Goal: Task Accomplishment & Management: Manage account settings

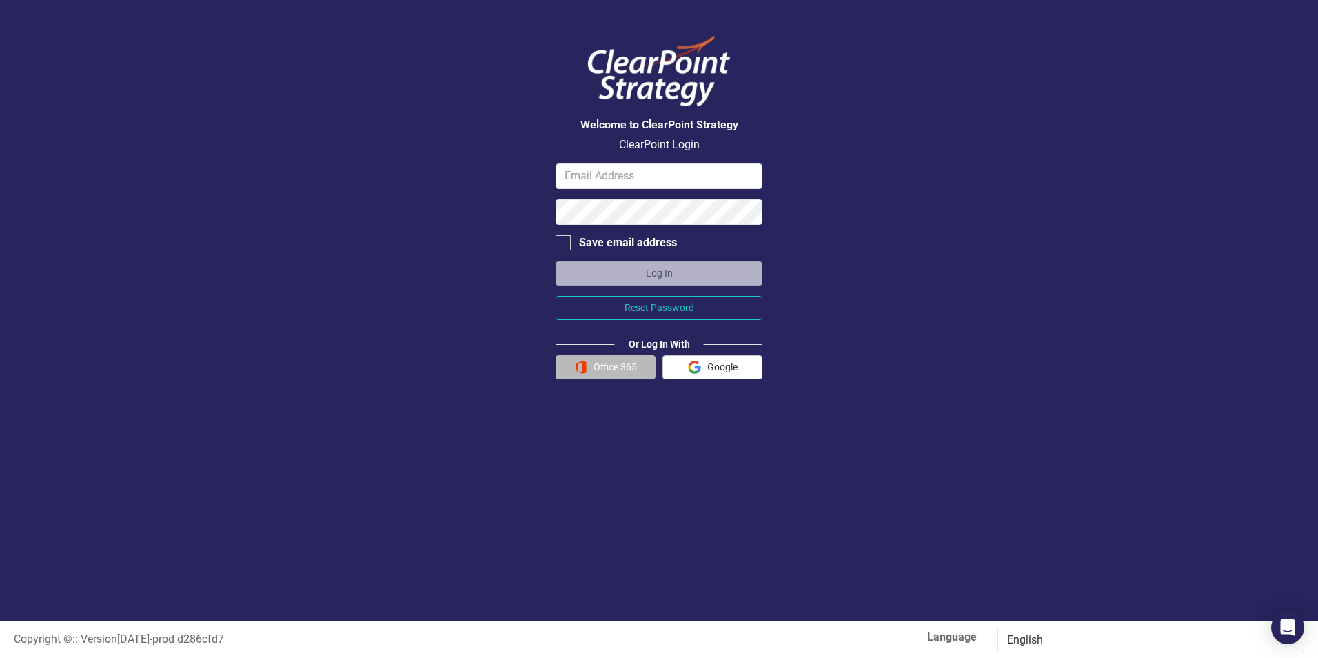
click at [638, 374] on button "Office 365" at bounding box center [606, 367] width 100 height 24
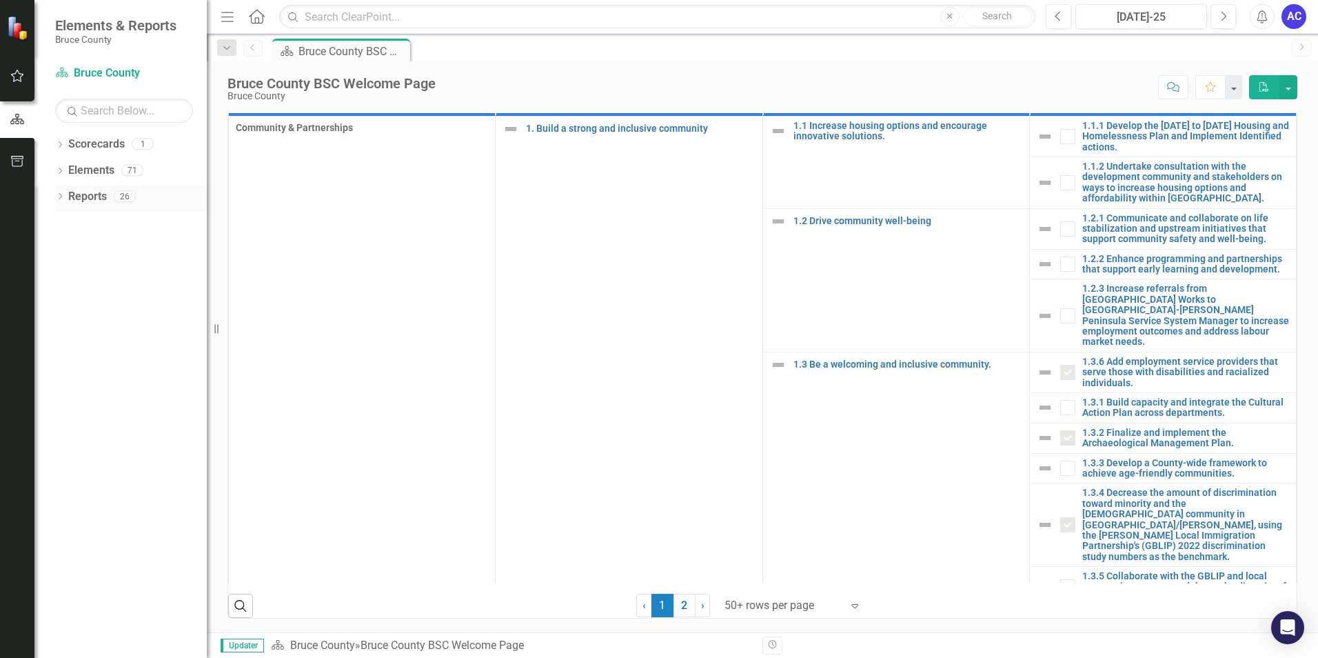
click at [88, 194] on link "Reports" at bounding box center [87, 197] width 39 height 16
click at [94, 143] on link "Scorecards" at bounding box center [96, 145] width 57 height 16
click at [61, 147] on icon "Dropdown" at bounding box center [60, 146] width 10 height 8
click at [95, 166] on link "Bruce County" at bounding box center [141, 171] width 131 height 16
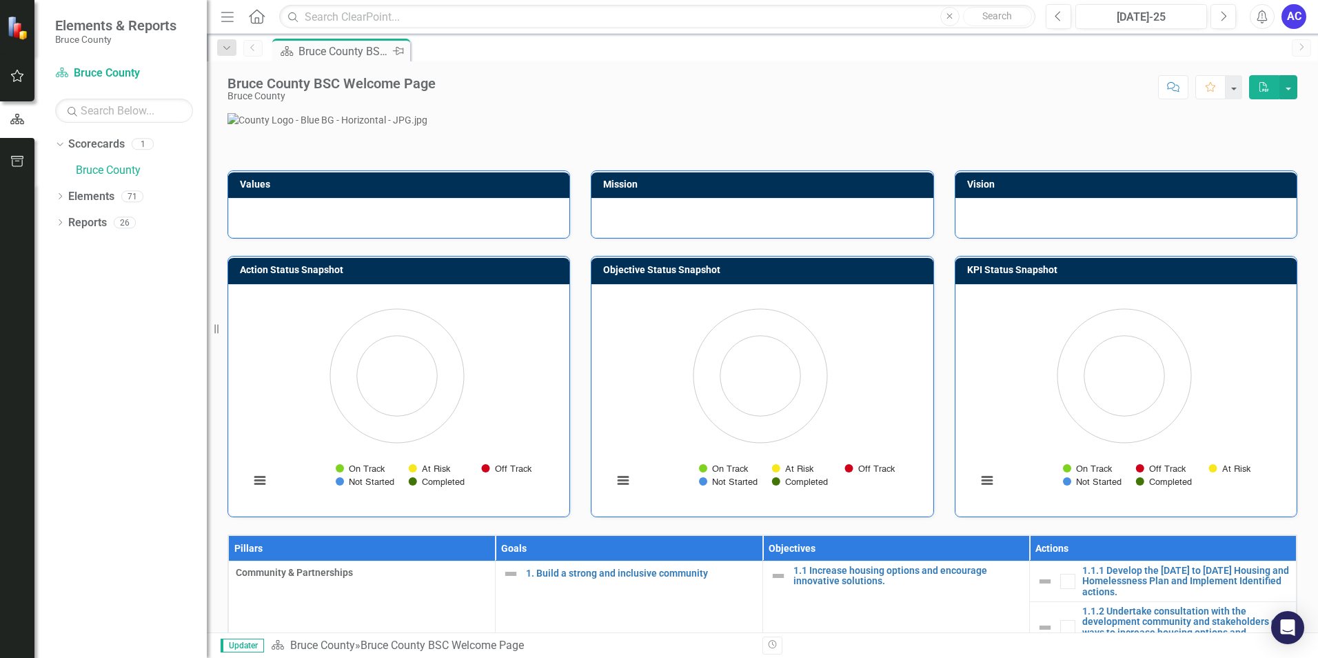
click at [348, 45] on div "Bruce County BSC Welcome Page" at bounding box center [344, 51] width 91 height 17
click at [97, 173] on link "Bruce County" at bounding box center [141, 171] width 131 height 16
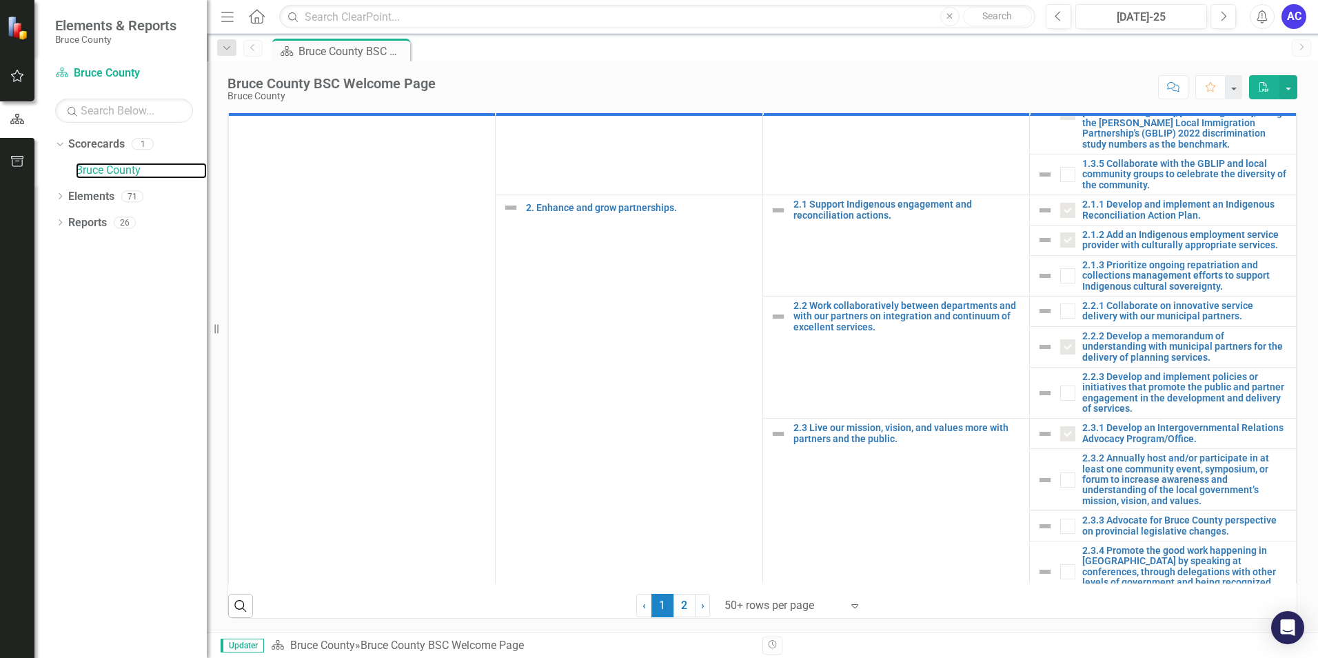
scroll to position [414, 0]
click at [699, 14] on input "text" at bounding box center [657, 17] width 756 height 24
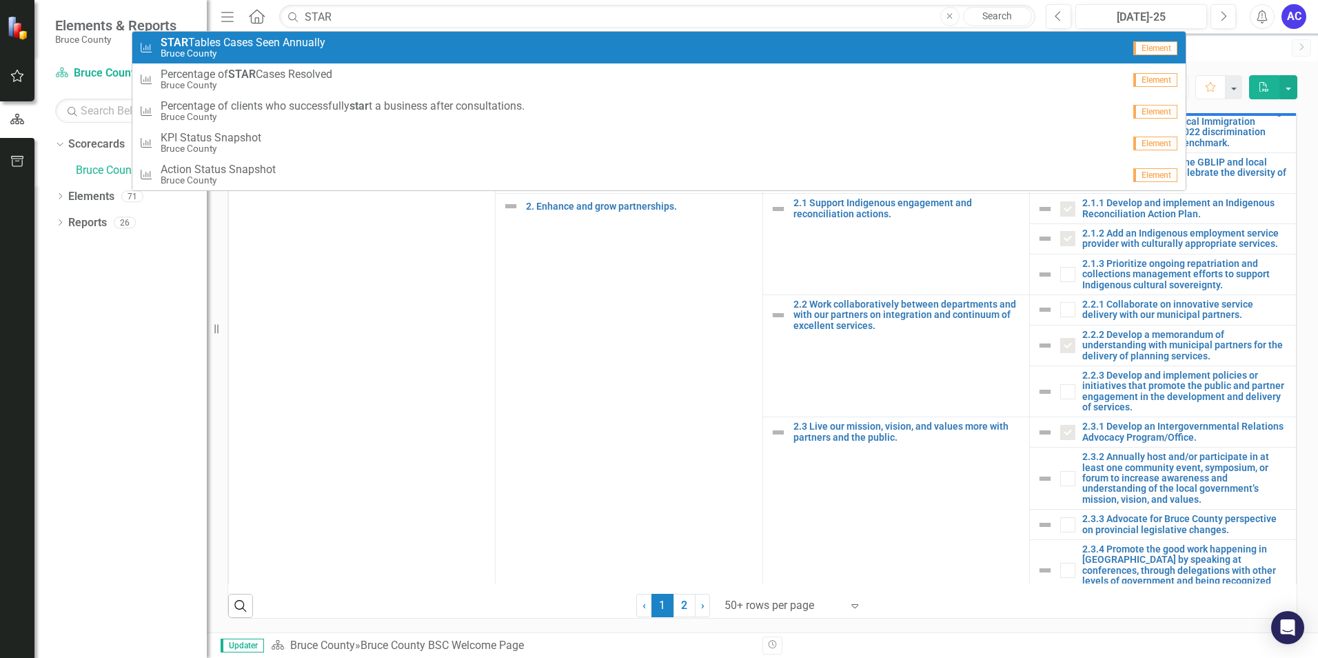
click at [303, 48] on span "STAR Tables Cases Seen Annually" at bounding box center [243, 43] width 165 height 12
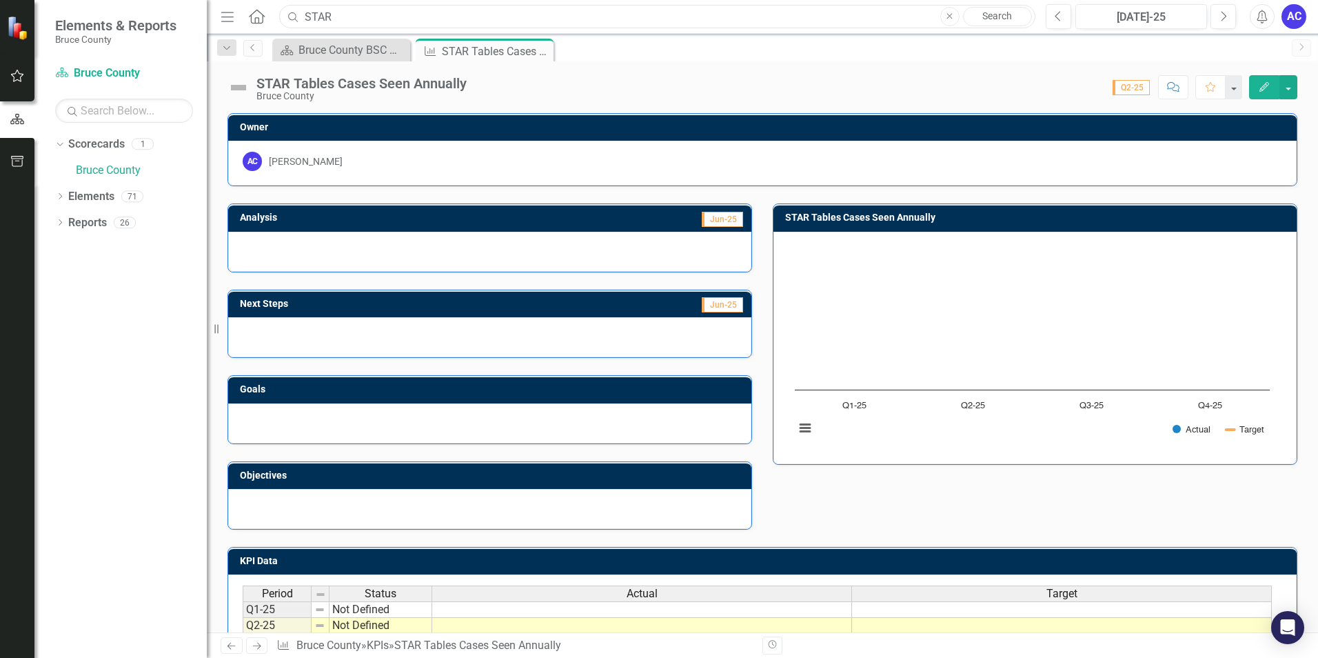
click at [427, 15] on input "STAR" at bounding box center [657, 17] width 756 height 24
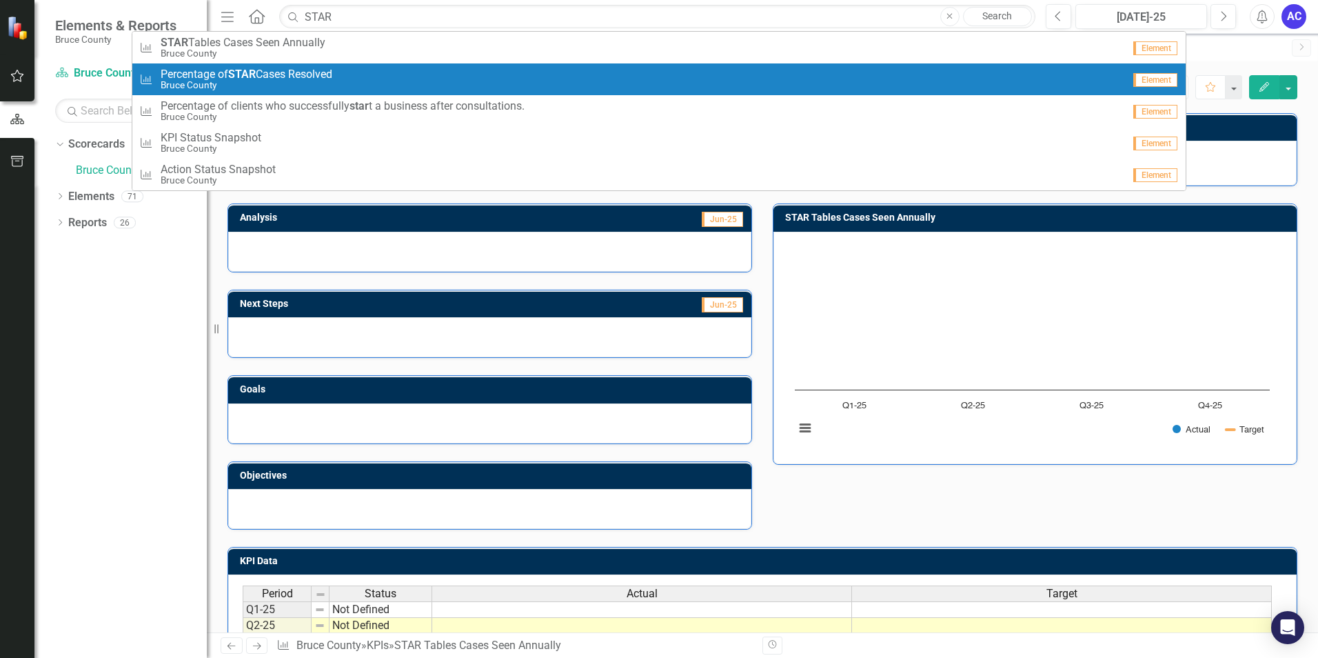
click at [398, 67] on link "KPI Percentage of STAR Cases Resolved Bruce County Element" at bounding box center [659, 79] width 1054 height 32
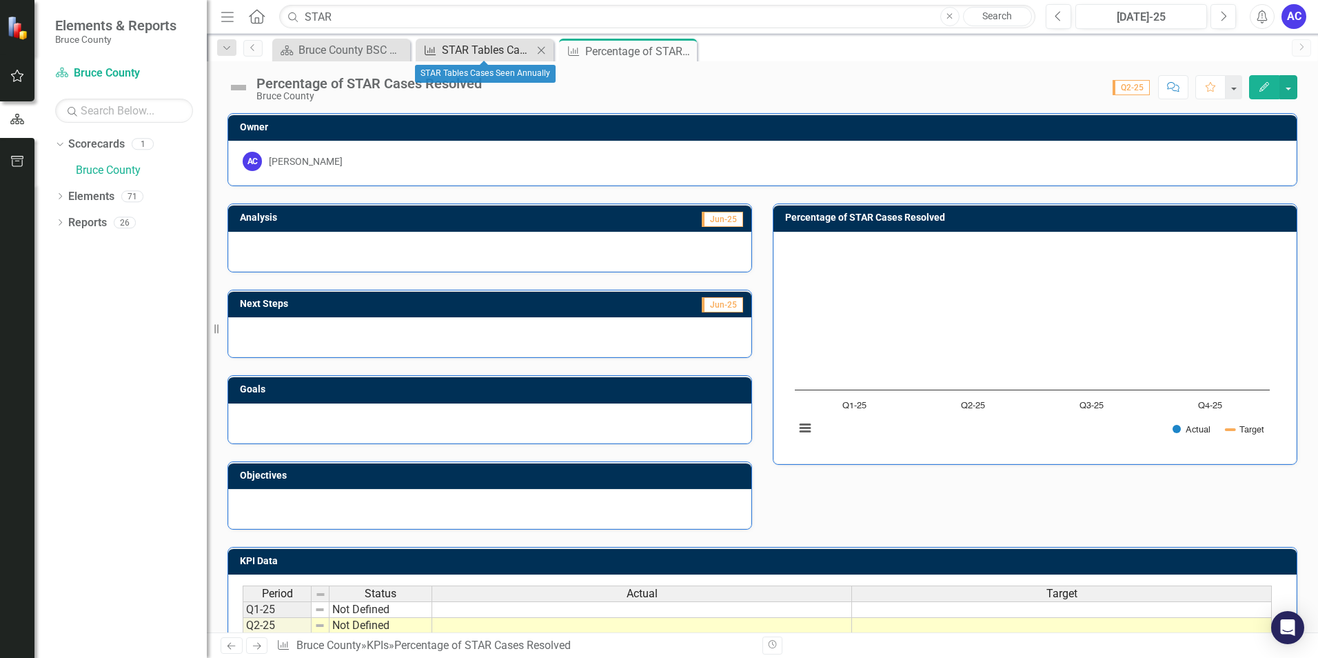
click at [453, 47] on div "STAR Tables Cases Seen Annually" at bounding box center [487, 49] width 91 height 17
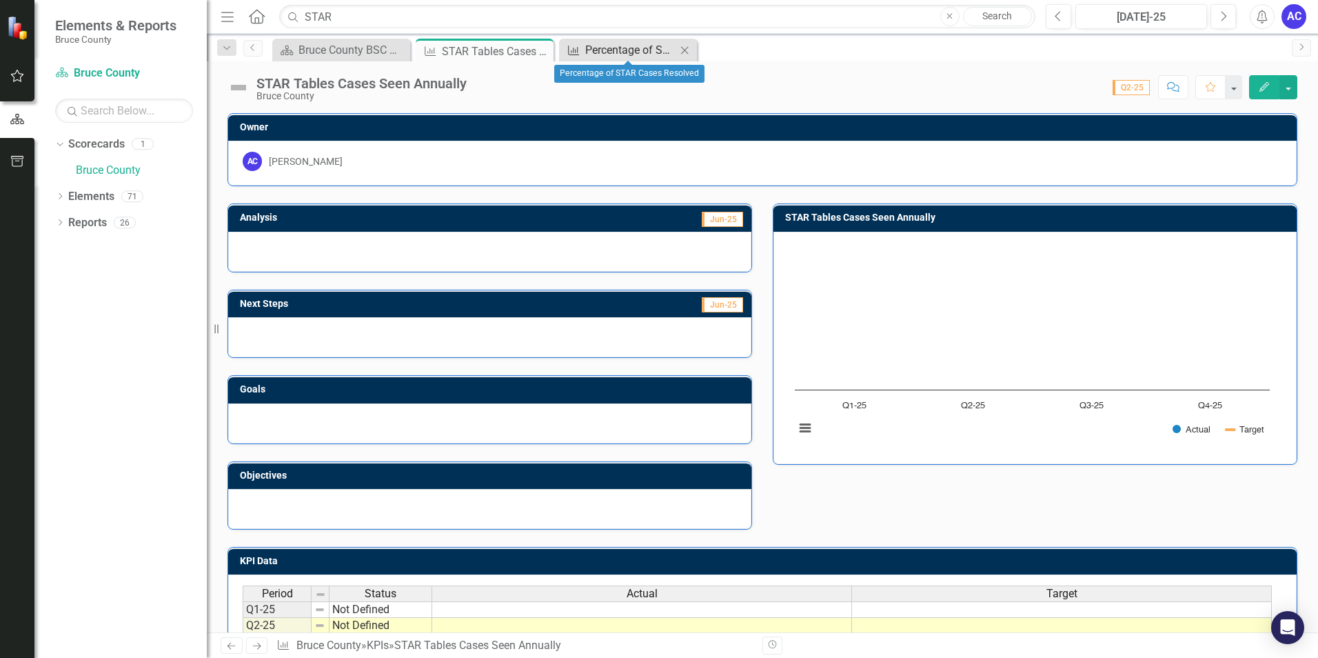
click at [620, 44] on div "Percentage of STAR Cases Resolved" at bounding box center [630, 49] width 91 height 17
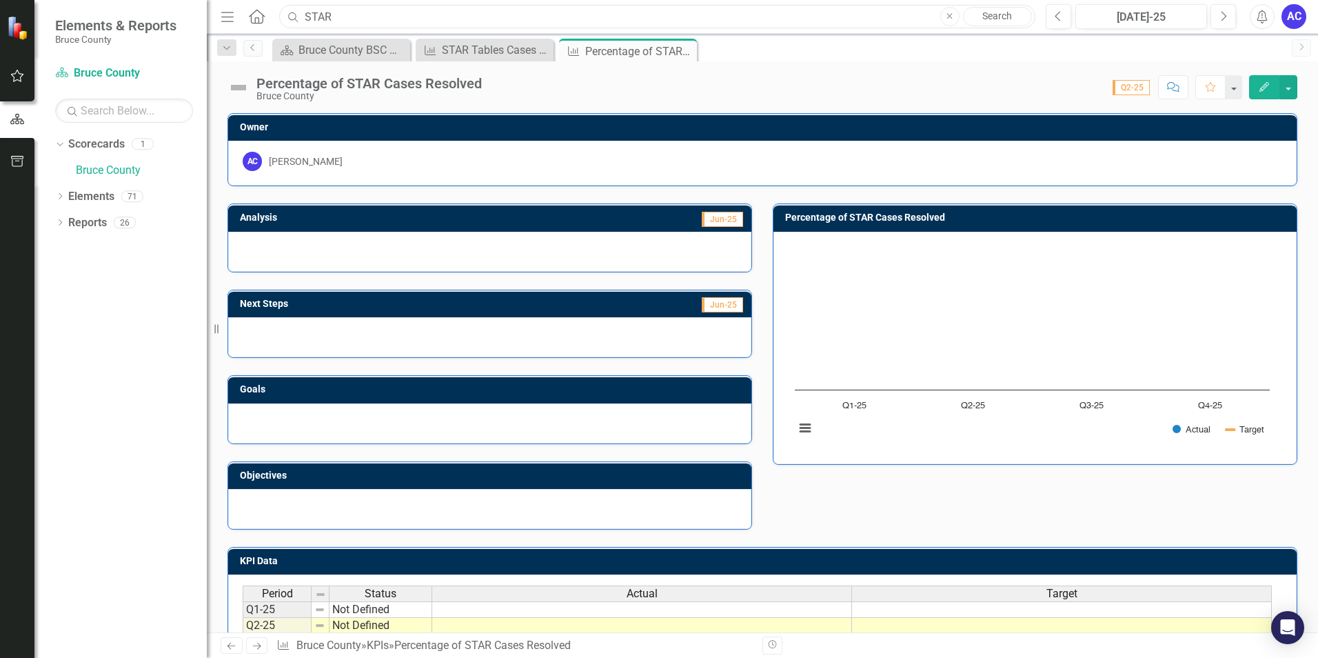
click at [336, 11] on input "STAR" at bounding box center [657, 17] width 756 height 24
drag, startPoint x: 336, startPoint y: 12, endPoint x: 268, endPoint y: 13, distance: 68.3
click at [268, 13] on div "Menu Home Search STAR Close Search" at bounding box center [624, 16] width 815 height 26
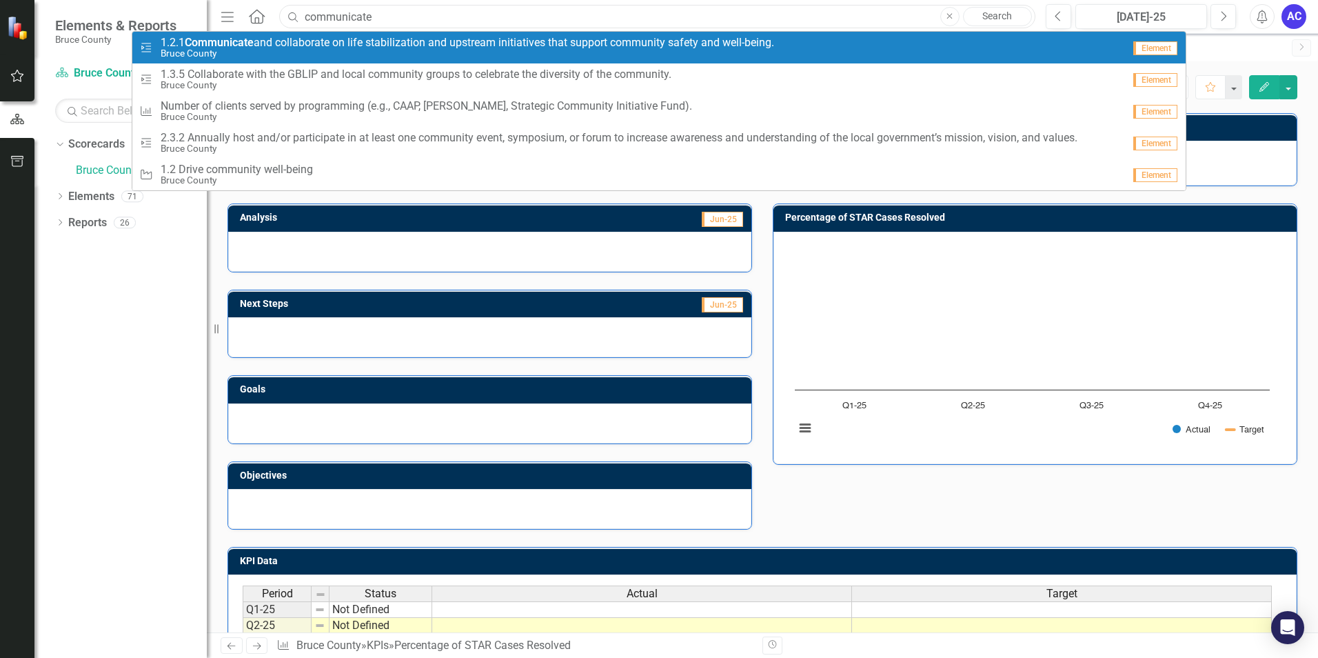
type input "communicate"
click at [303, 39] on span "1.2.1 Communicate and collaborate on life stabilization and upstream initiative…" at bounding box center [468, 43] width 614 height 12
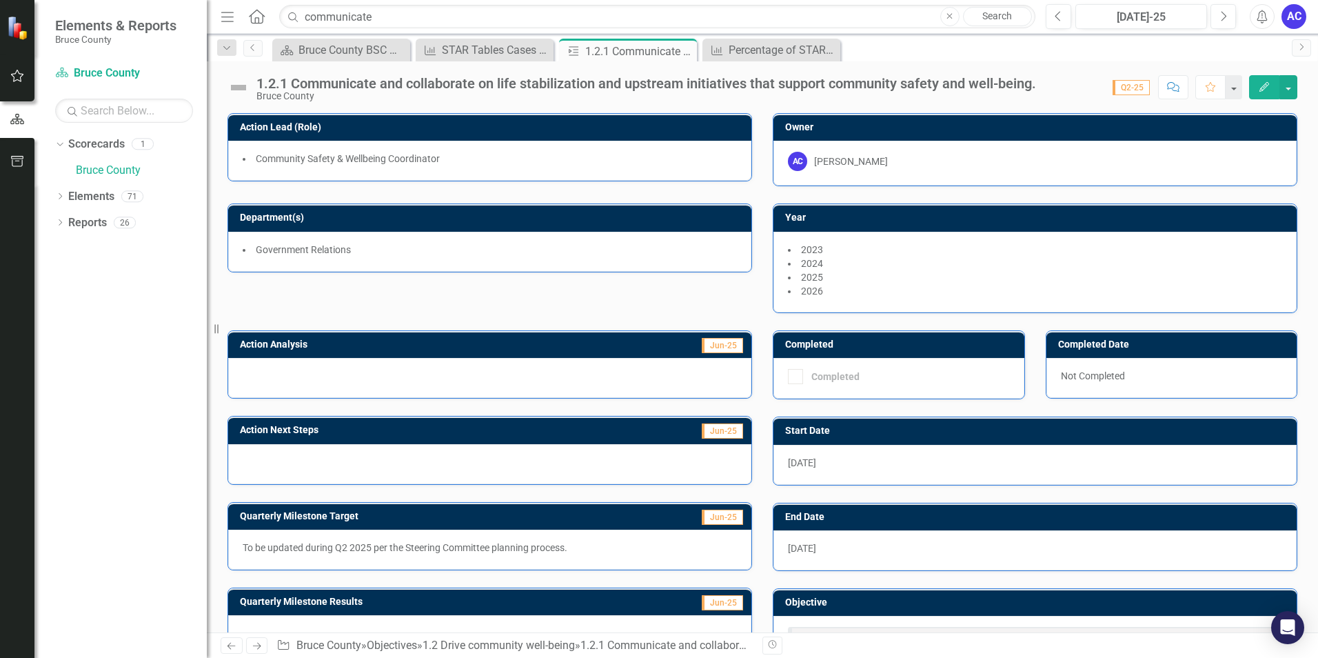
scroll to position [61, 0]
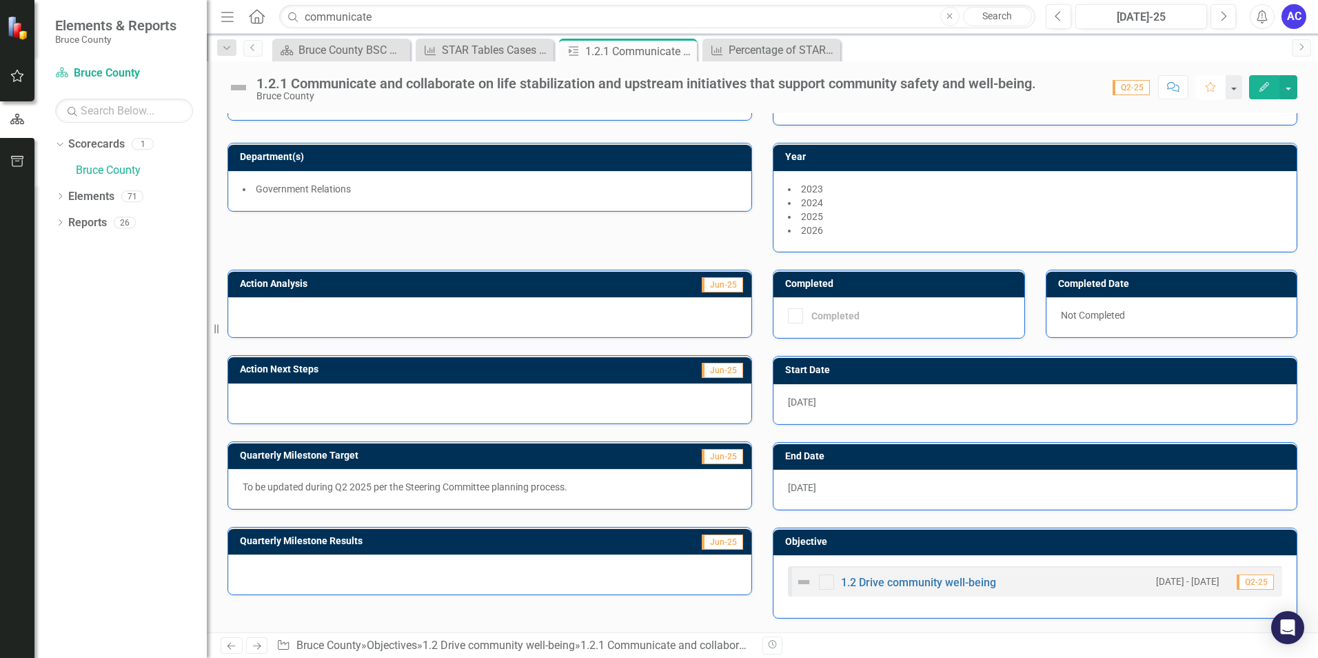
click at [1200, 89] on button "Favorite" at bounding box center [1211, 87] width 30 height 24
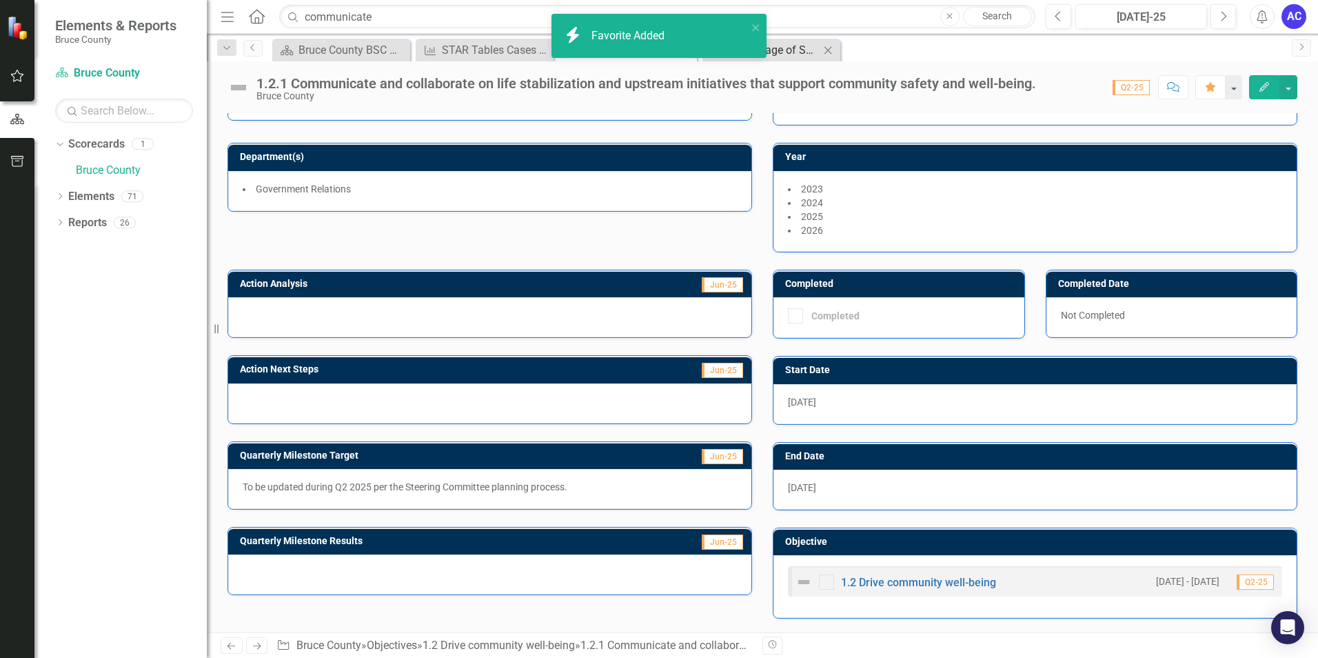
click at [788, 52] on div "Percentage of STAR Cases Resolved" at bounding box center [774, 49] width 91 height 17
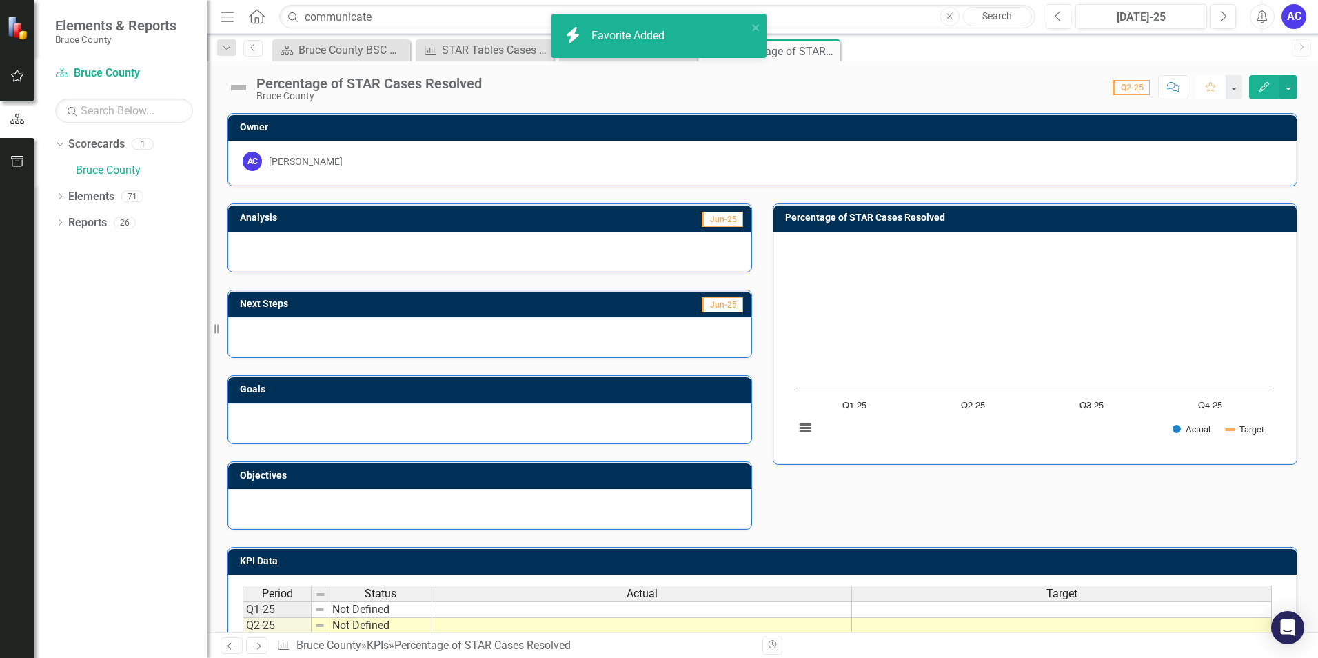
click at [1205, 87] on icon "Favorite" at bounding box center [1211, 87] width 12 height 10
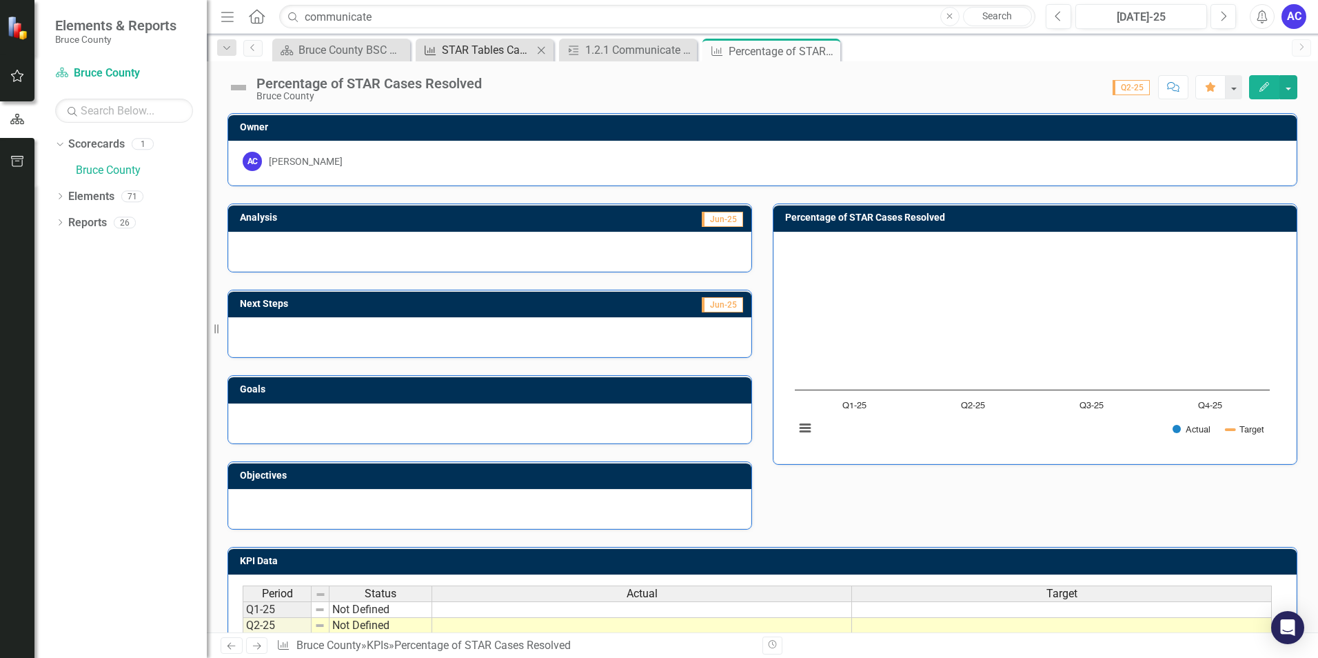
click at [470, 54] on div "STAR Tables Cases Seen Annually" at bounding box center [487, 49] width 91 height 17
click at [1205, 88] on icon "Favorite" at bounding box center [1211, 87] width 12 height 10
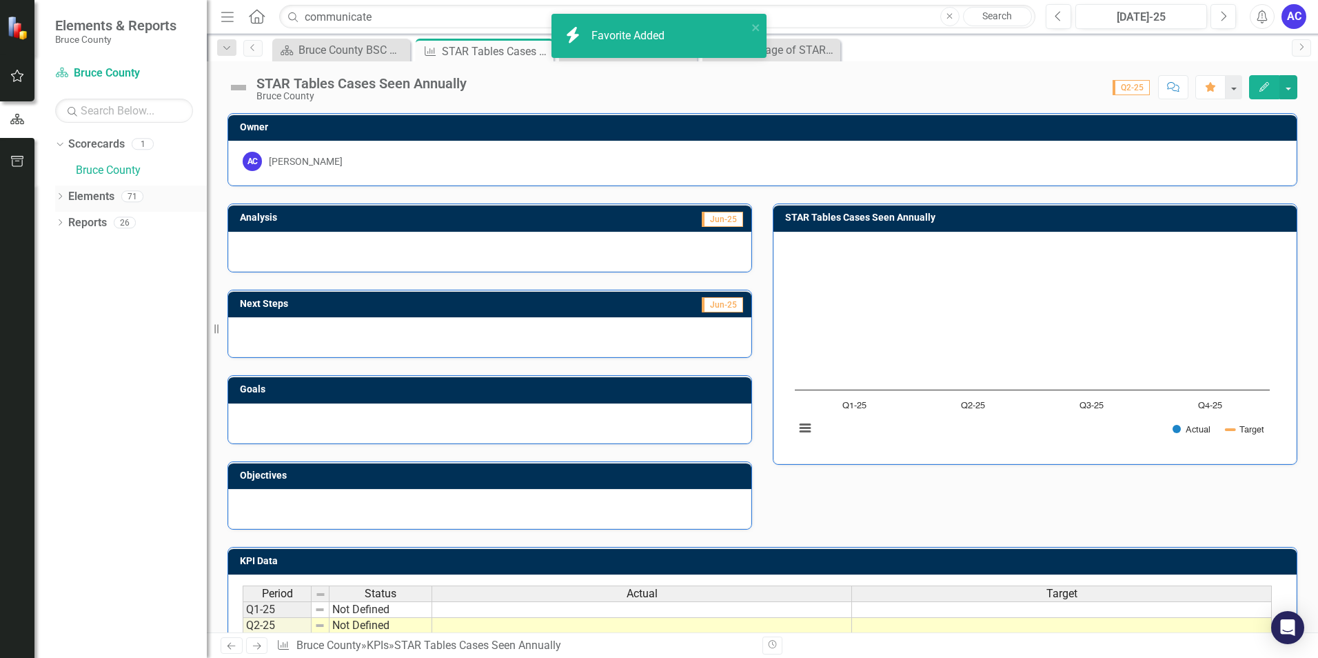
click at [62, 201] on icon "Dropdown" at bounding box center [60, 198] width 10 height 8
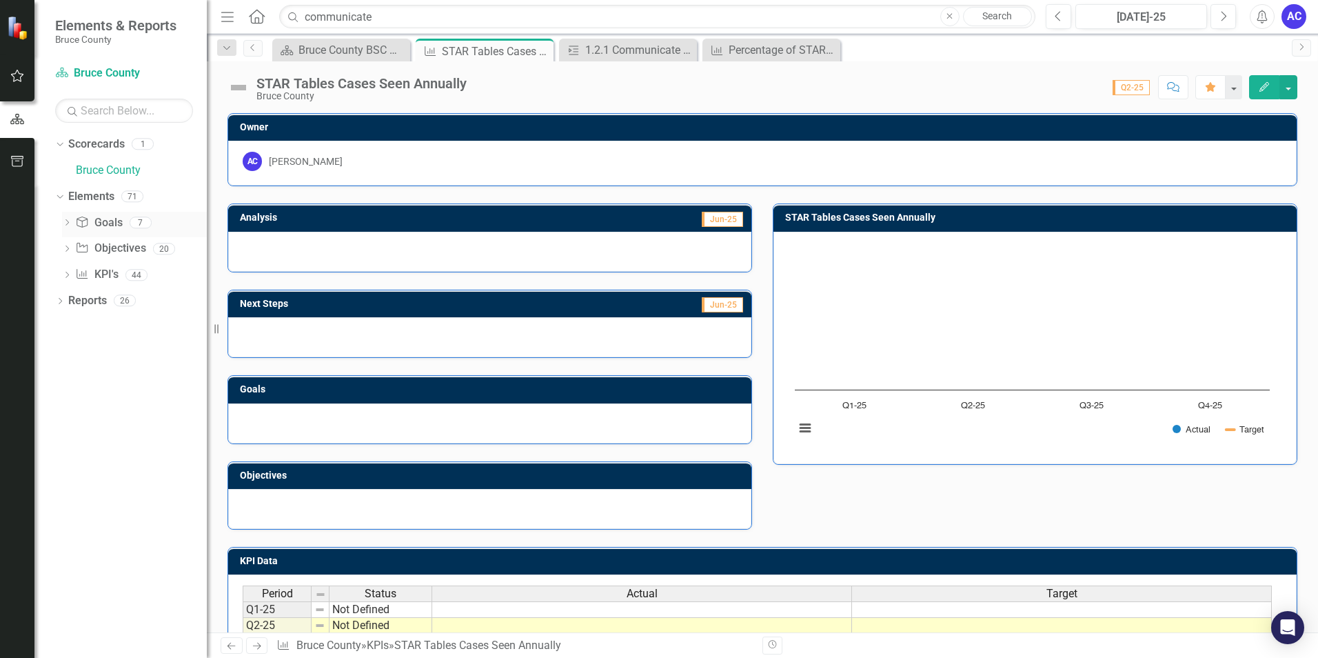
click at [81, 221] on icon "Goal" at bounding box center [82, 222] width 14 height 11
click at [110, 228] on link "Goal Goals" at bounding box center [98, 223] width 47 height 16
drag, startPoint x: 110, startPoint y: 228, endPoint x: 99, endPoint y: 228, distance: 11.0
click at [99, 228] on link "Goal Goals" at bounding box center [98, 223] width 47 height 16
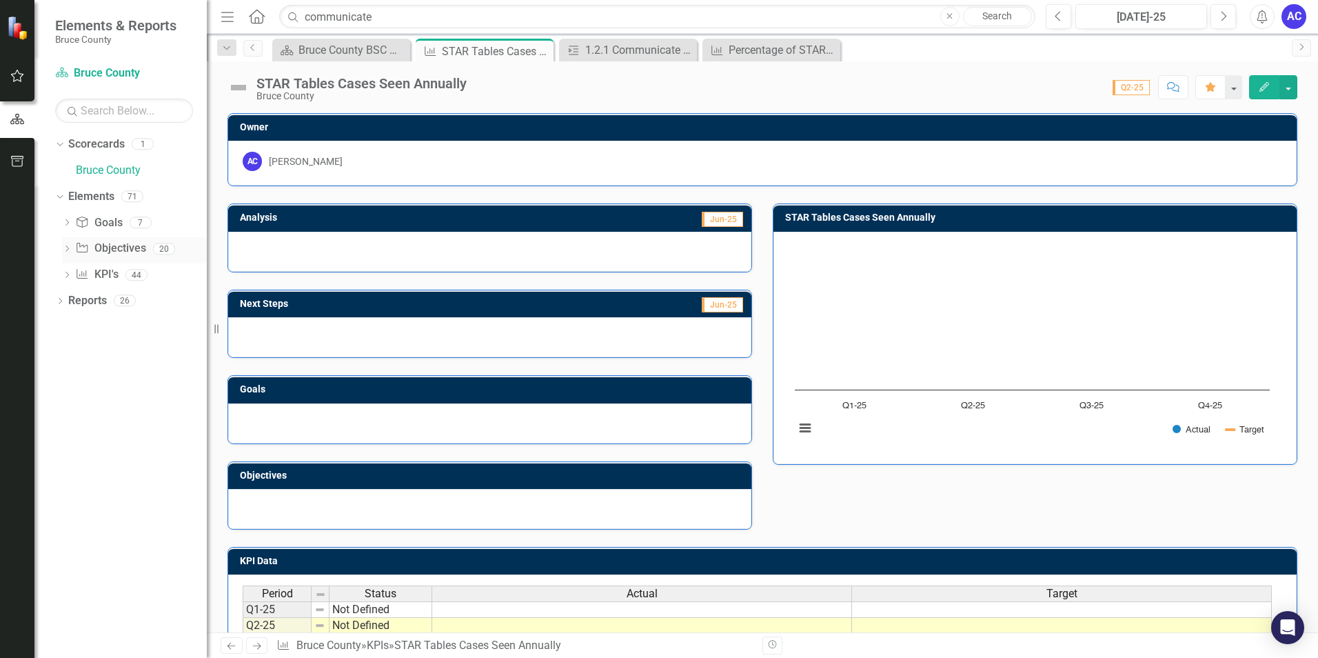
click at [99, 249] on link "Objective Objectives" at bounding box center [110, 249] width 70 height 16
click at [101, 284] on div "KPI KPI's" at bounding box center [96, 274] width 43 height 23
click at [99, 312] on div "Reports" at bounding box center [87, 301] width 39 height 23
click at [734, 219] on span "Jun-25" at bounding box center [722, 219] width 41 height 15
click at [1272, 86] on button "Edit" at bounding box center [1264, 87] width 30 height 24
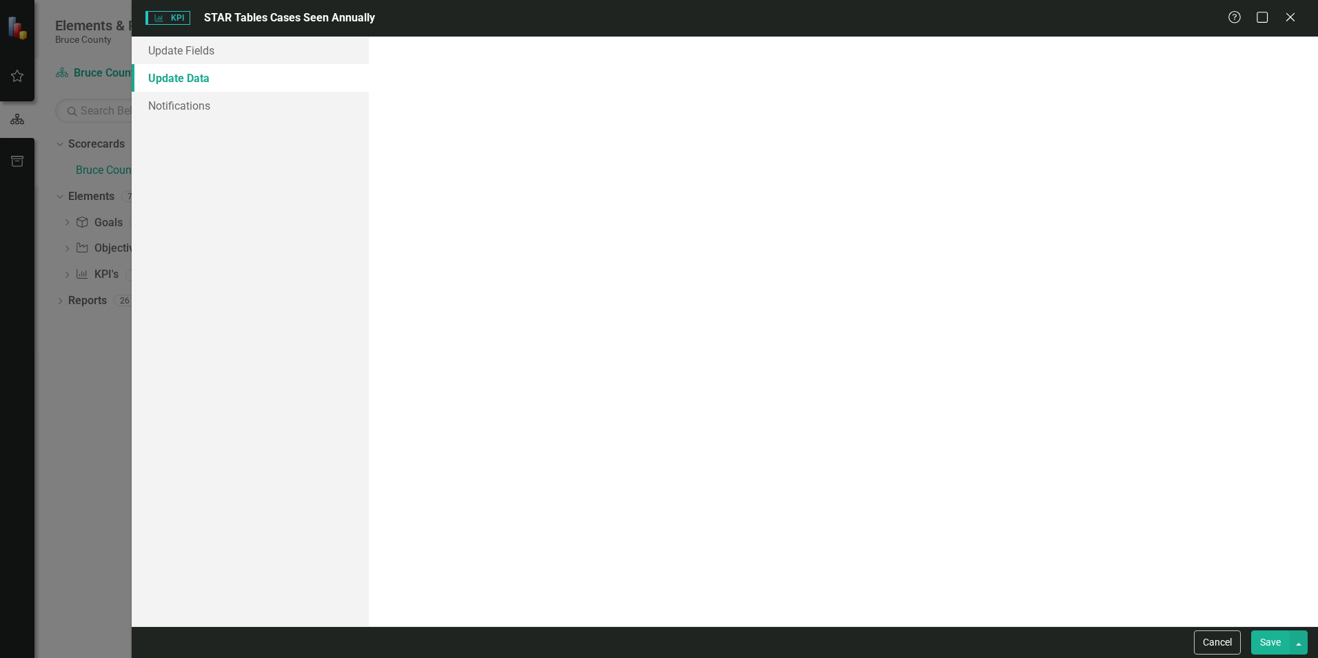
click at [320, 85] on link "Update Data" at bounding box center [250, 78] width 237 height 28
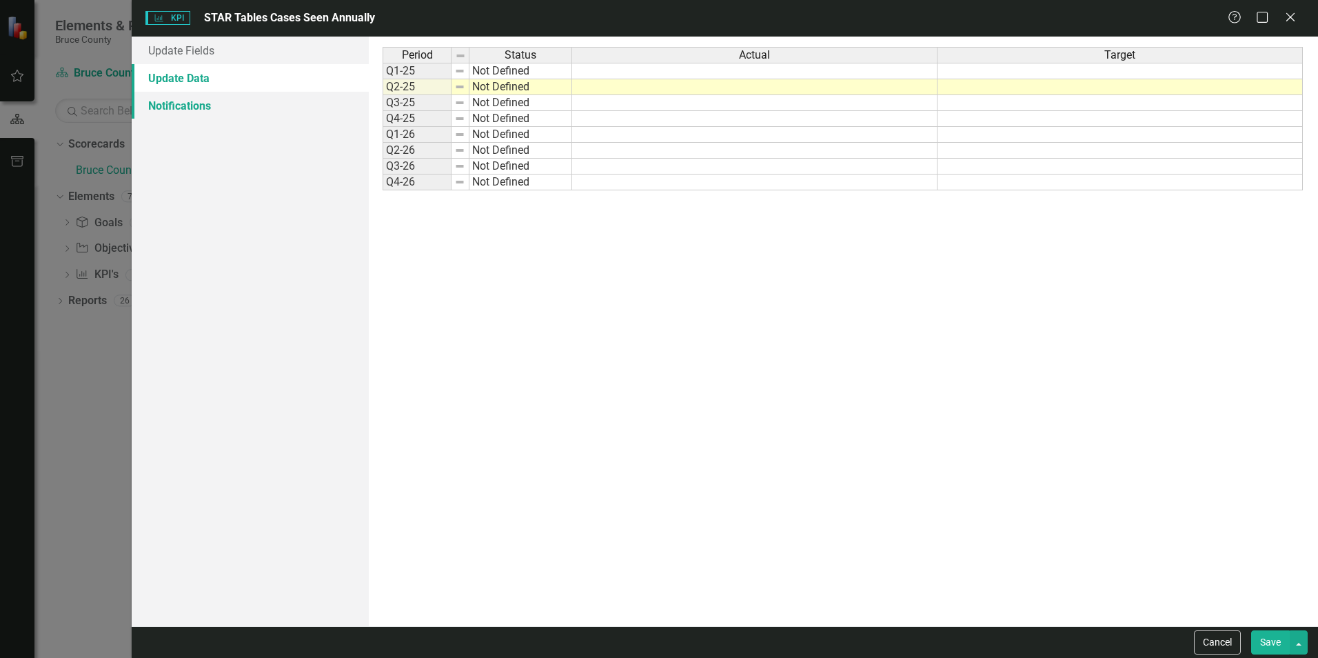
click at [285, 117] on link "Notifications" at bounding box center [250, 106] width 237 height 28
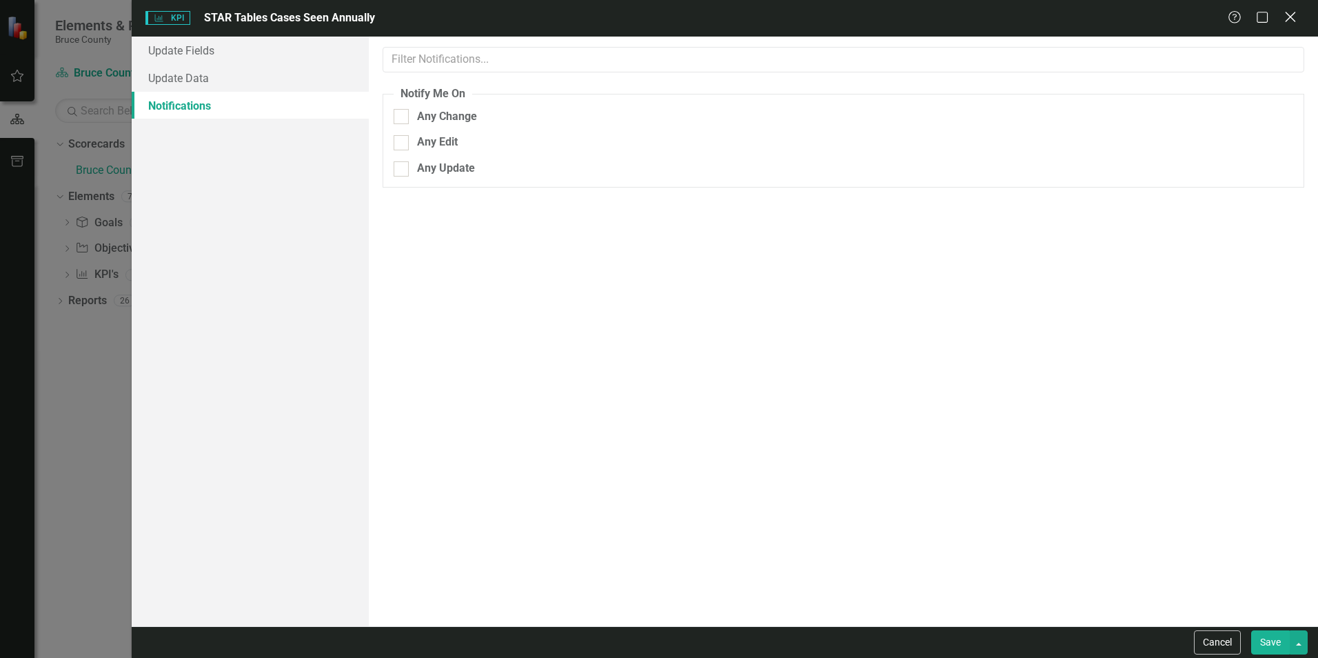
click at [1296, 12] on icon at bounding box center [1290, 17] width 10 height 10
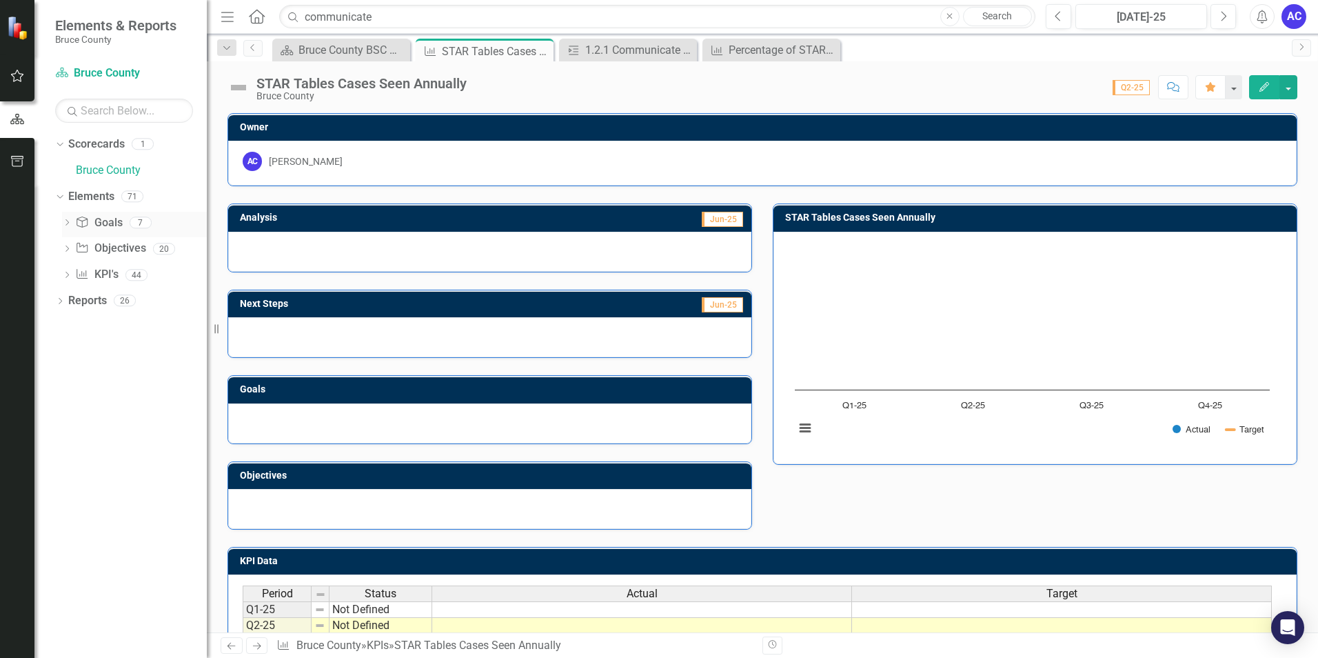
click at [85, 226] on icon at bounding box center [82, 222] width 11 height 11
click at [81, 245] on icon "Objective" at bounding box center [82, 247] width 14 height 11
click at [81, 196] on link "Elements" at bounding box center [91, 197] width 46 height 16
click at [77, 301] on link "Reports" at bounding box center [87, 301] width 39 height 16
click at [67, 311] on div "Dropdown Reports 26" at bounding box center [131, 303] width 152 height 26
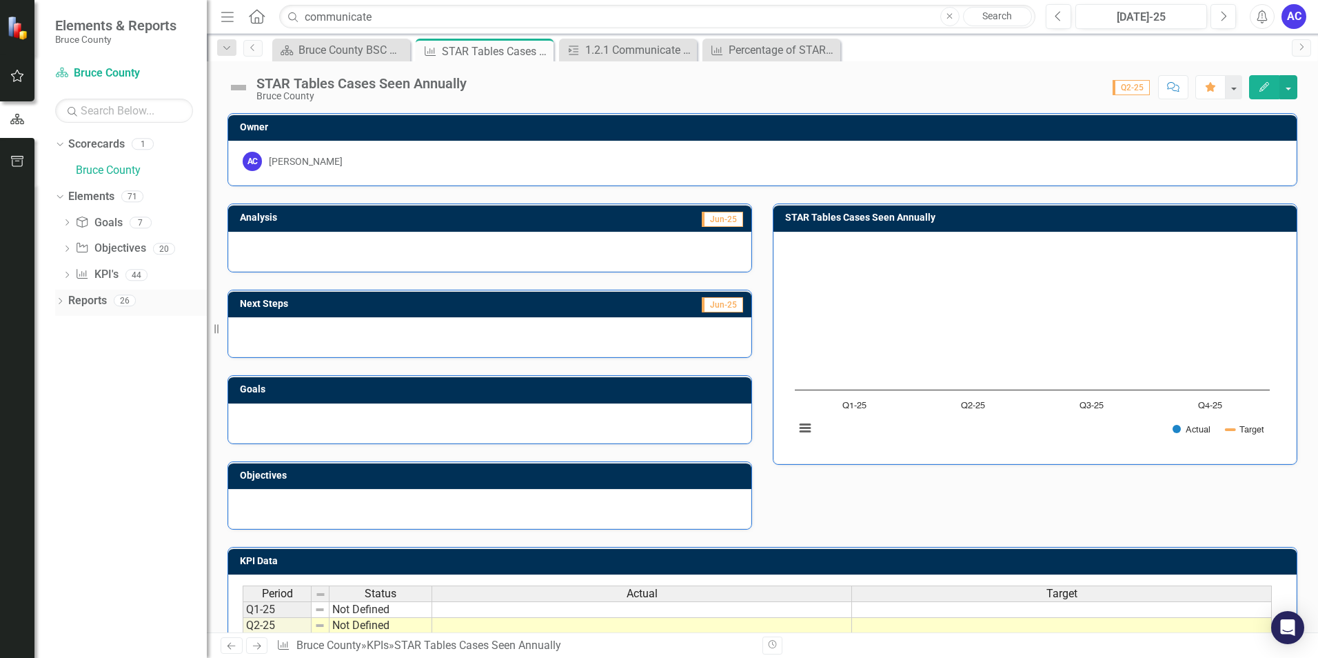
click at [59, 305] on icon "Dropdown" at bounding box center [60, 303] width 10 height 8
click at [102, 328] on link "Scorecard Scorecard" at bounding box center [109, 325] width 70 height 16
click at [834, 97] on div "Score: N/A Q2-25 Completed Comment Favorite Edit" at bounding box center [886, 86] width 824 height 23
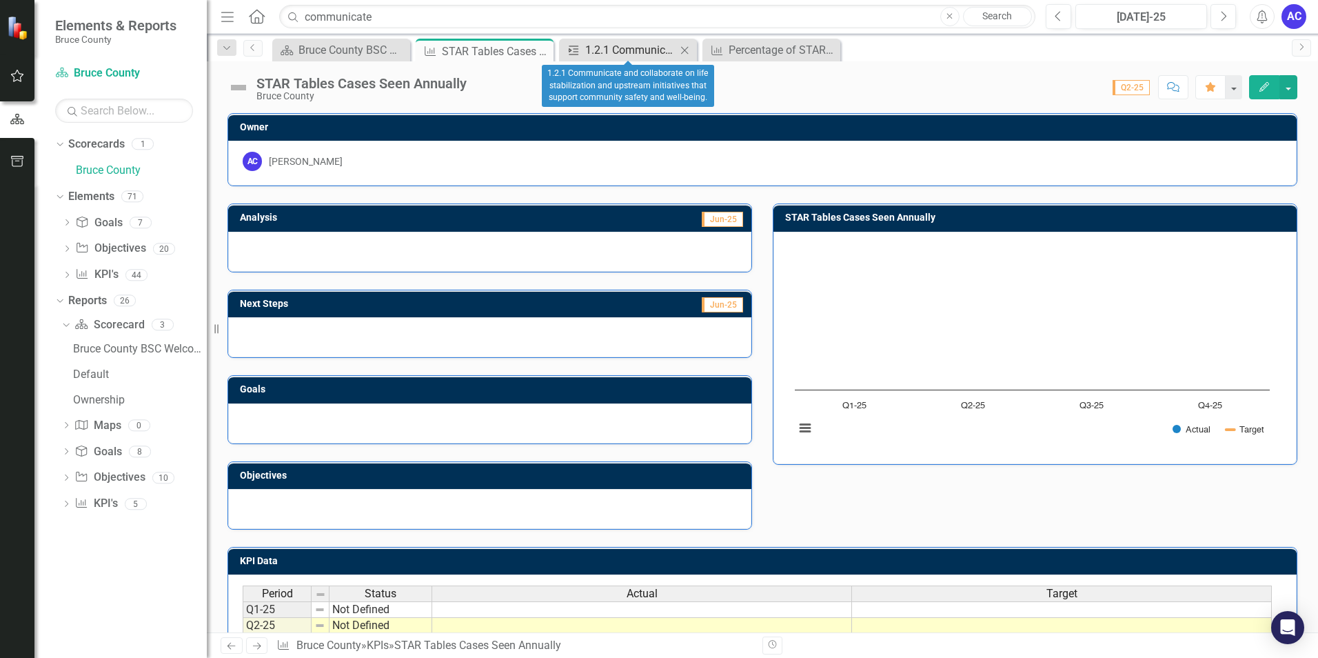
click at [644, 54] on div "1.2.1 Communicate and collaborate on life stabilization and upstream initiative…" at bounding box center [630, 49] width 91 height 17
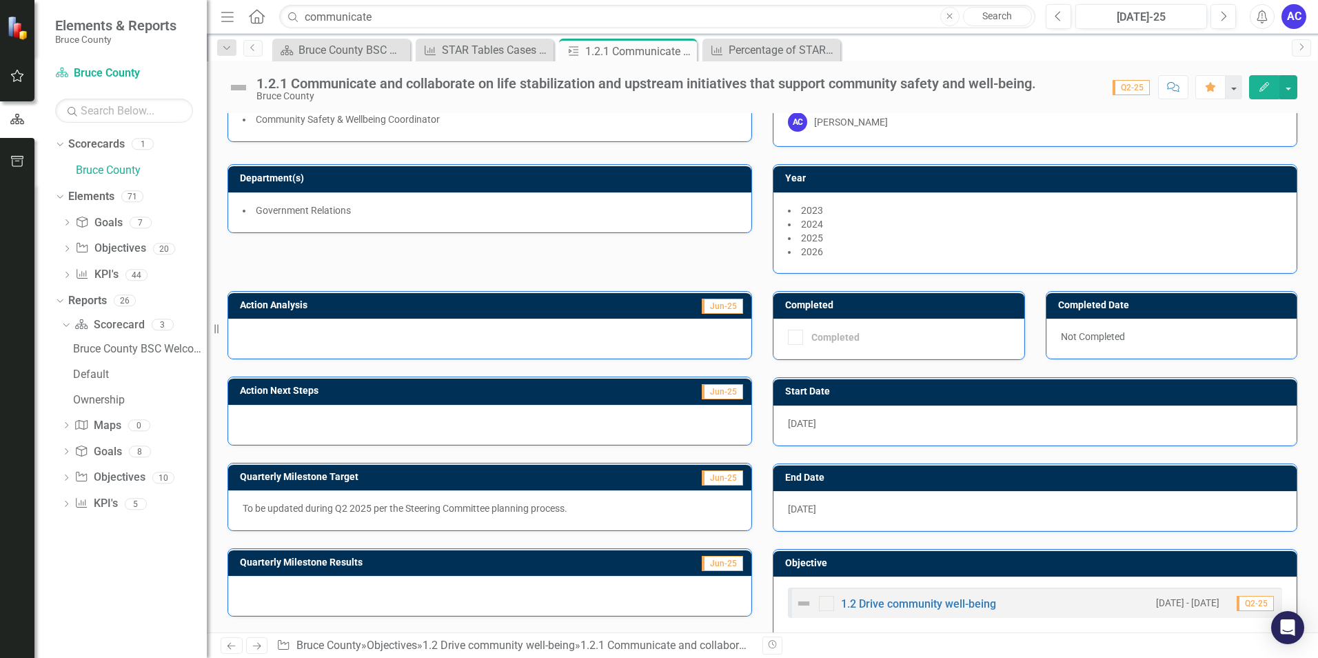
scroll to position [61, 0]
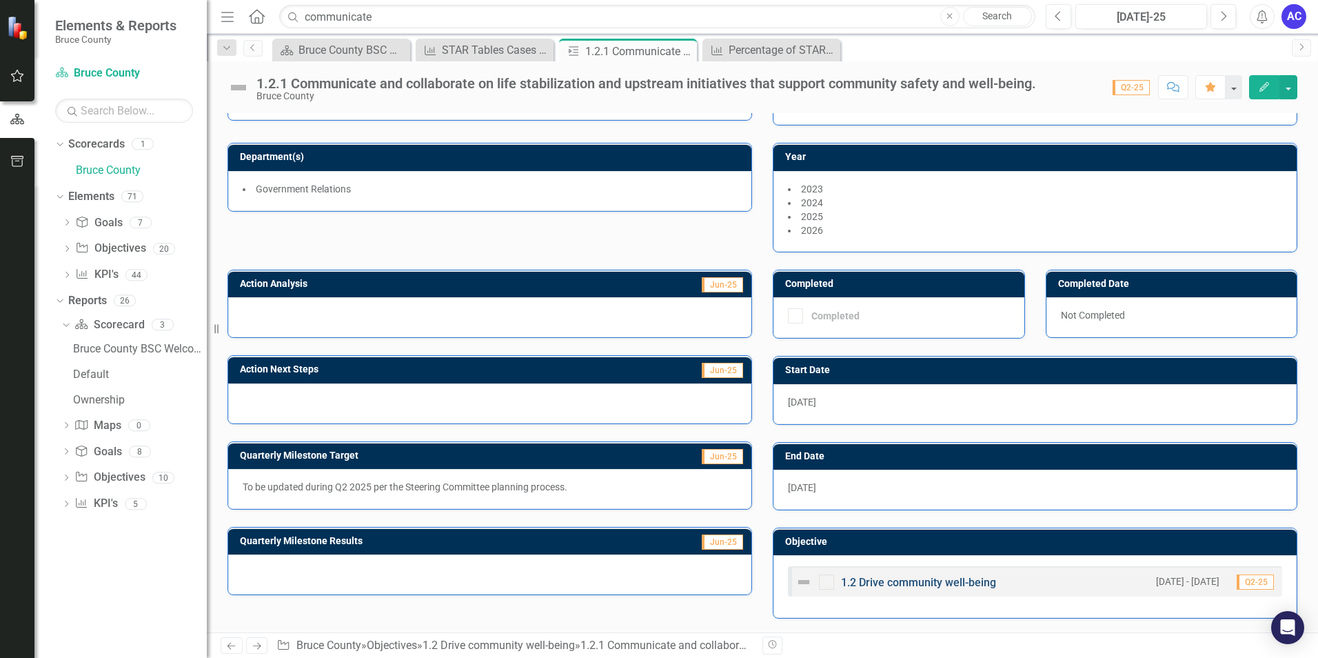
click at [948, 582] on link "1.2 Drive community well-being" at bounding box center [918, 582] width 155 height 13
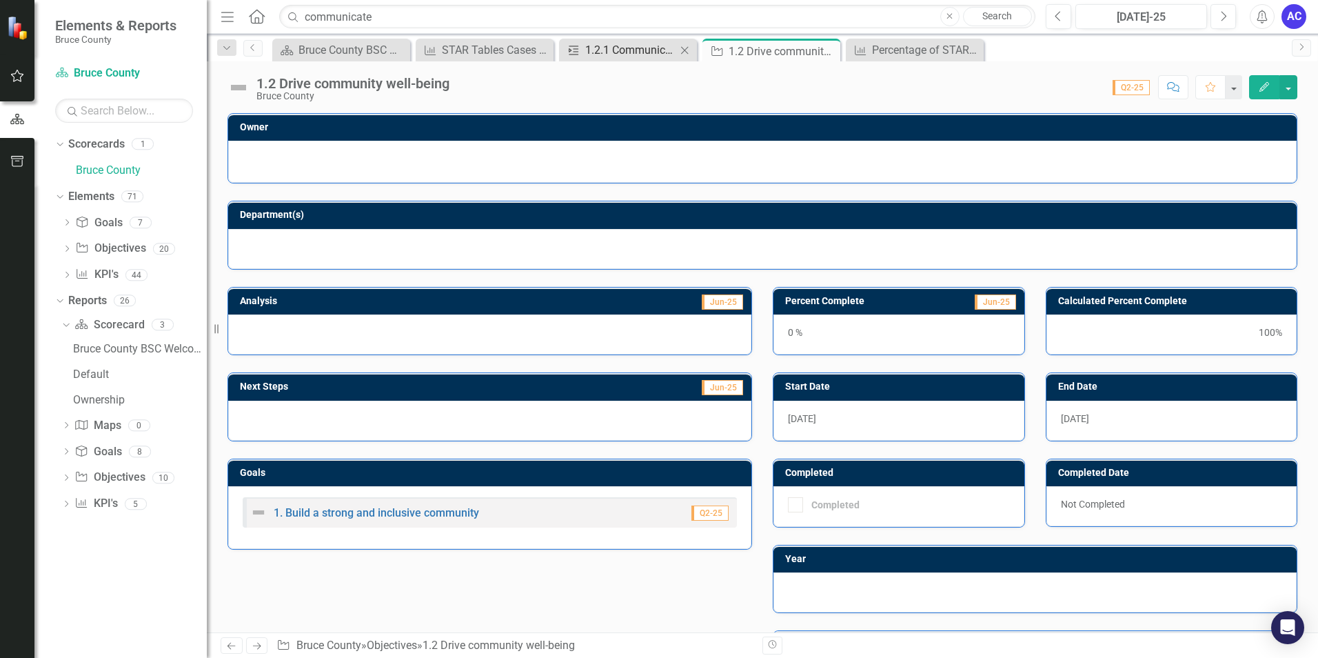
click at [631, 50] on div "1.2.1 Communicate and collaborate on life stabilization and upstream initiative…" at bounding box center [630, 49] width 91 height 17
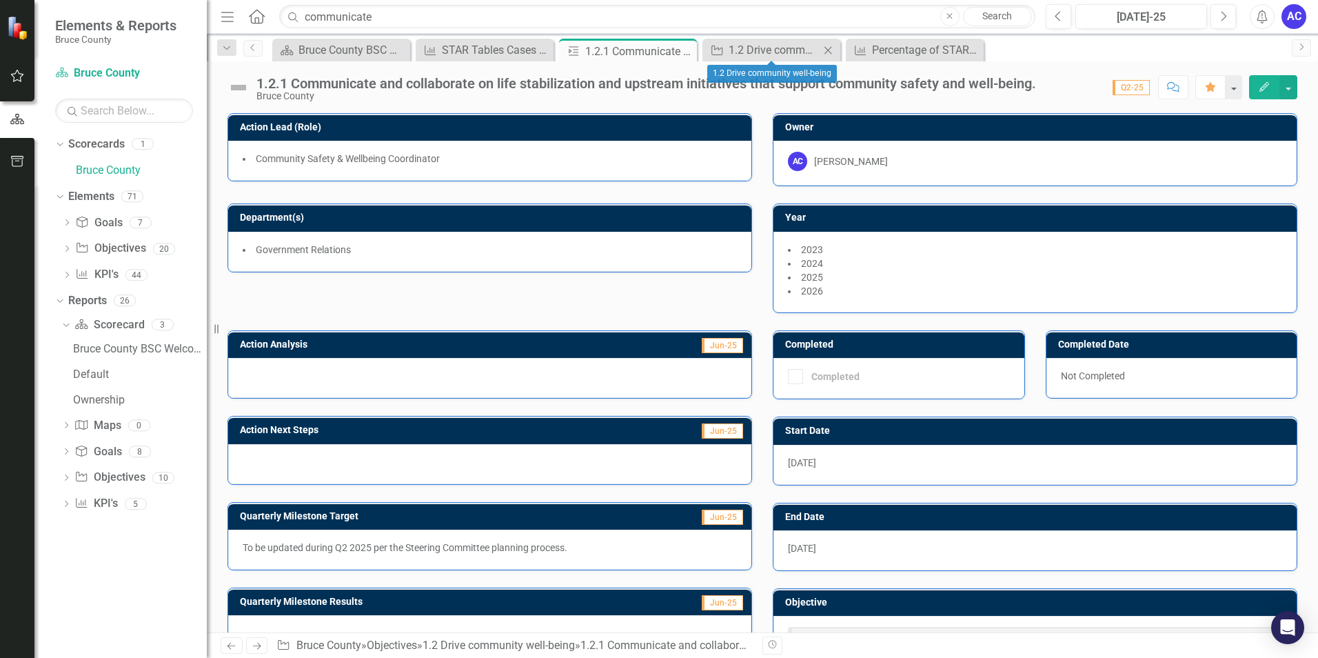
click at [829, 48] on icon "Close" at bounding box center [828, 50] width 14 height 11
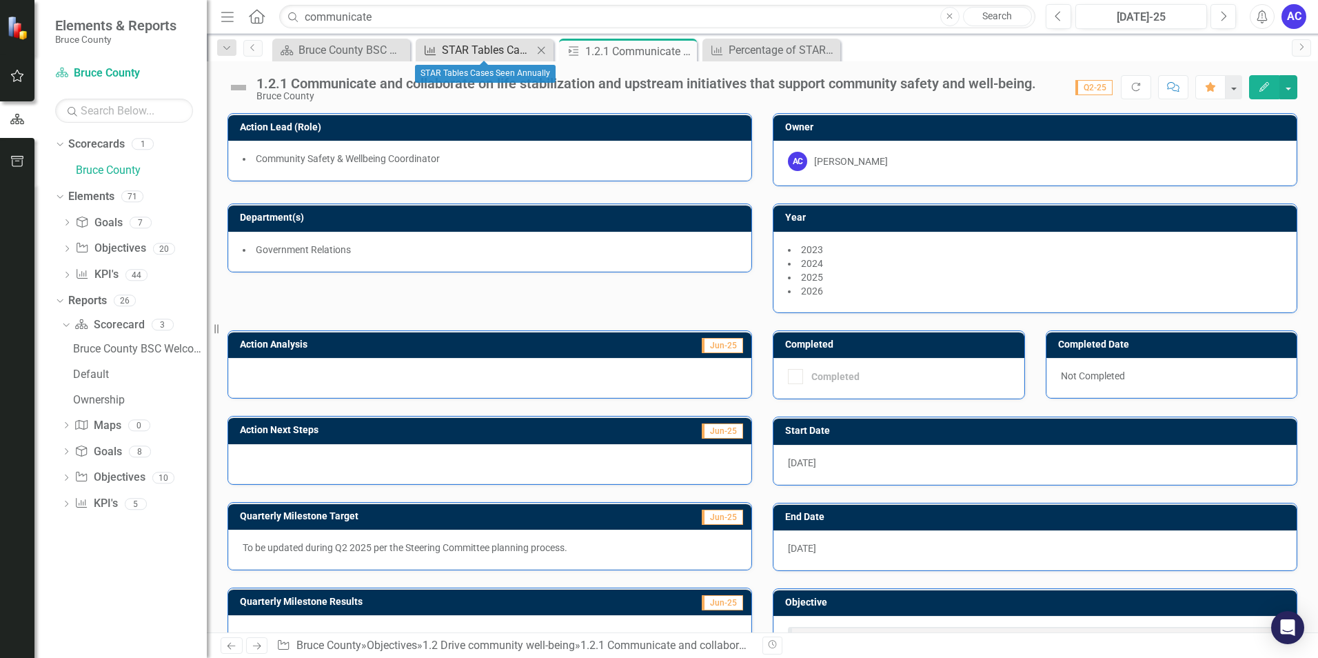
click at [496, 44] on div "STAR Tables Cases Seen Annually" at bounding box center [487, 49] width 91 height 17
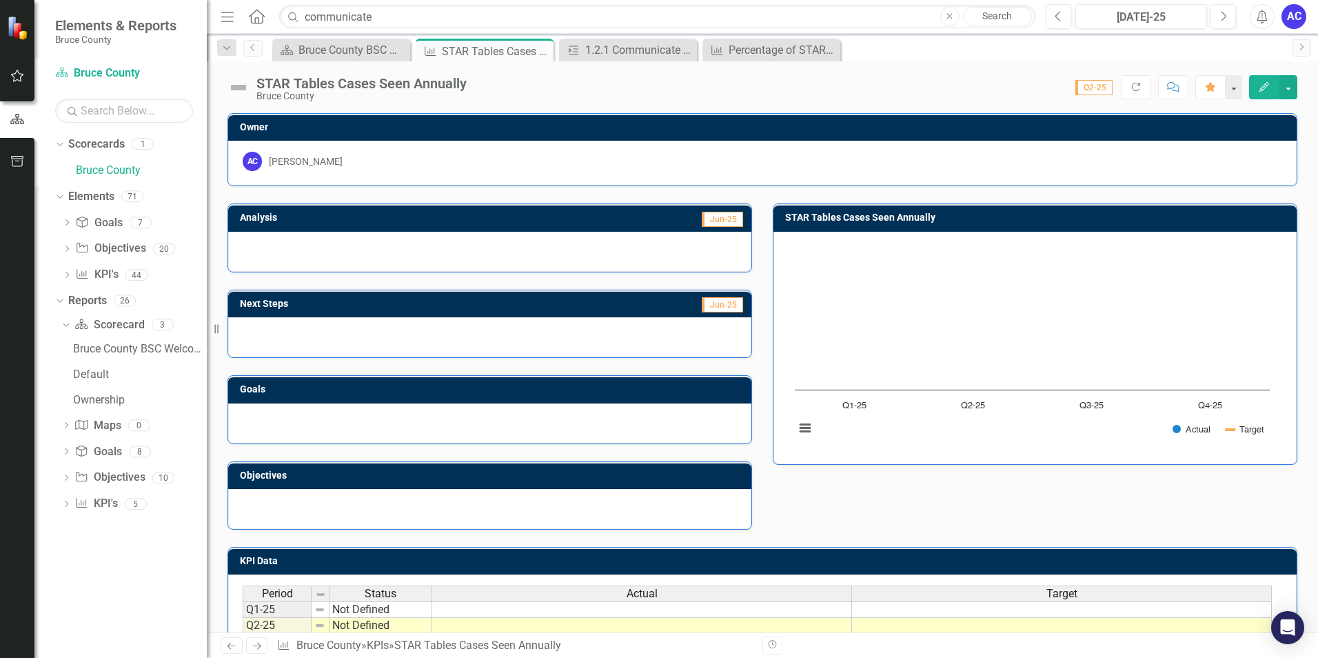
click at [727, 83] on div "Score: N/A Q2-25 Completed Refresh Comment Favorite Edit" at bounding box center [886, 86] width 824 height 23
click at [95, 480] on link "Objective Objectives" at bounding box center [109, 478] width 70 height 16
click at [70, 479] on icon "Dropdown" at bounding box center [66, 479] width 10 height 8
click at [96, 429] on div "Objectives" at bounding box center [140, 427] width 134 height 12
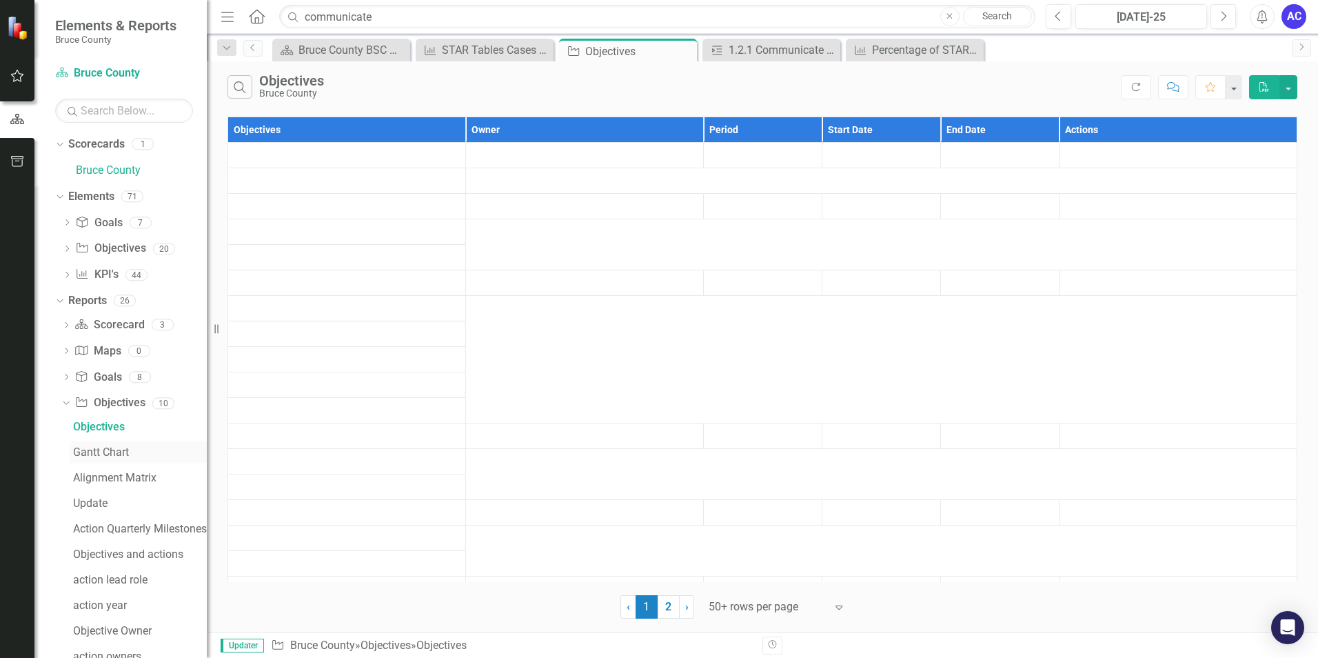
click at [94, 449] on div "Gantt Chart" at bounding box center [140, 452] width 134 height 12
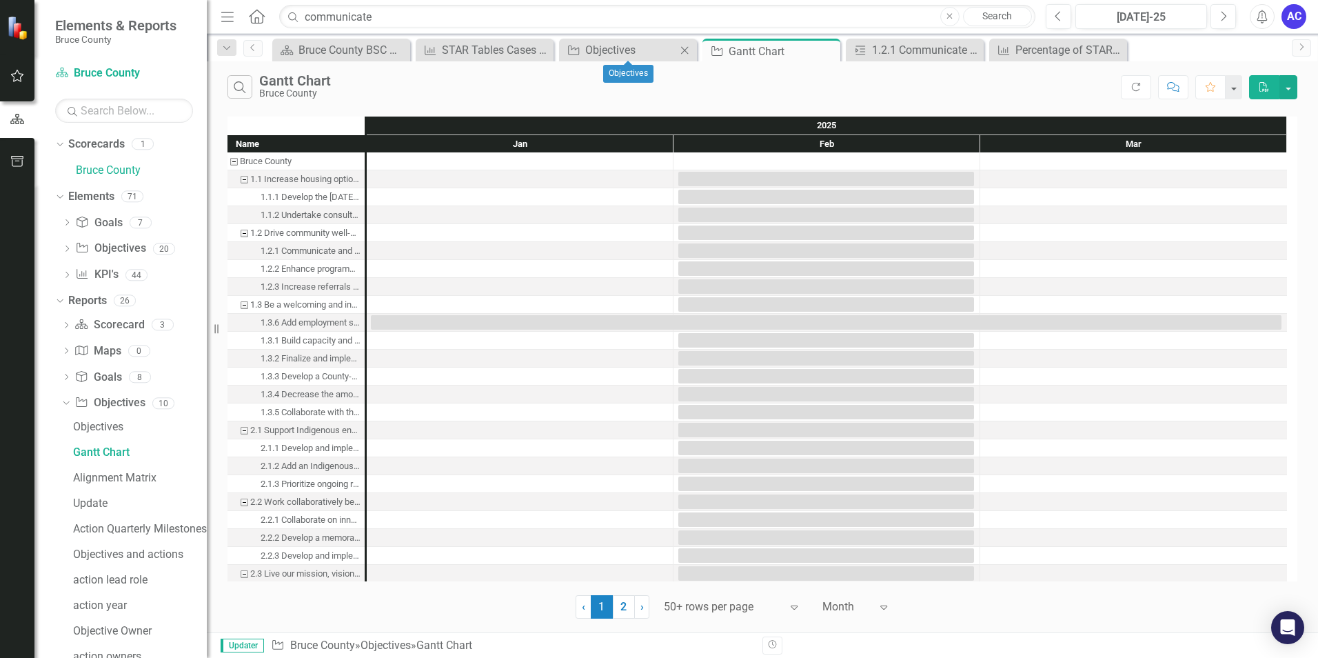
click at [684, 46] on icon "Close" at bounding box center [685, 50] width 14 height 11
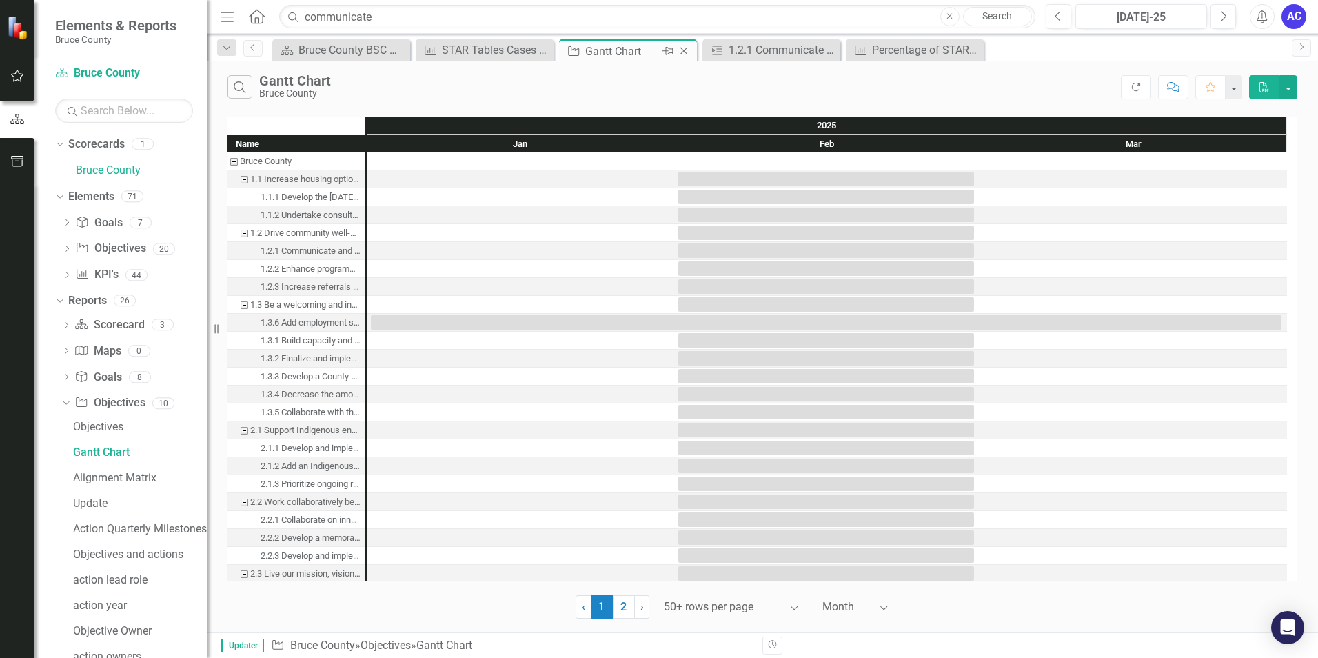
click at [681, 50] on icon "Close" at bounding box center [684, 51] width 14 height 11
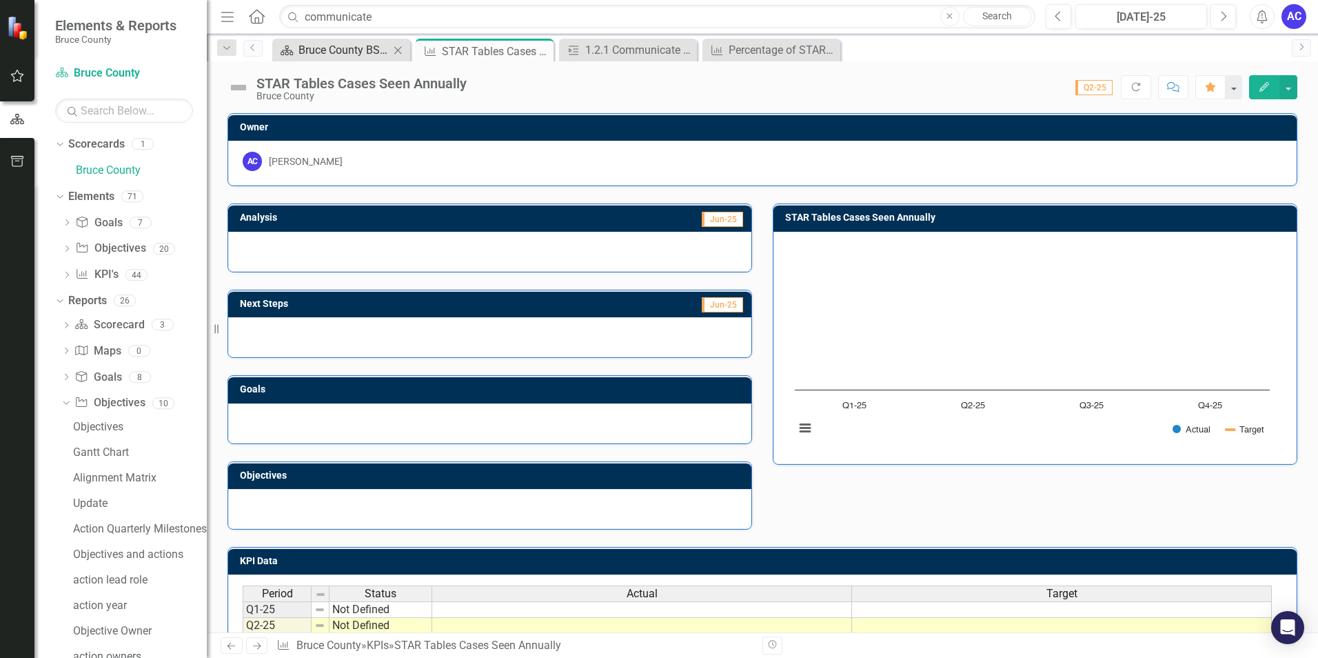
click at [324, 57] on div "Bruce County BSC Welcome Page" at bounding box center [344, 49] width 91 height 17
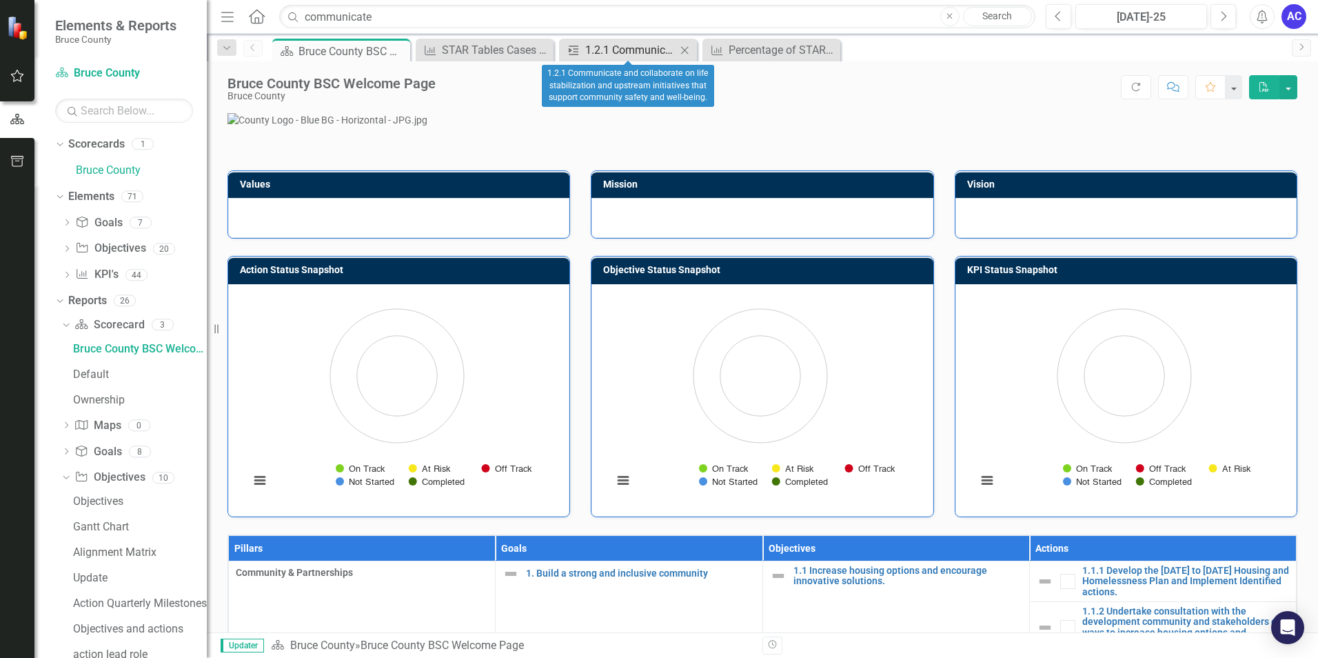
click at [617, 50] on div "1.2.1 Communicate and collaborate on life stabilization and upstream initiative…" at bounding box center [630, 49] width 91 height 17
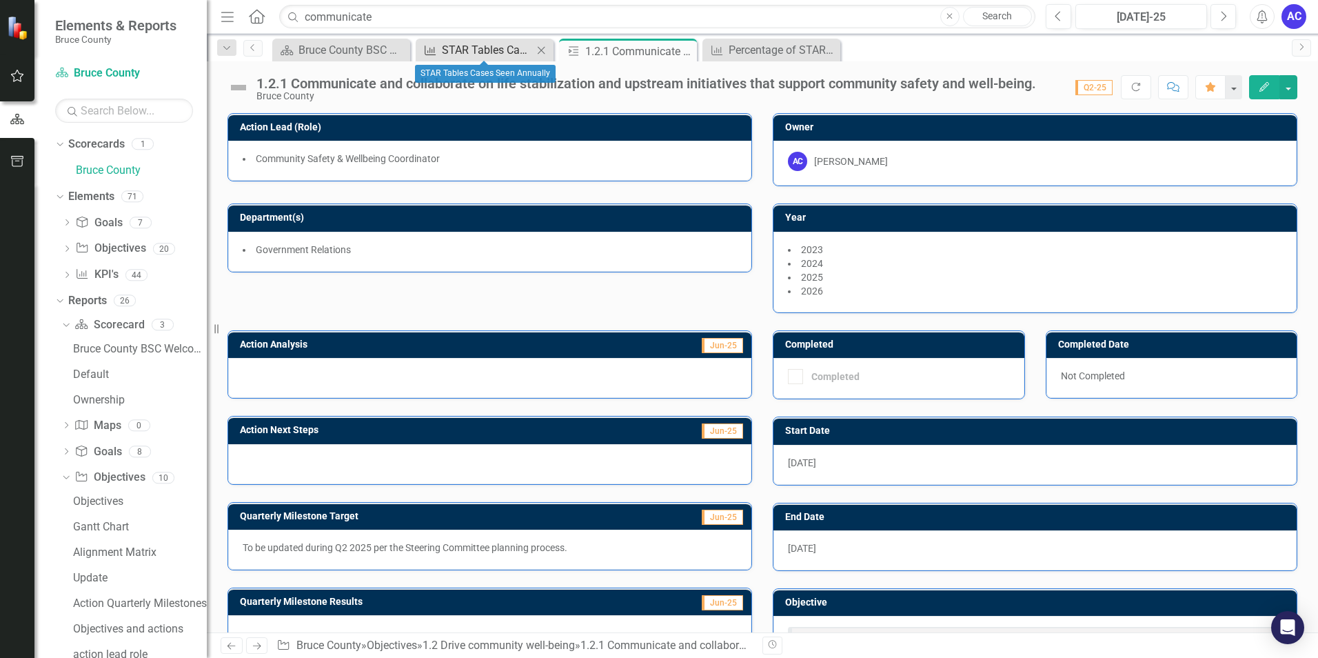
click at [476, 54] on div "STAR Tables Cases Seen Annually" at bounding box center [487, 49] width 91 height 17
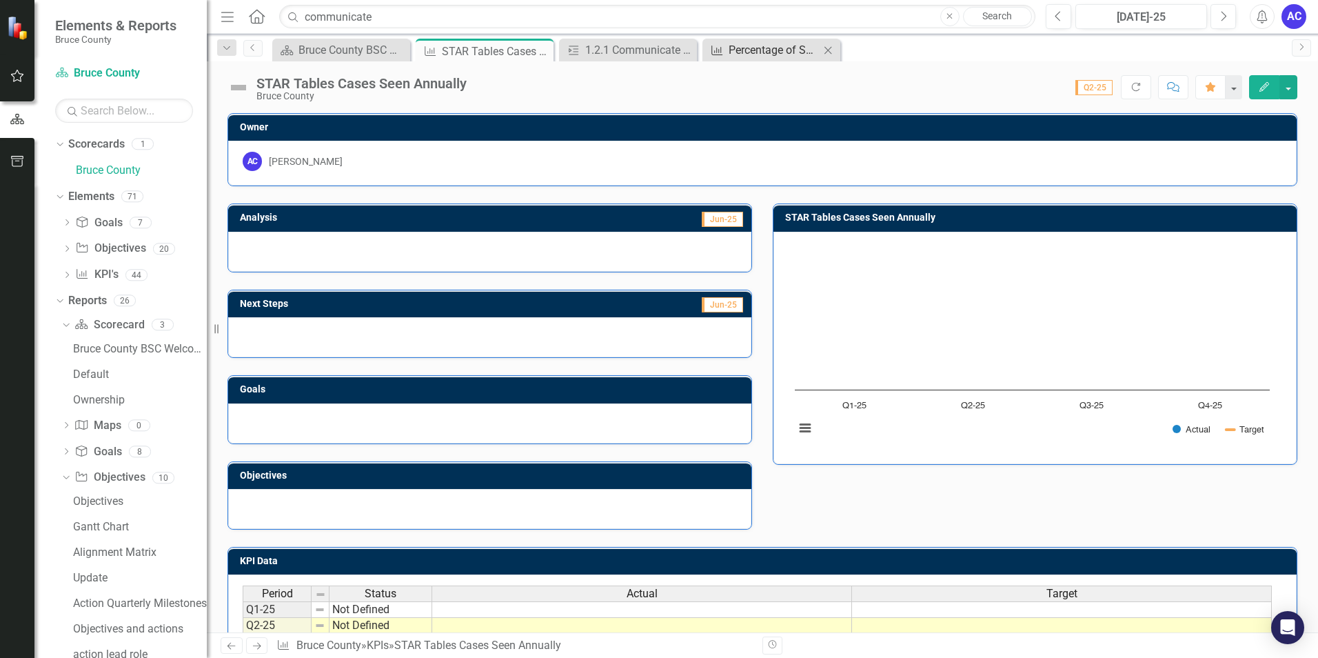
click at [785, 43] on div "Percentage of STAR Cases Resolved" at bounding box center [774, 49] width 91 height 17
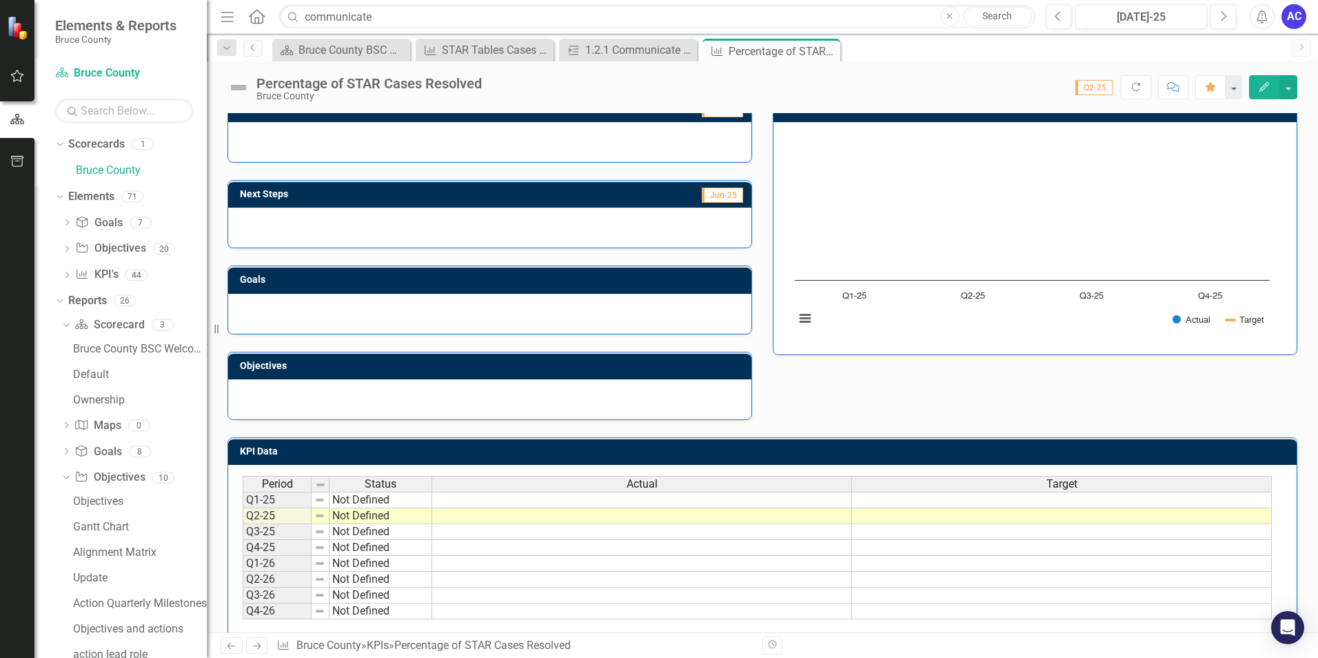
scroll to position [132, 0]
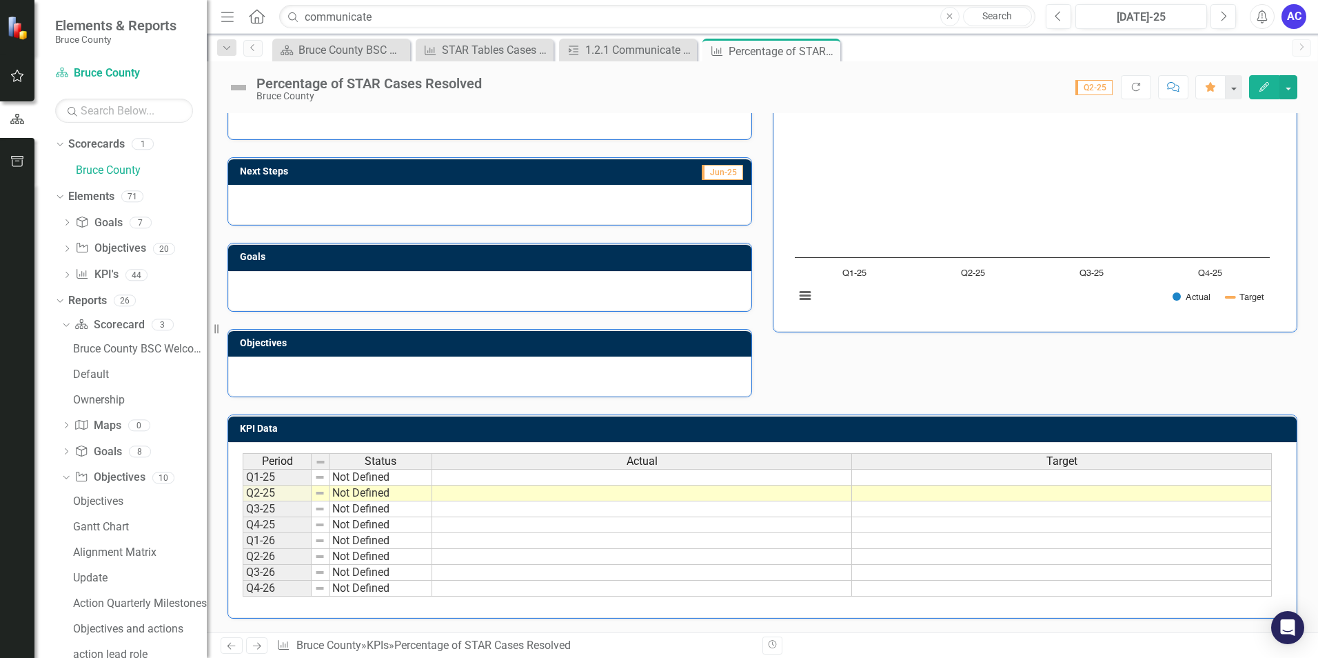
click at [1023, 489] on td at bounding box center [1062, 493] width 420 height 16
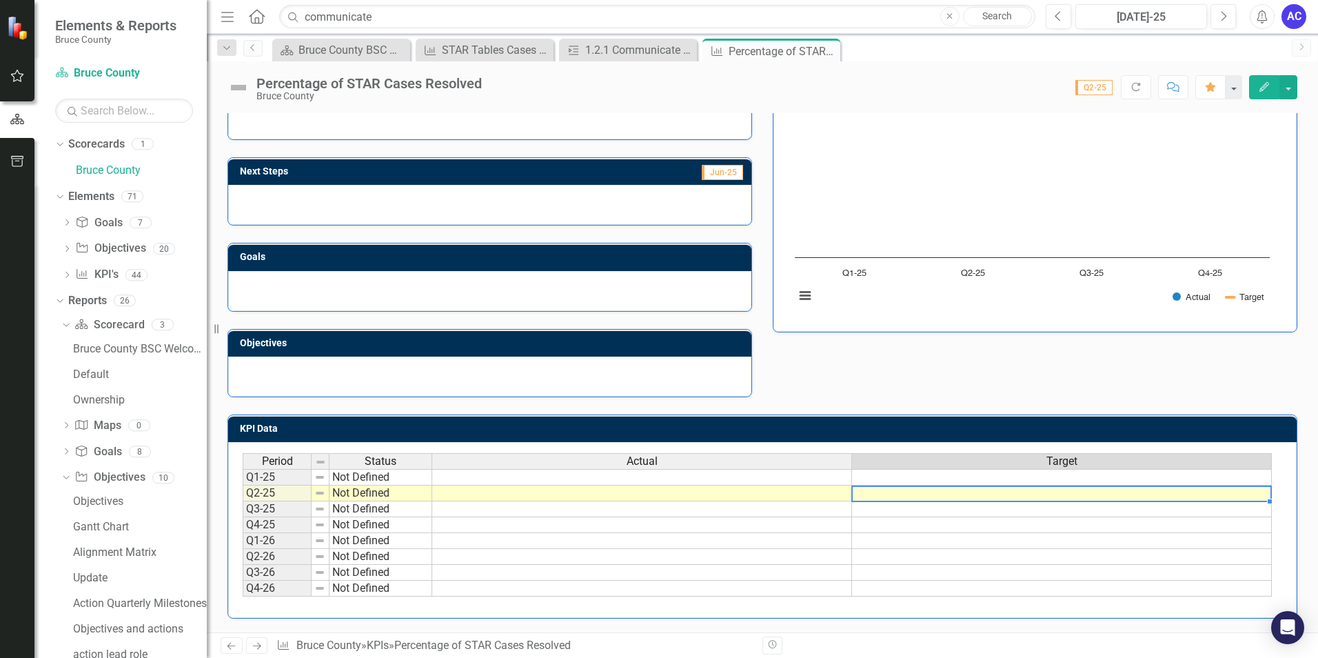
click at [1023, 489] on td at bounding box center [1062, 493] width 420 height 16
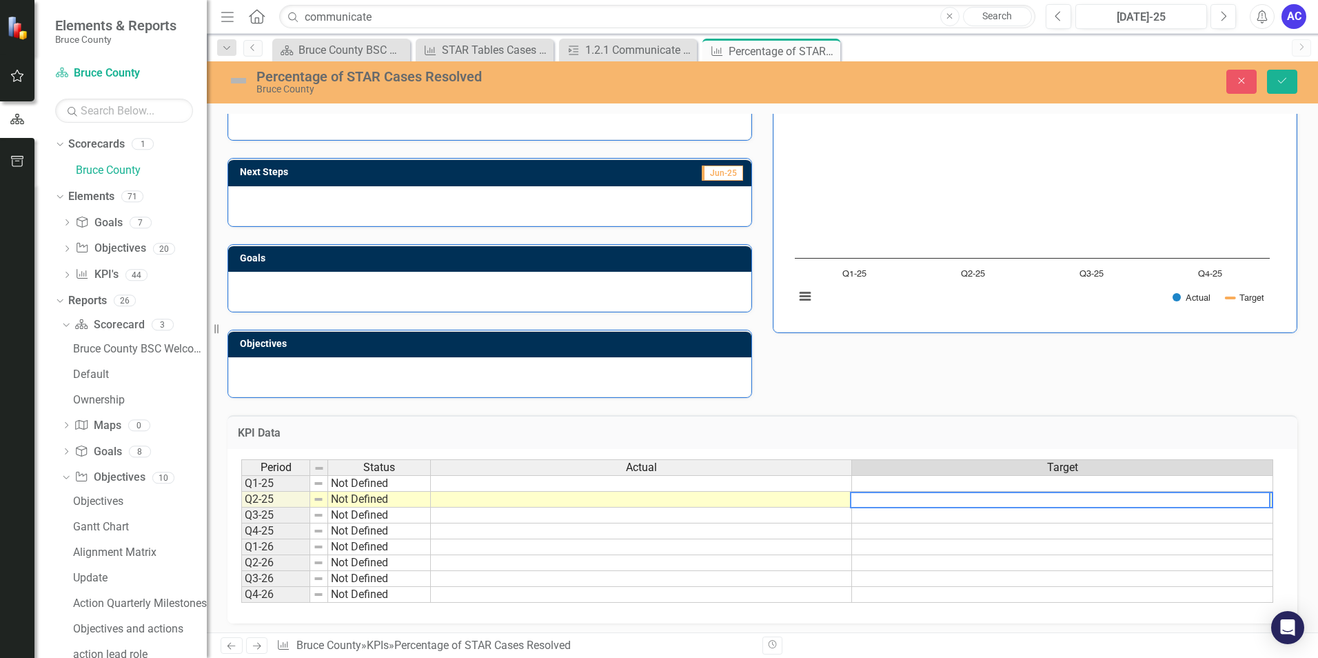
click at [1010, 484] on td at bounding box center [1062, 483] width 421 height 17
click at [1011, 498] on td at bounding box center [1062, 500] width 421 height 16
type textarea "80"
click at [1003, 520] on td at bounding box center [1062, 515] width 421 height 16
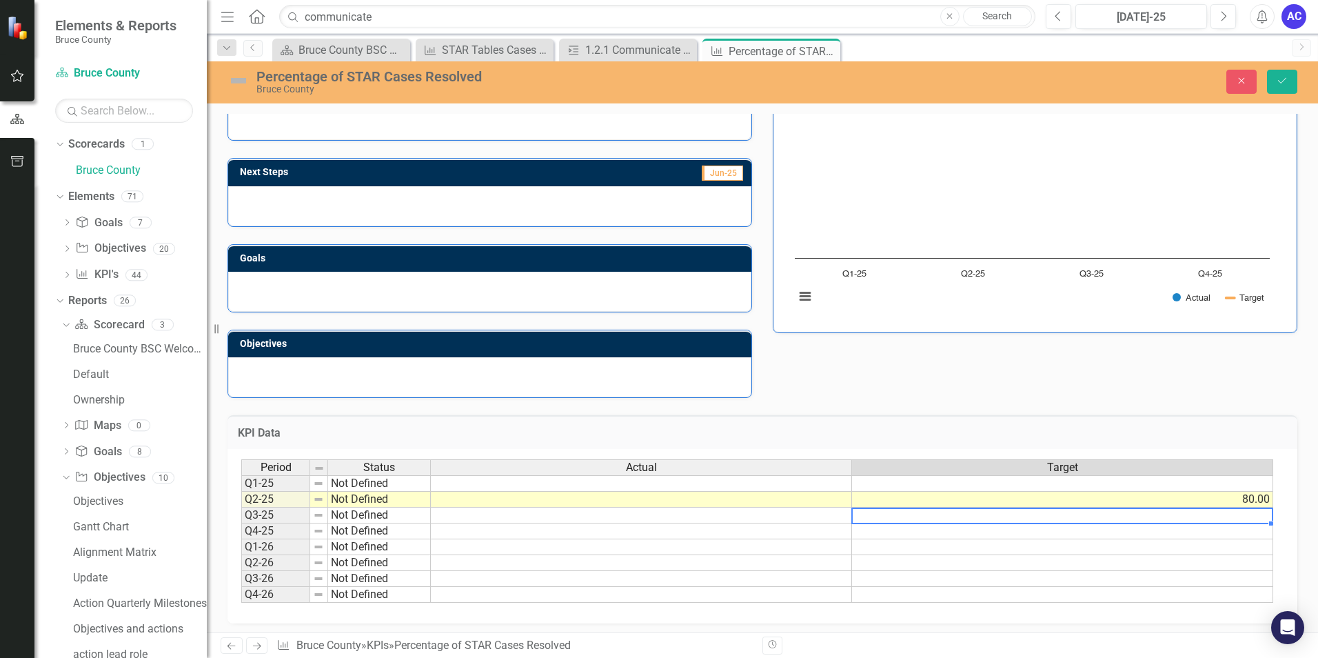
click at [1024, 494] on td "80.00" at bounding box center [1062, 500] width 421 height 16
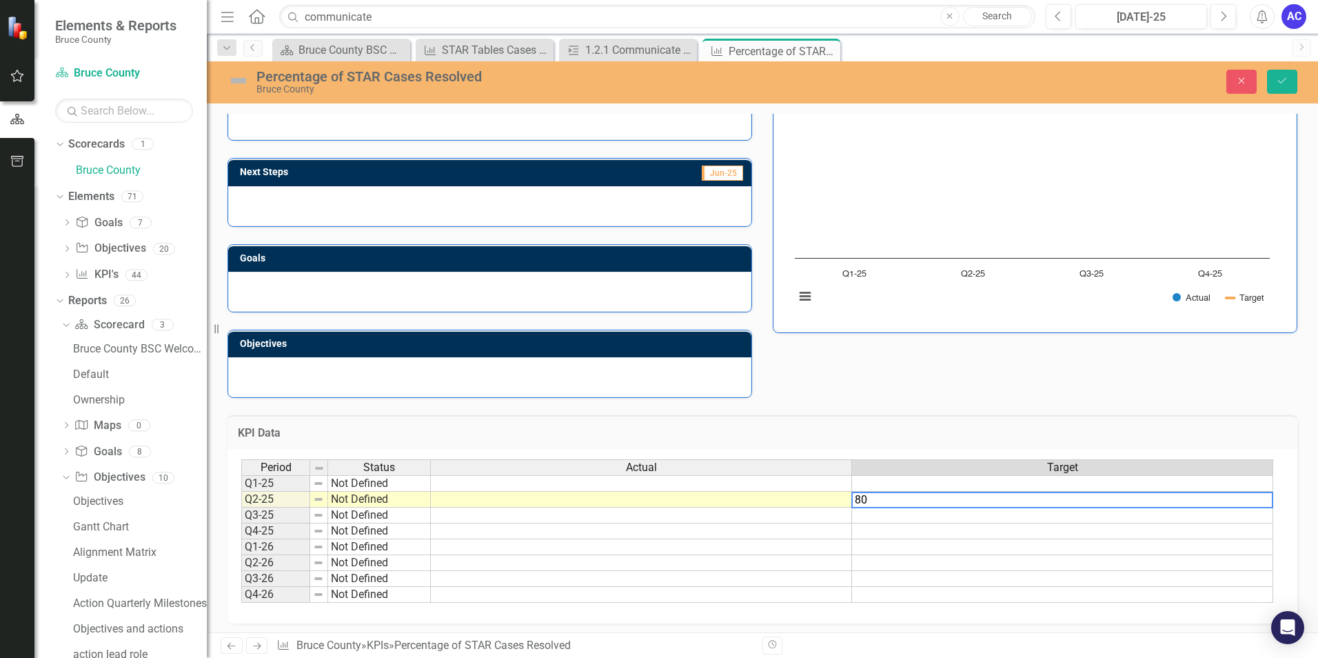
type textarea "8"
click at [965, 393] on div "Analysis Jun-25 Next Steps Jun-25 Goals Objectives Percentage of STAR Cases Res…" at bounding box center [762, 226] width 1091 height 343
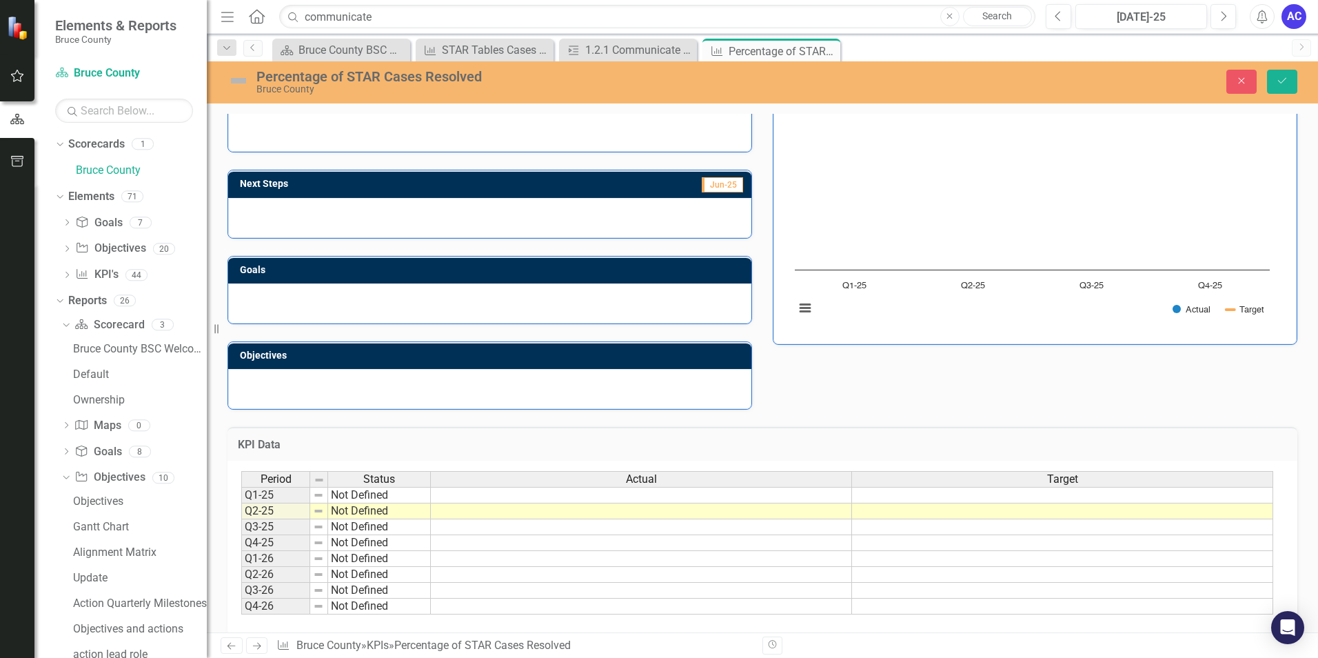
scroll to position [137, 0]
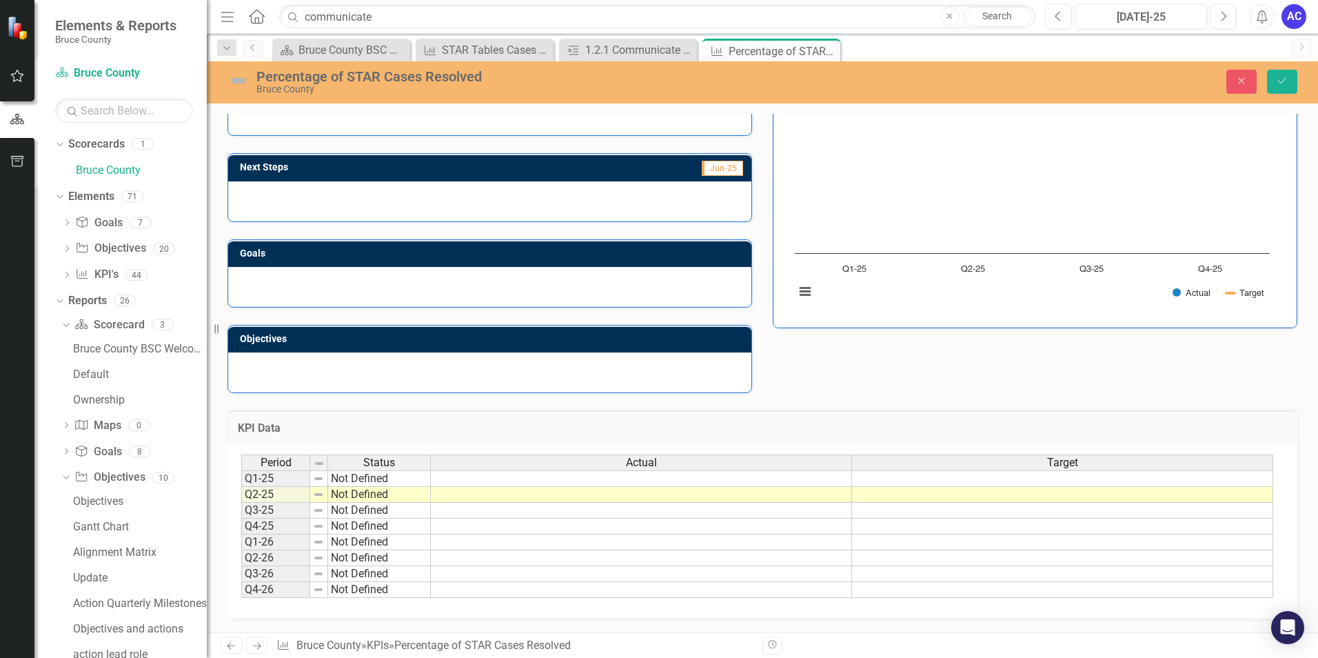
click at [412, 479] on td "Not Defined" at bounding box center [379, 478] width 103 height 17
click at [411, 487] on div "Period Status Actual Target Q1-25 Not Defined Q2-25 Not Defined Q3-25 Not Defin…" at bounding box center [757, 526] width 1032 height 144
click at [412, 481] on td "On Track" at bounding box center [379, 478] width 103 height 17
click at [407, 480] on td "On Track" at bounding box center [379, 478] width 103 height 17
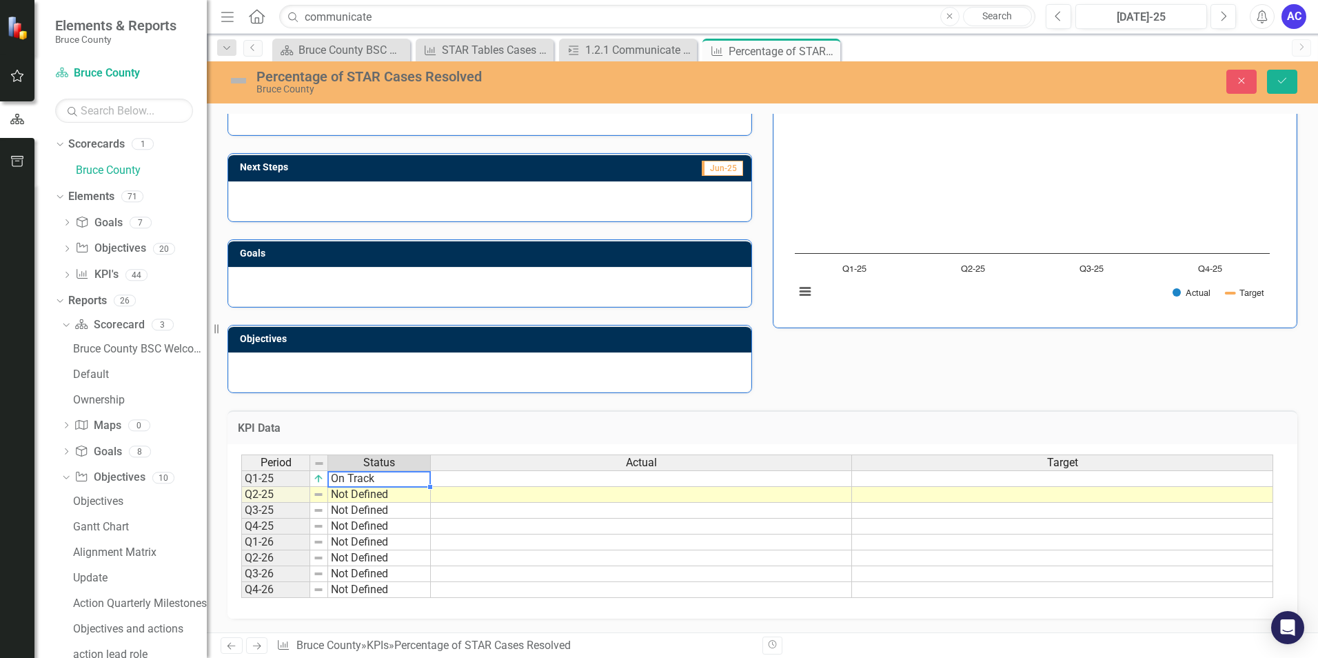
click at [410, 505] on td "Not Defined" at bounding box center [379, 511] width 103 height 16
click at [409, 493] on td "Not Defined" at bounding box center [379, 495] width 103 height 16
type textarea "On Track"
click at [400, 505] on div "Period Status Actual Target Q1-25 On Track Q2-25 Not Defined Q3-25 Not Defined …" at bounding box center [757, 526] width 1032 height 144
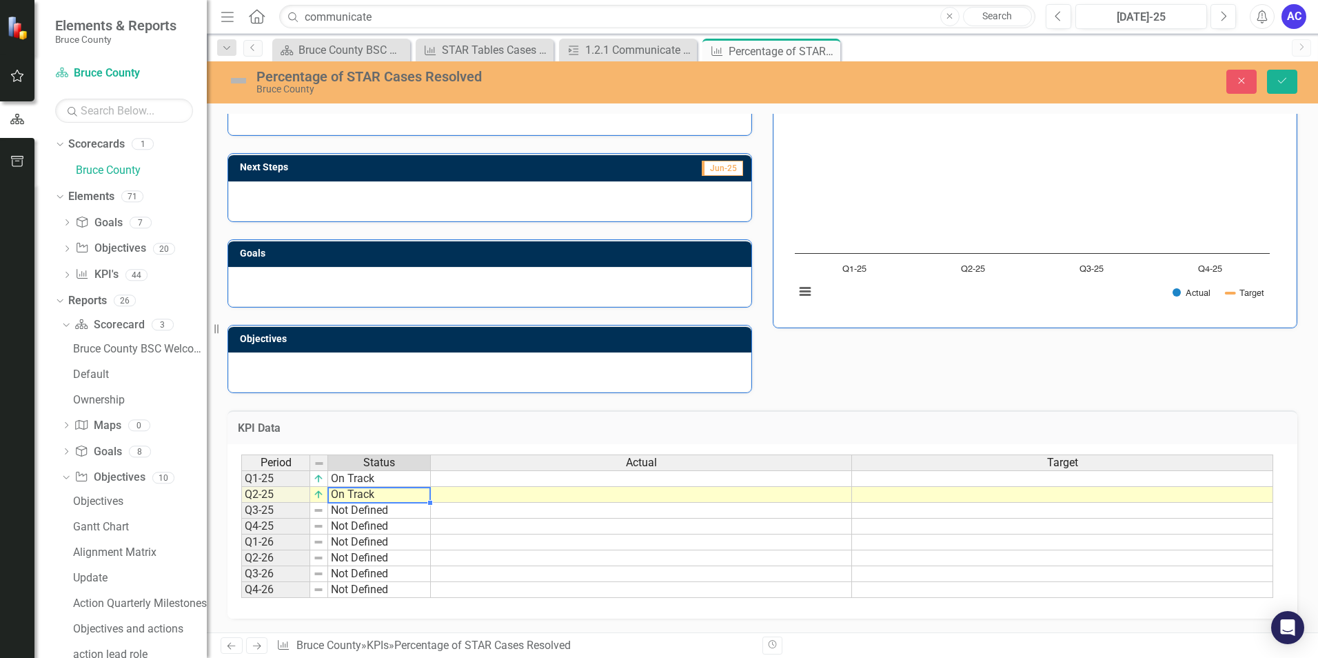
click at [396, 477] on td "On Track" at bounding box center [379, 478] width 103 height 17
click at [411, 479] on td "On Track" at bounding box center [379, 478] width 103 height 17
click at [432, 485] on div at bounding box center [430, 487] width 6 height 6
click at [420, 486] on div at bounding box center [379, 486] width 103 height 1
click at [423, 481] on td "On Track" at bounding box center [379, 478] width 103 height 17
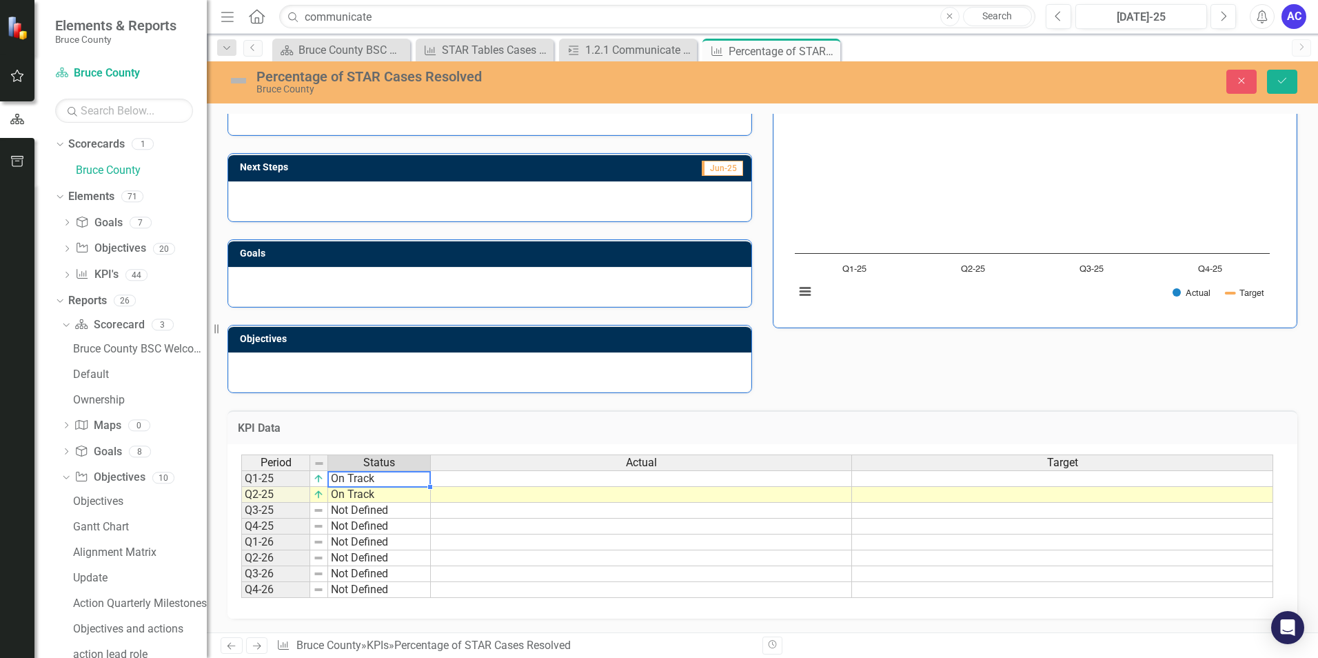
click at [452, 448] on div "Period Status Actual Target Q1-25 On Track Q2-25 On Track Q3-25 Not Defined Q4-…" at bounding box center [763, 531] width 1070 height 174
click at [538, 481] on td at bounding box center [641, 478] width 421 height 17
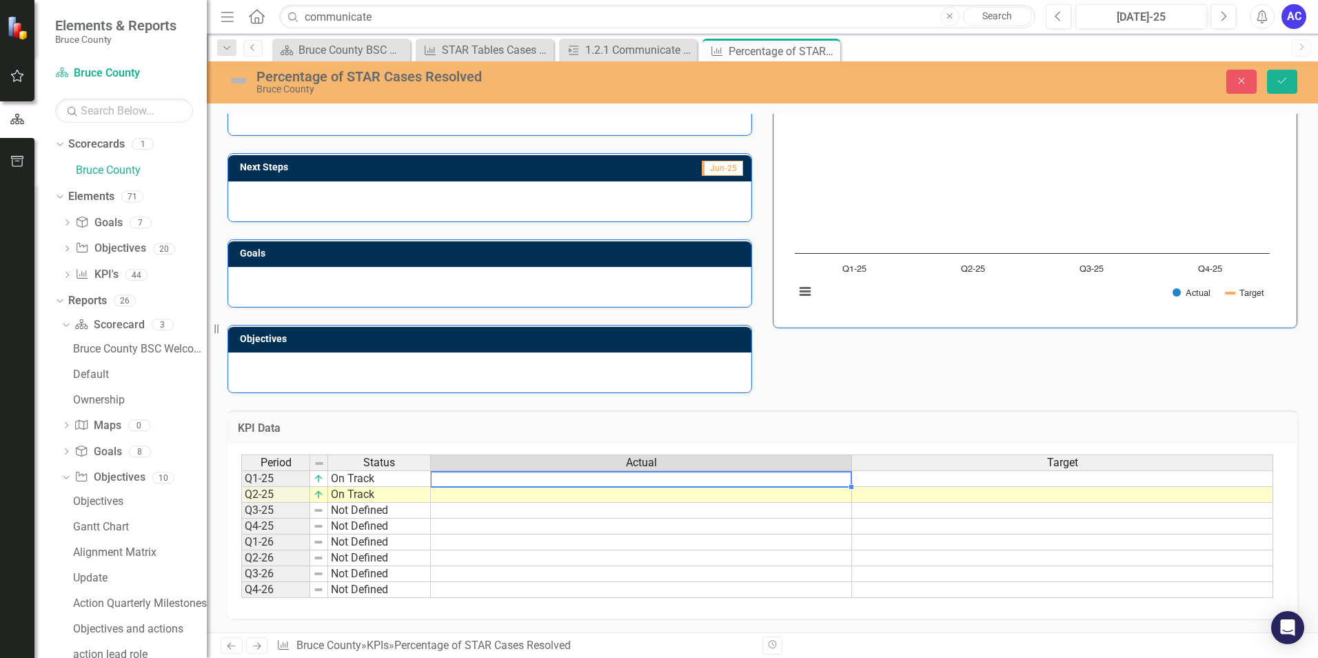
click at [904, 488] on td at bounding box center [1062, 495] width 421 height 16
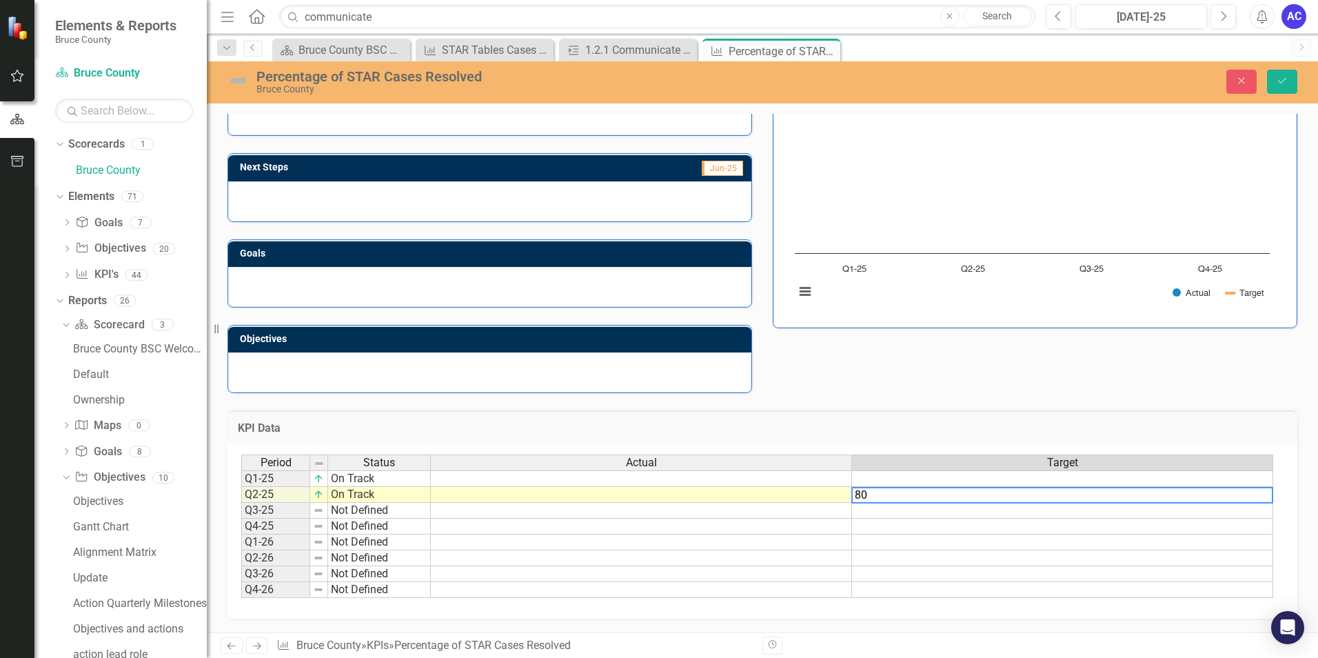
type textarea "80"
click at [912, 482] on td at bounding box center [1062, 478] width 421 height 17
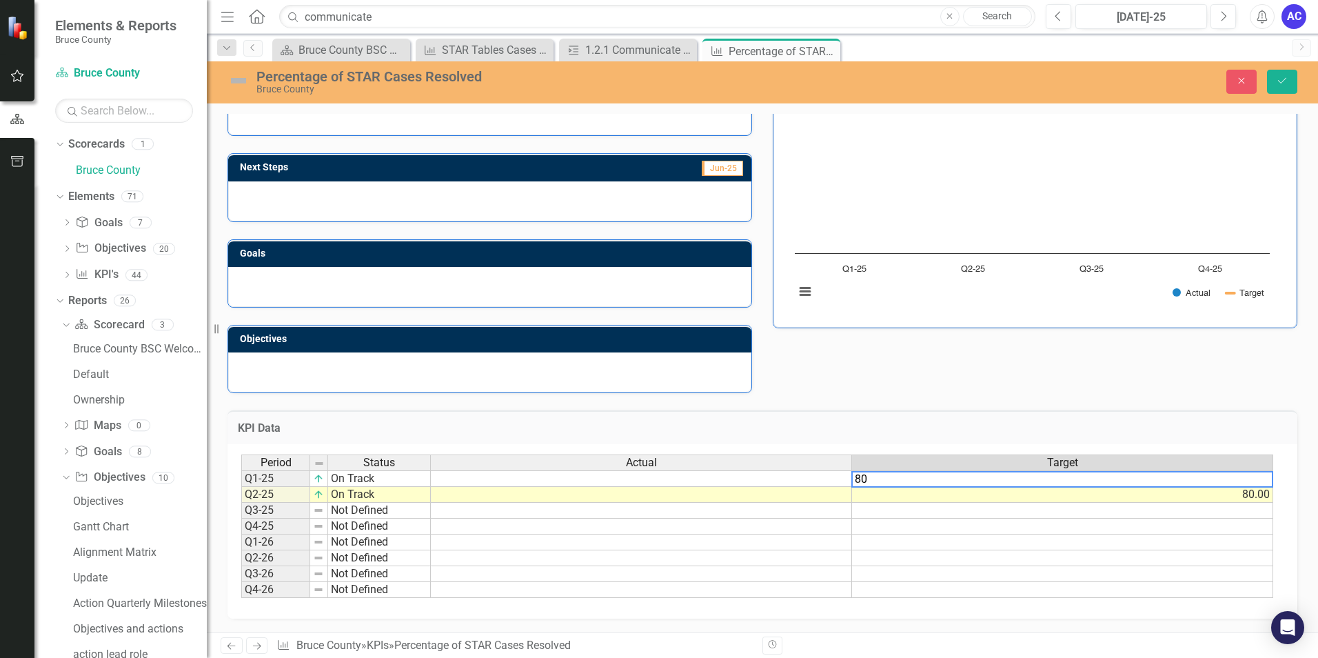
type textarea "80"
click at [912, 510] on td at bounding box center [1062, 511] width 421 height 16
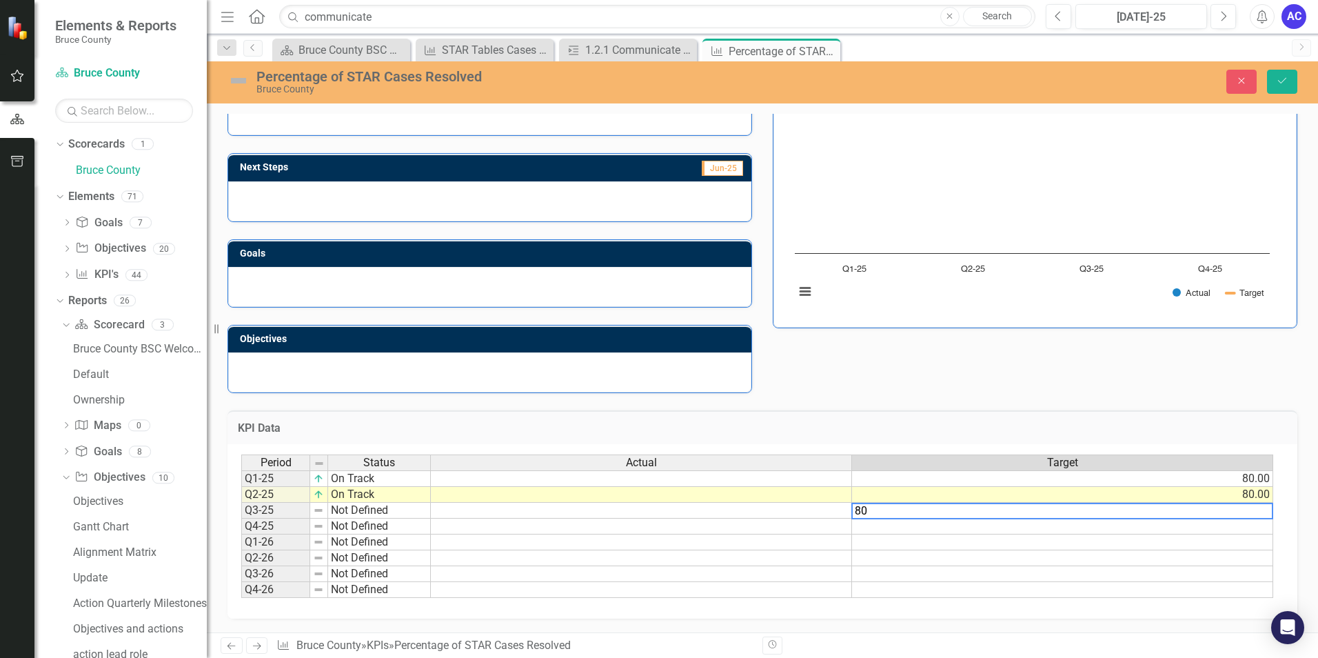
type textarea "80"
click at [947, 526] on td at bounding box center [1062, 527] width 421 height 16
type textarea "80"
click at [989, 423] on h3 "KPI Data" at bounding box center [762, 428] width 1049 height 12
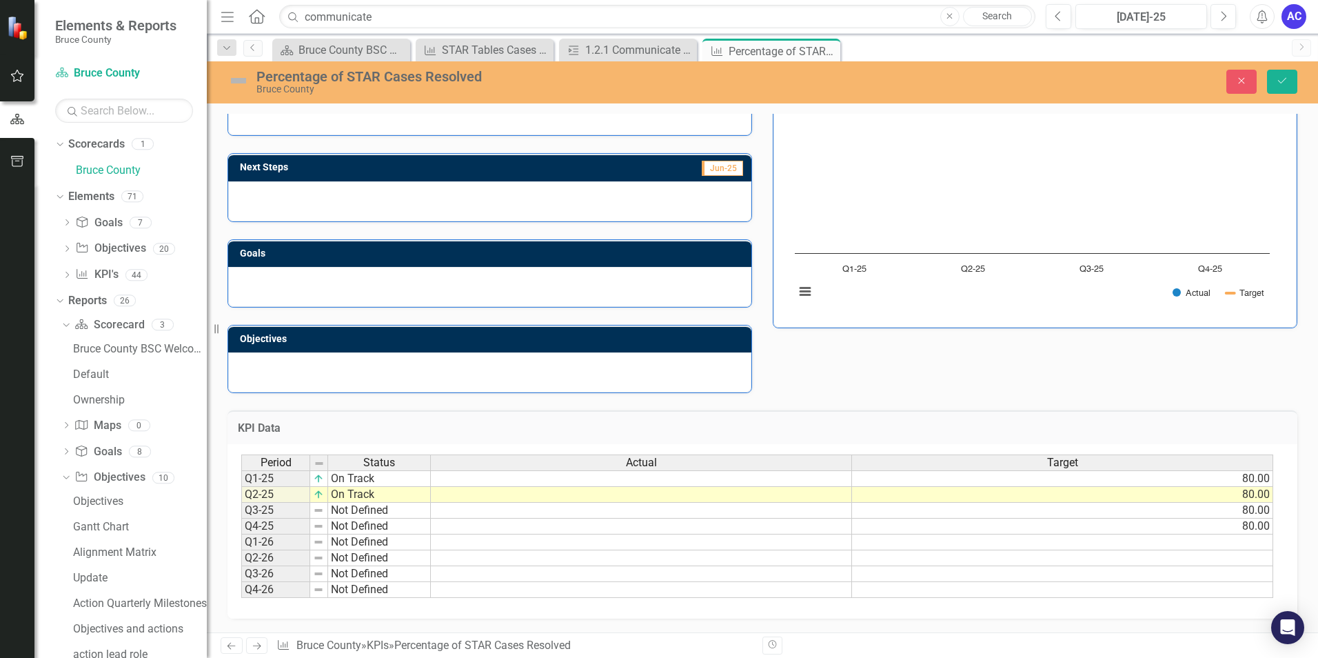
click at [480, 494] on td at bounding box center [641, 495] width 421 height 16
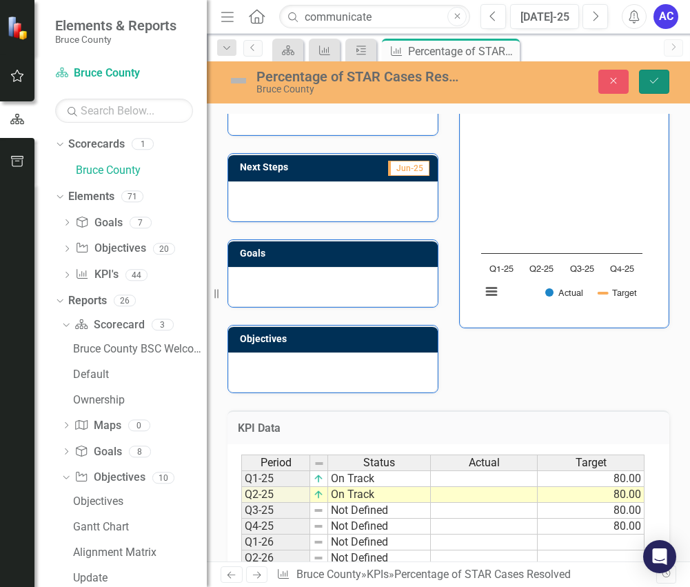
click at [661, 81] on button "Save" at bounding box center [654, 82] width 30 height 24
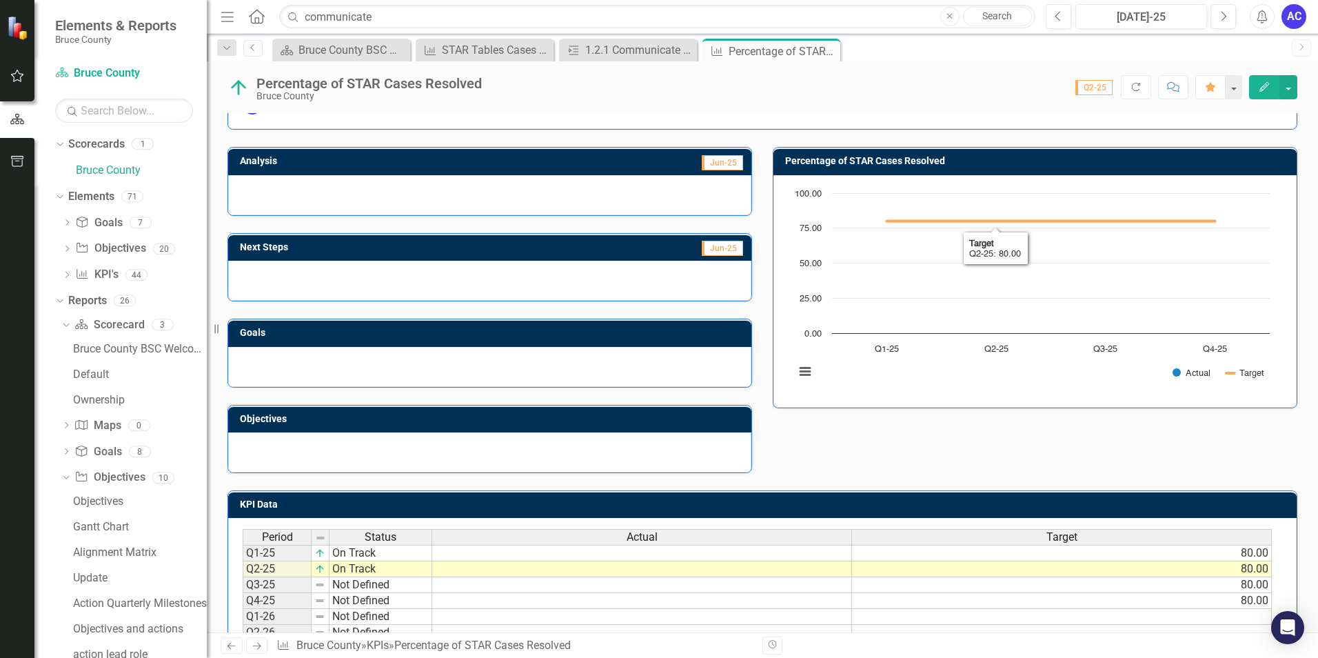
scroll to position [132, 0]
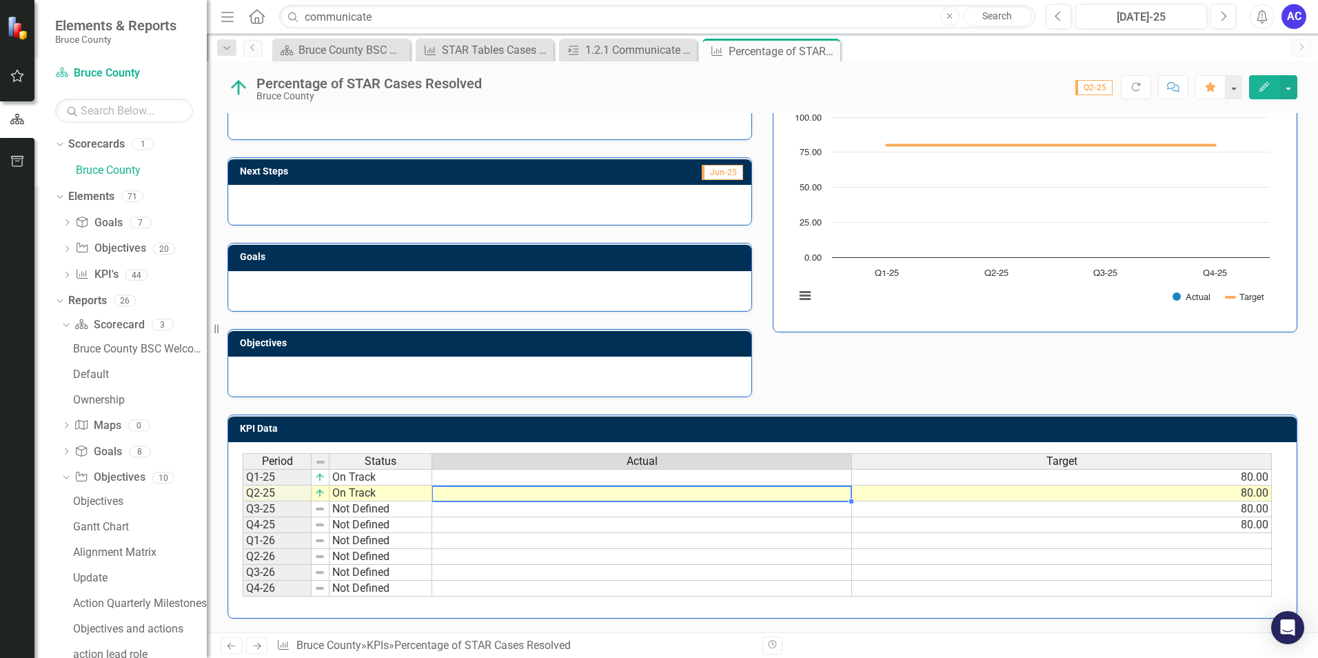
click at [540, 493] on td at bounding box center [642, 493] width 420 height 16
click at [540, 493] on textarea at bounding box center [642, 493] width 421 height 17
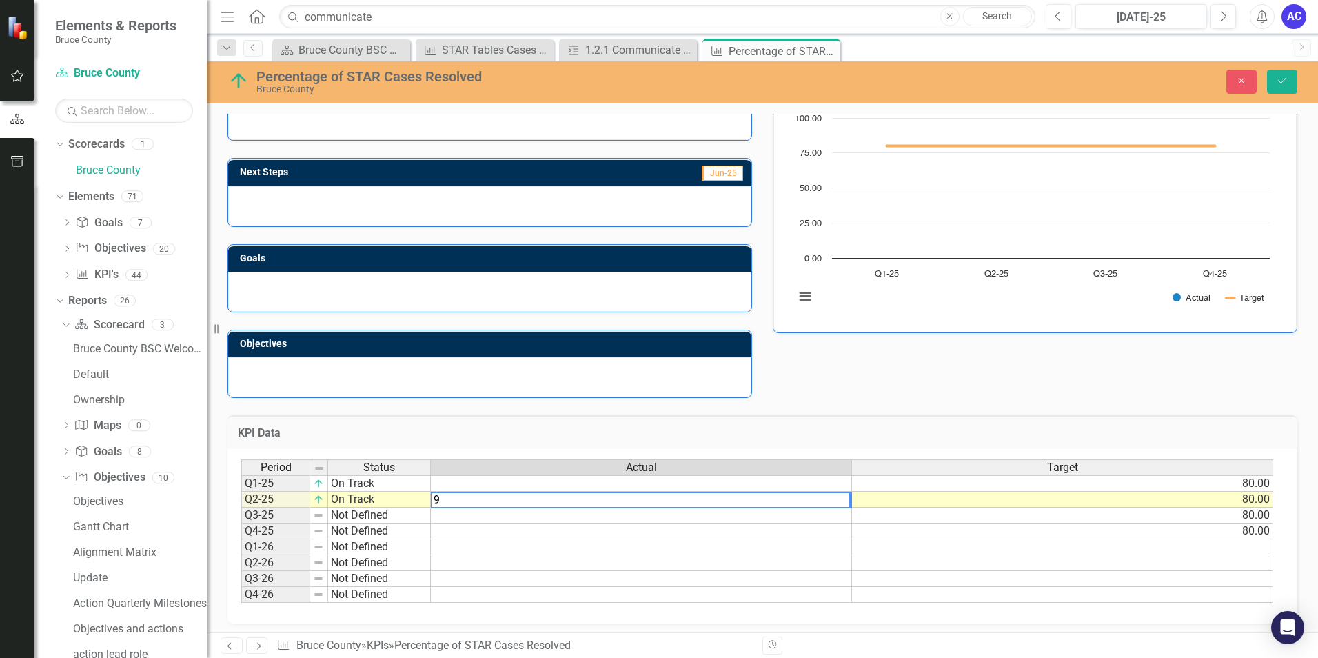
type textarea "91"
click at [737, 500] on textarea "91" at bounding box center [640, 500] width 421 height 17
click at [762, 472] on div "Actual" at bounding box center [641, 467] width 421 height 15
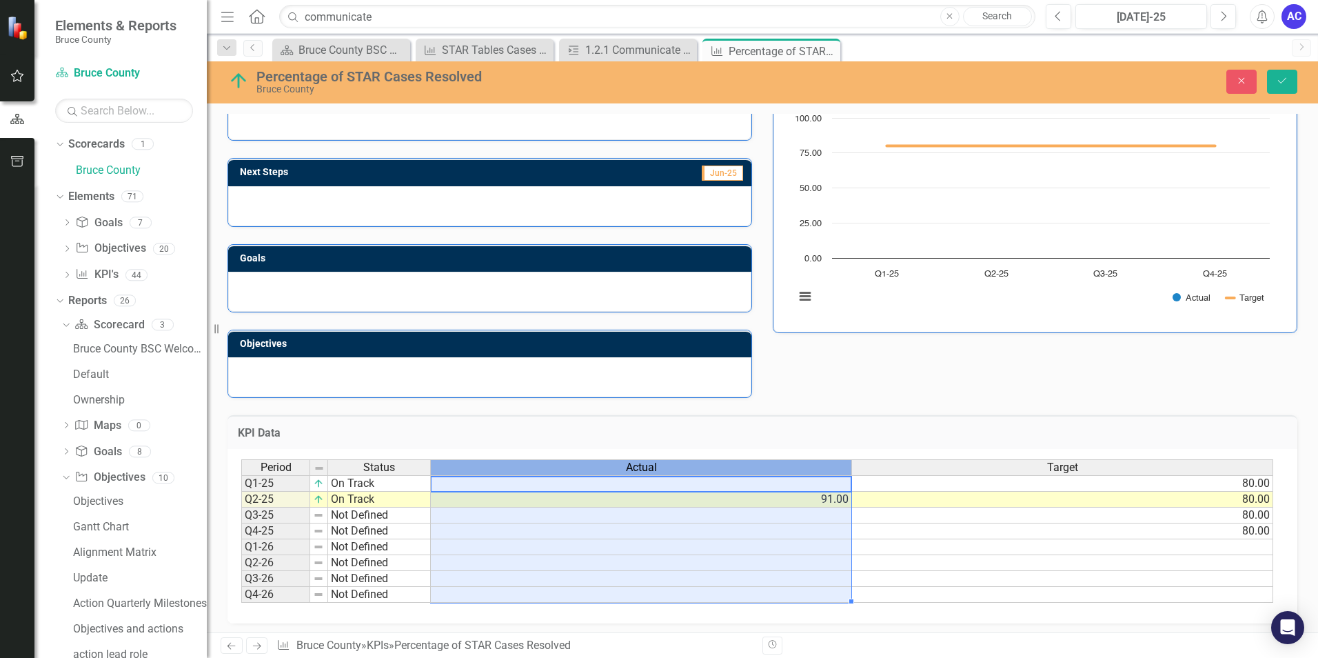
click at [913, 416] on div "KPI Data Last Calculated" at bounding box center [763, 432] width 1070 height 34
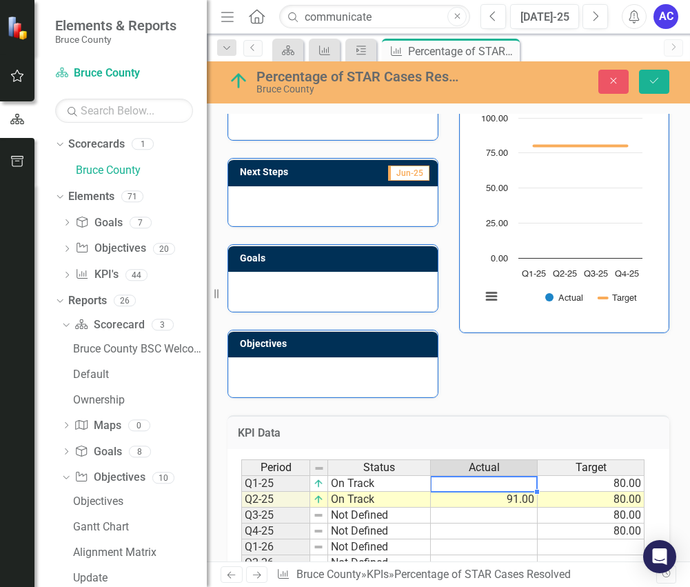
drag, startPoint x: 507, startPoint y: 490, endPoint x: 513, endPoint y: 481, distance: 10.3
click at [507, 490] on td at bounding box center [484, 483] width 107 height 17
type textarea "94"
click at [592, 346] on div "Analysis Jun-25 Next Steps Jun-25 Goals Objectives Percentage of STAR Cases Res…" at bounding box center [448, 226] width 463 height 343
click at [647, 80] on button "Save" at bounding box center [654, 82] width 30 height 24
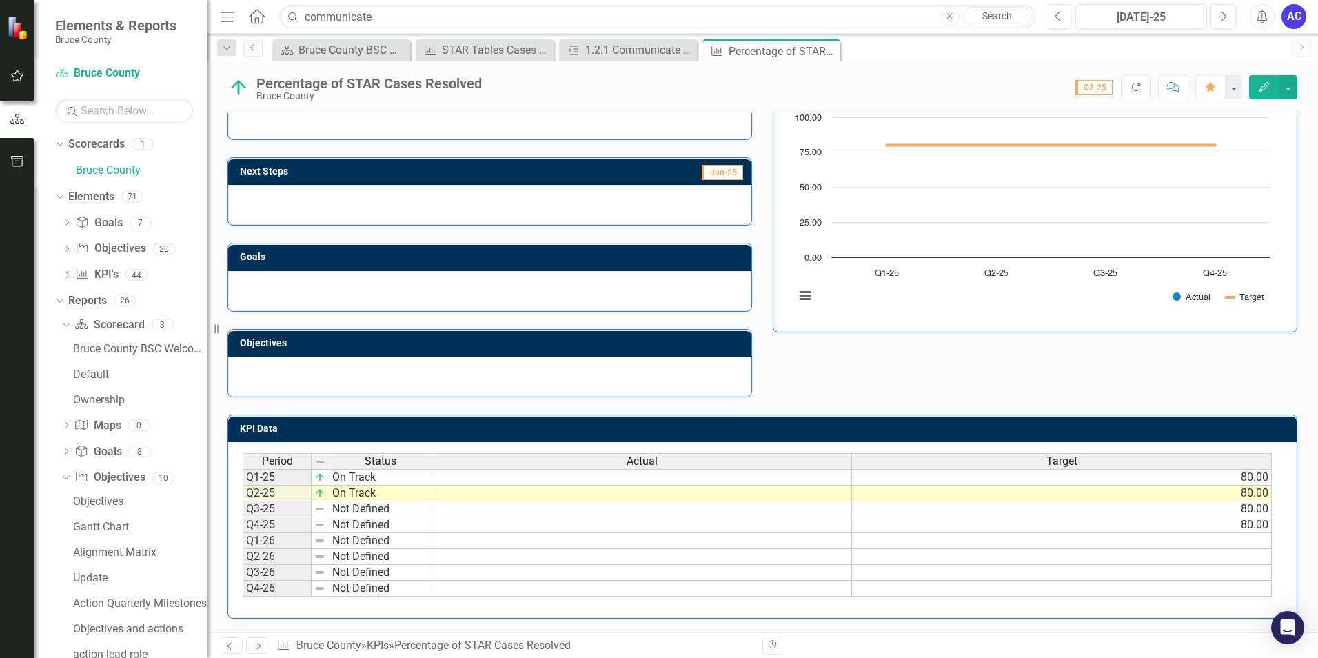
click at [787, 494] on td at bounding box center [642, 493] width 420 height 16
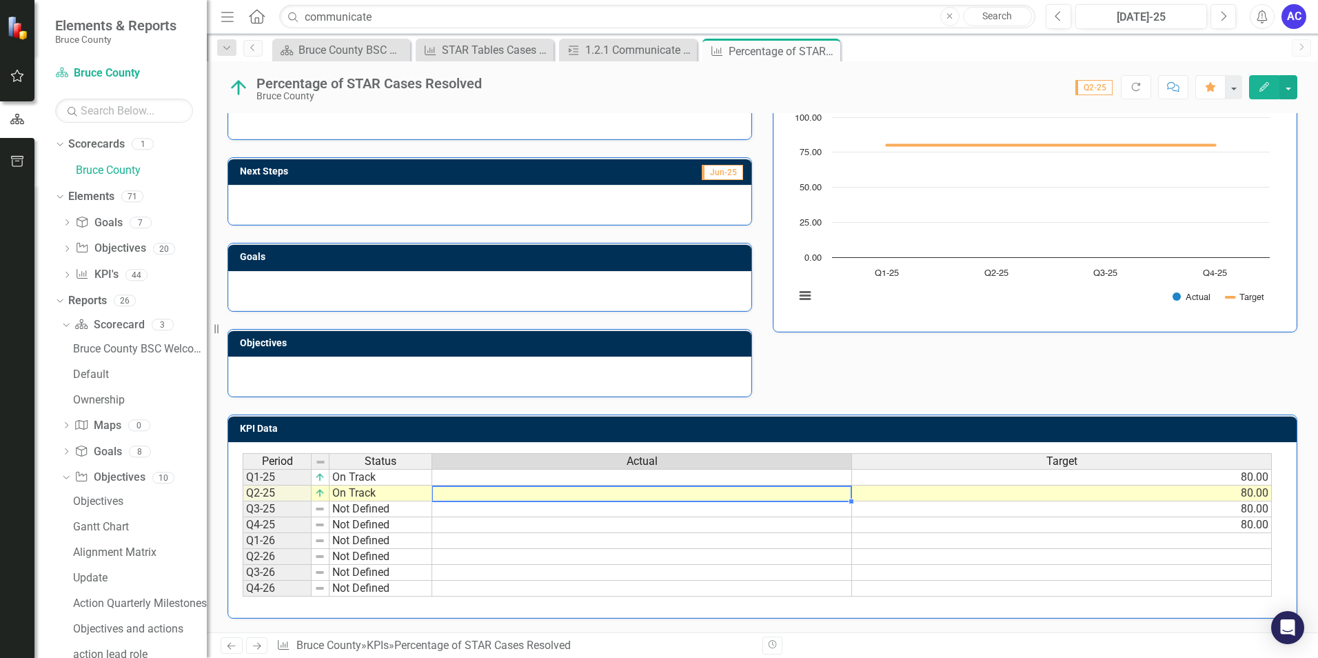
click at [787, 494] on td at bounding box center [642, 493] width 420 height 16
click at [787, 494] on textarea at bounding box center [642, 493] width 421 height 17
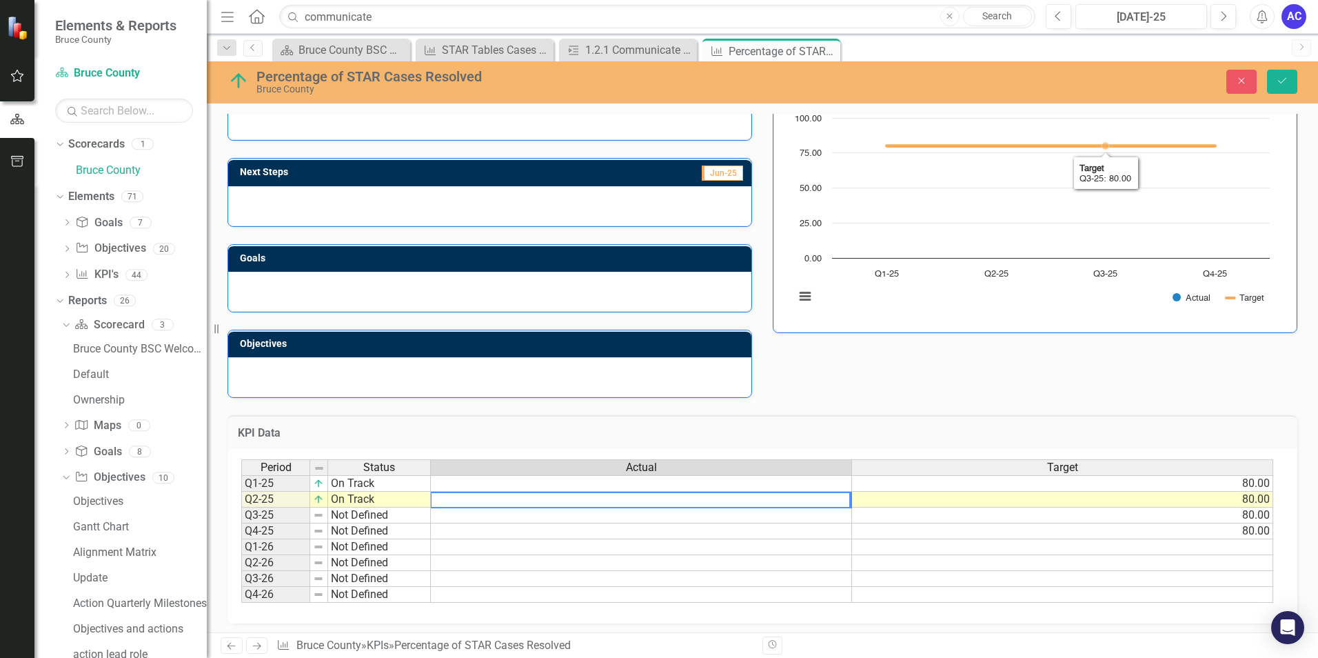
click at [1015, 362] on div "Analysis Jun-25 Next Steps Jun-25 Goals Objectives Percentage of STAR Cases Res…" at bounding box center [762, 226] width 1091 height 343
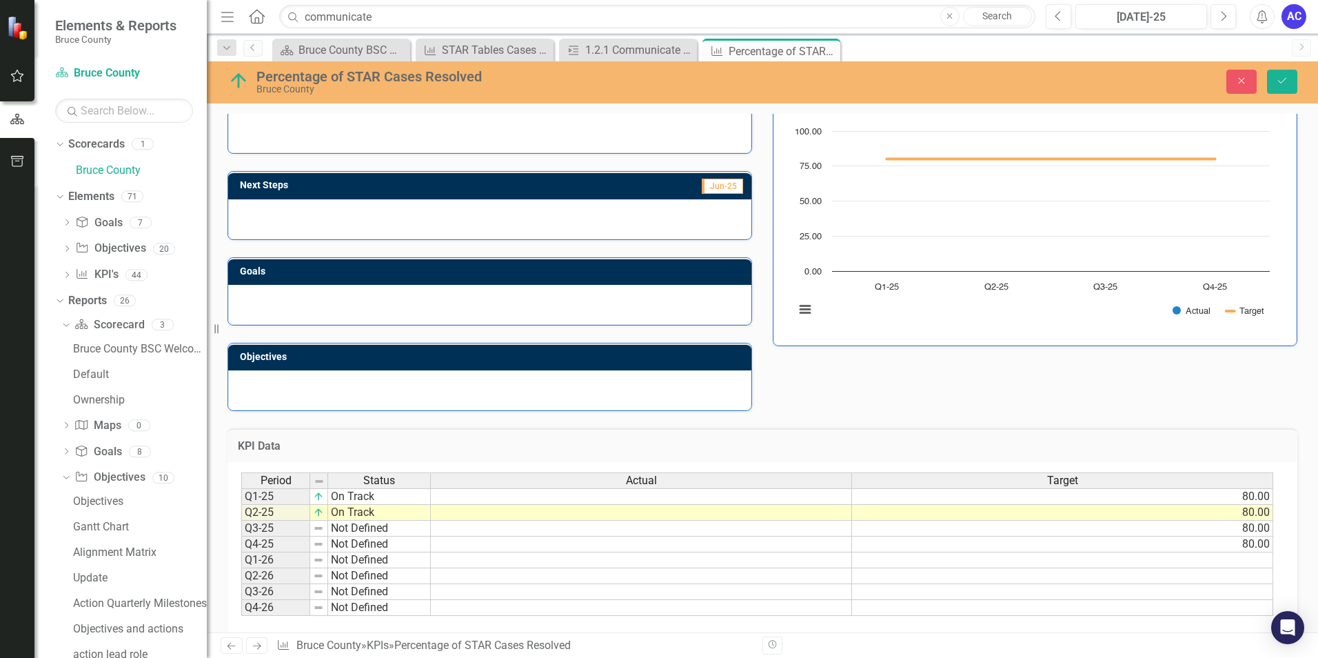
scroll to position [137, 0]
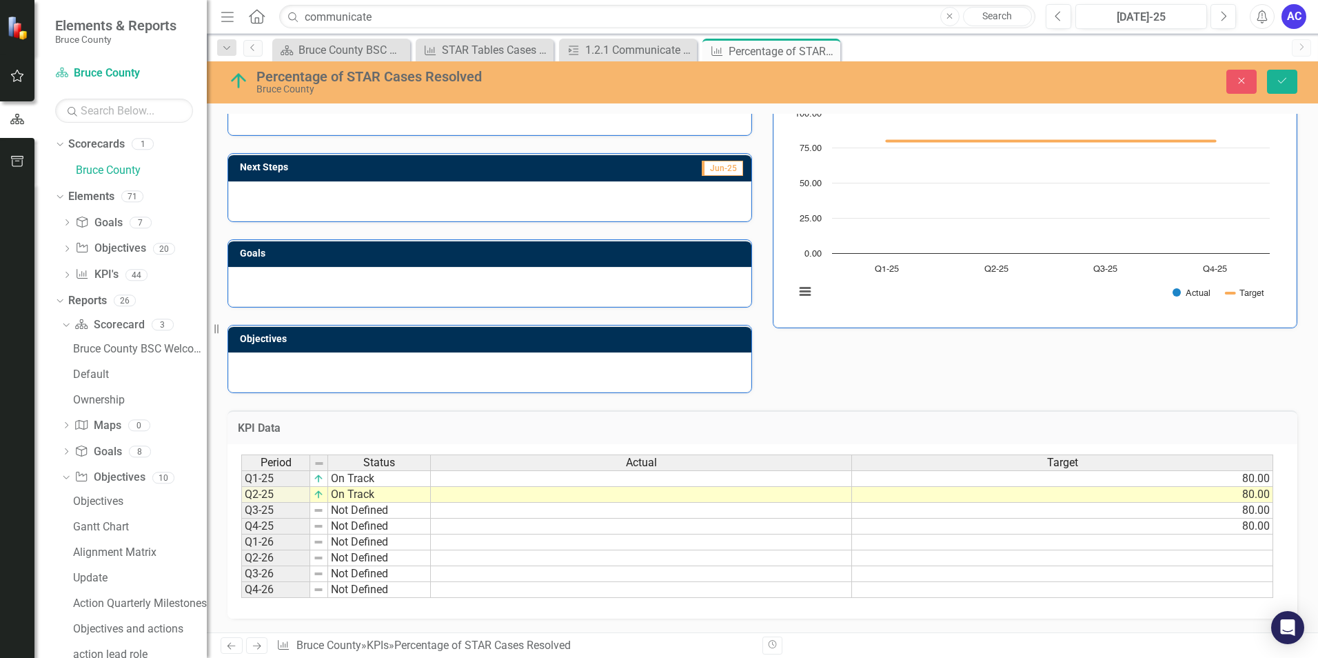
click at [543, 494] on td at bounding box center [641, 495] width 421 height 16
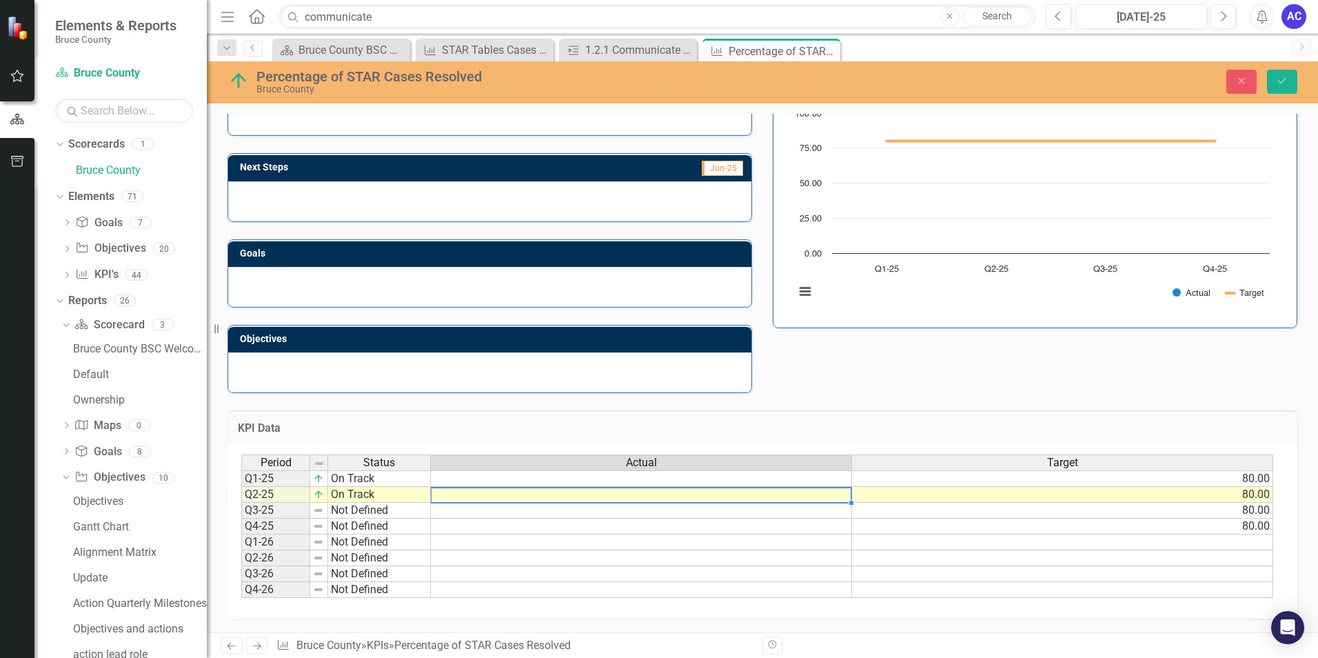
click at [543, 494] on td at bounding box center [641, 495] width 421 height 16
click at [554, 480] on td at bounding box center [641, 478] width 421 height 17
type textarea "94"
click at [580, 494] on td at bounding box center [641, 495] width 421 height 16
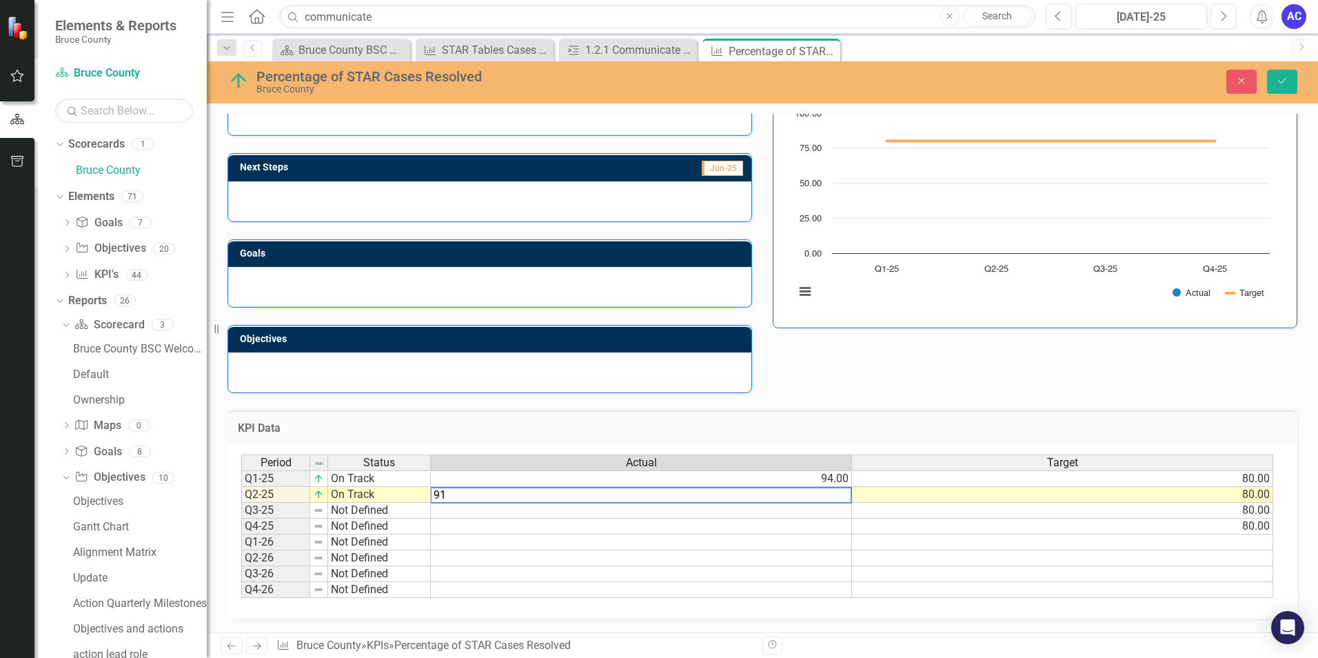
type textarea "91"
click at [829, 414] on div "KPI Data Last Calculated" at bounding box center [763, 427] width 1070 height 34
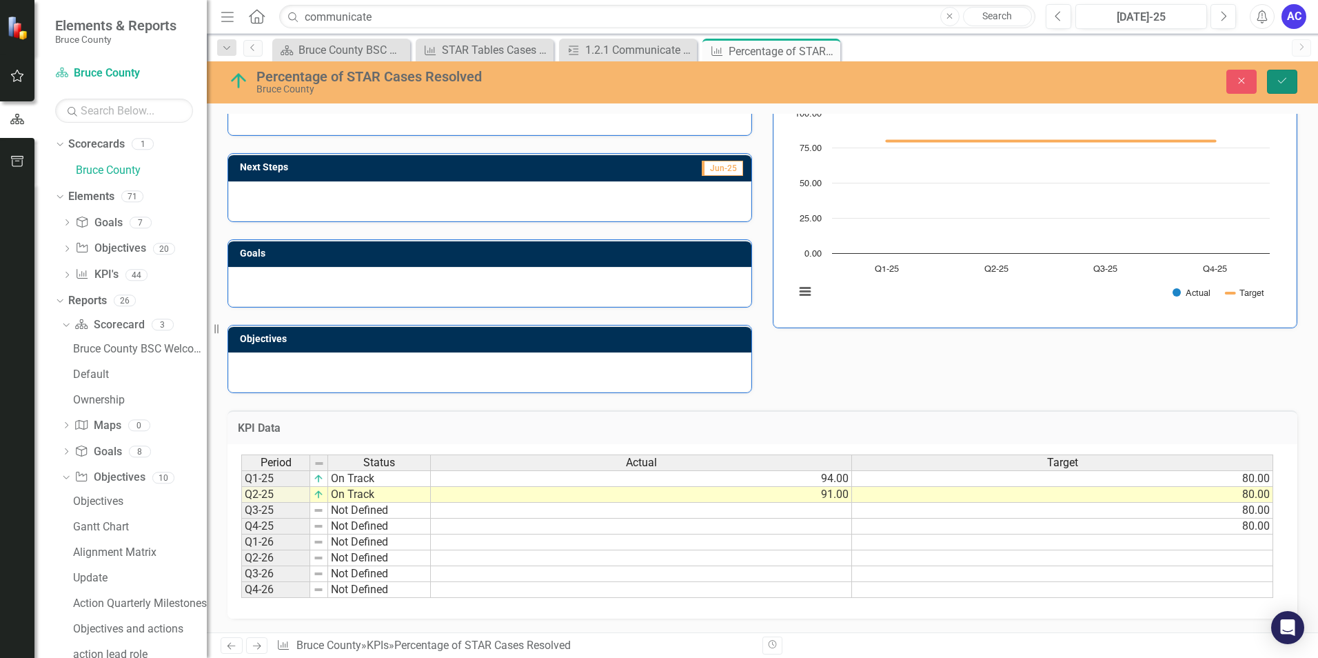
click at [1285, 83] on icon "Save" at bounding box center [1282, 81] width 12 height 10
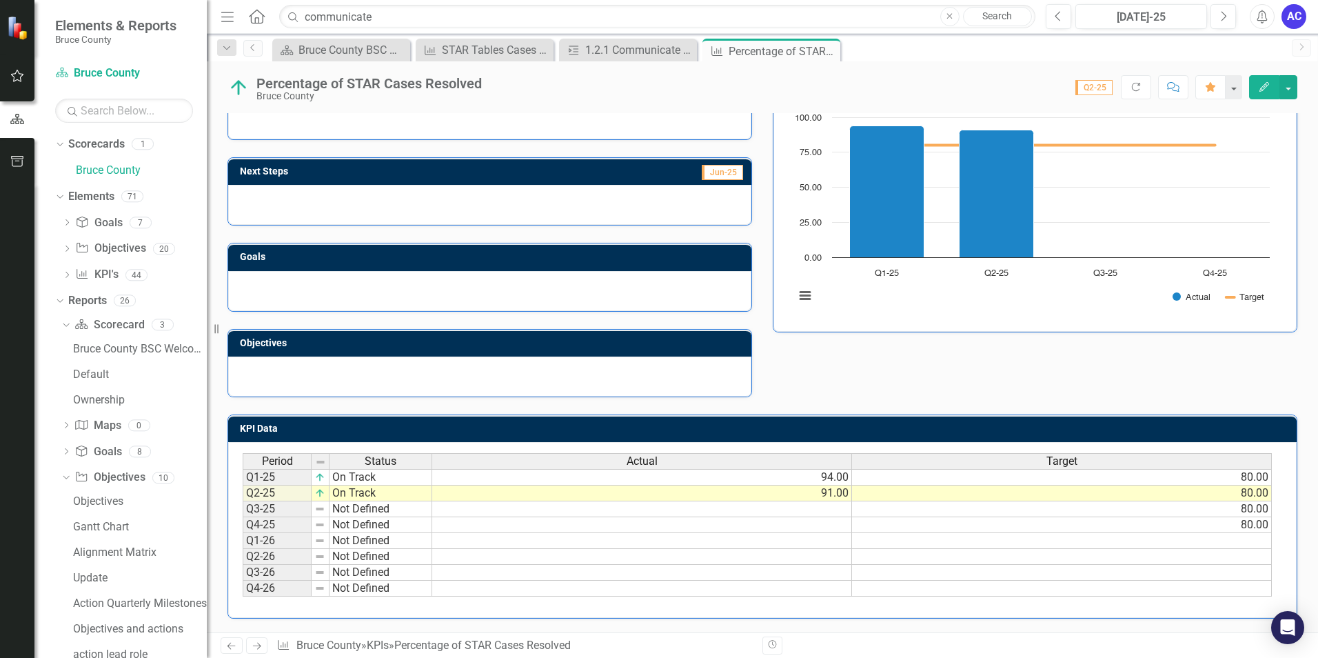
scroll to position [0, 0]
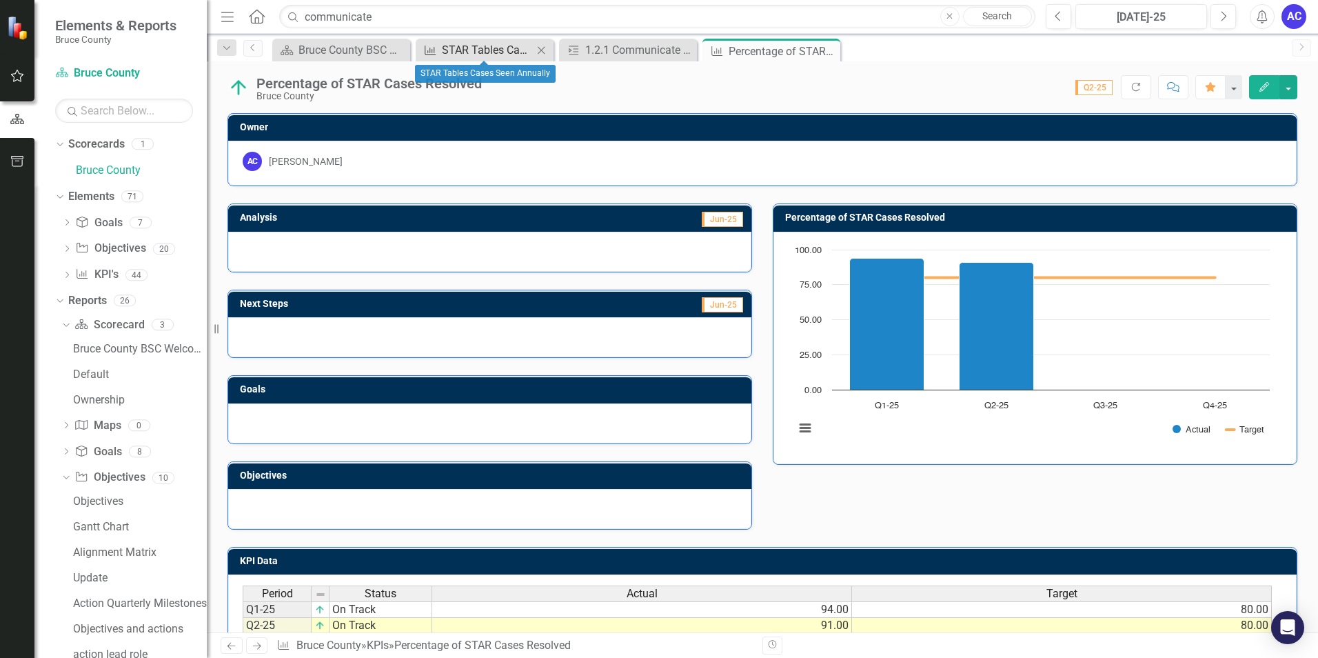
click at [485, 57] on div "STAR Tables Cases Seen Annually" at bounding box center [487, 49] width 91 height 17
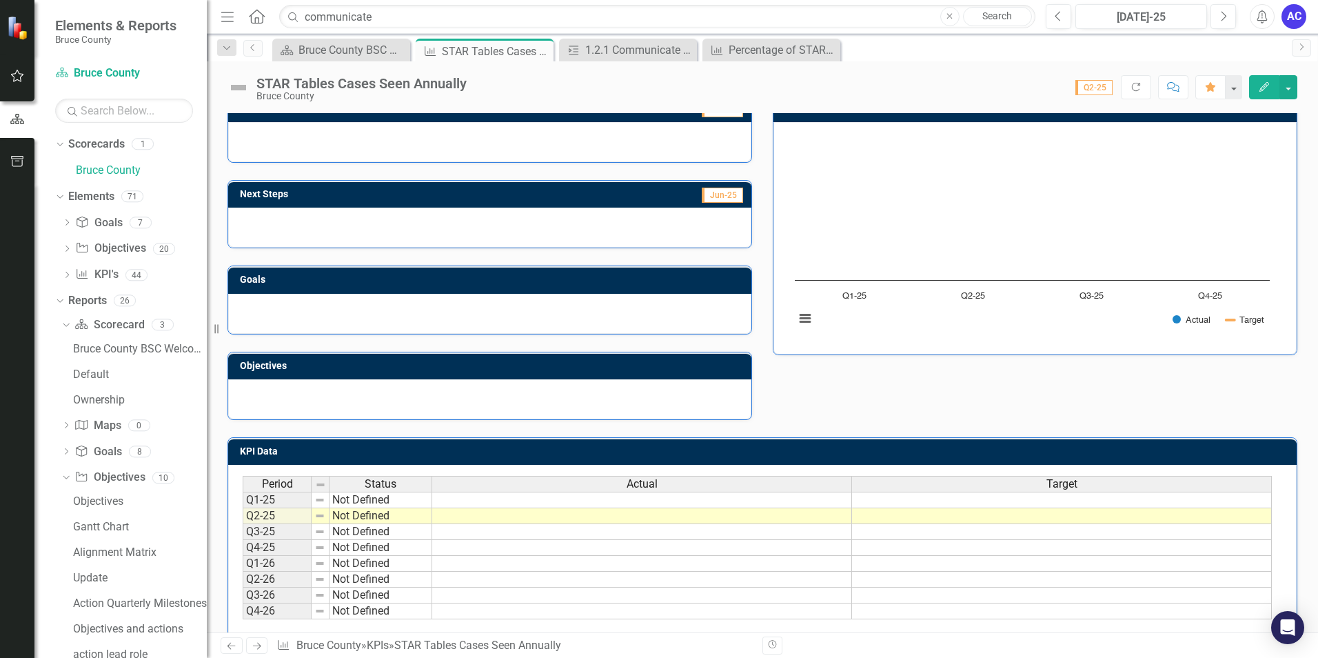
scroll to position [132, 0]
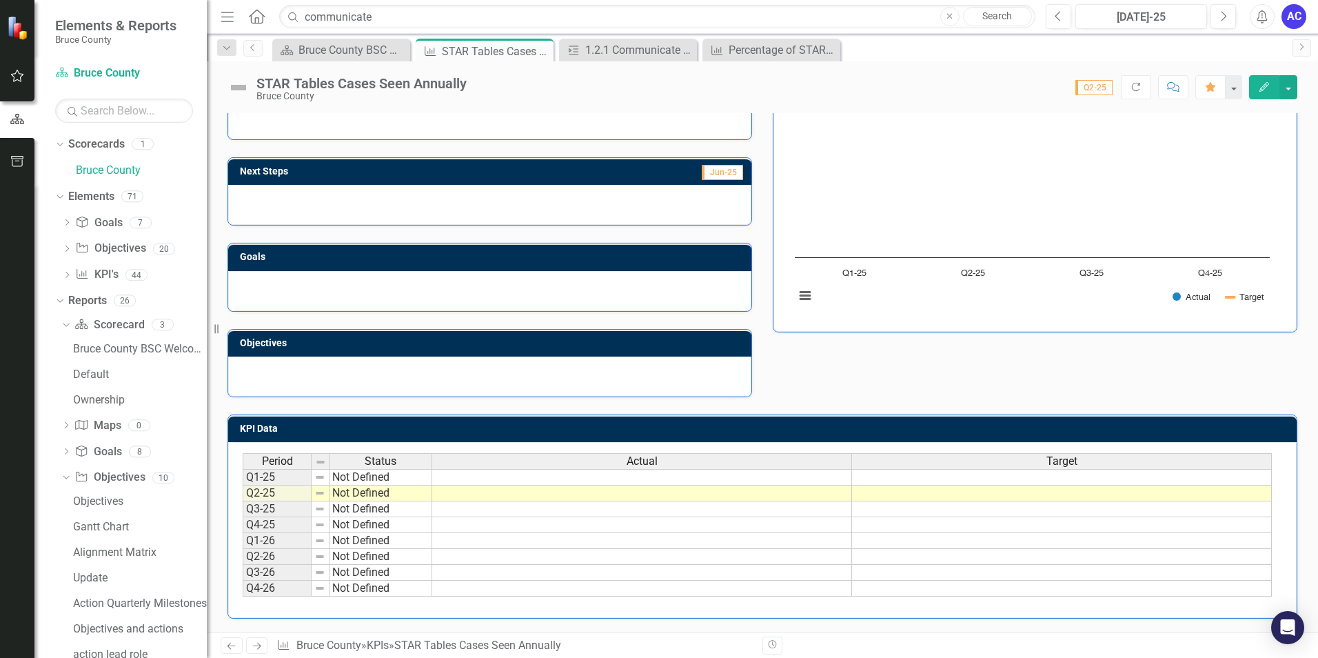
click at [585, 483] on td at bounding box center [642, 477] width 420 height 17
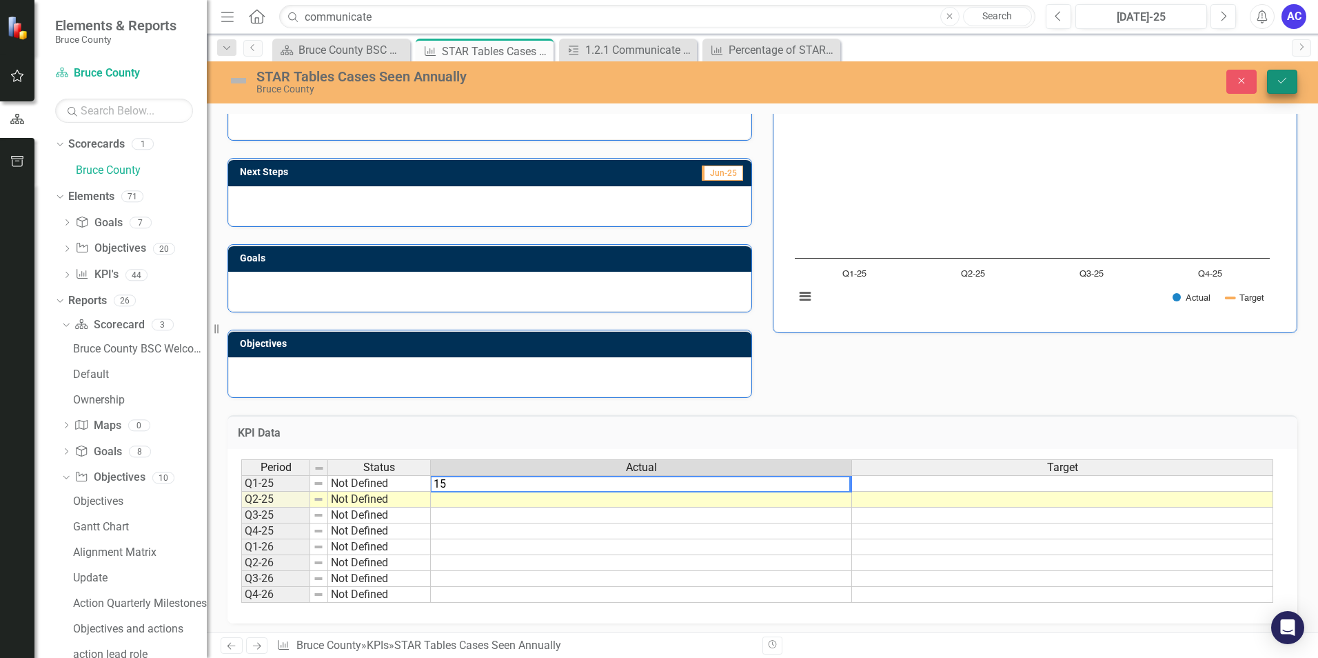
type textarea "15"
click at [1280, 79] on icon "Save" at bounding box center [1282, 81] width 12 height 10
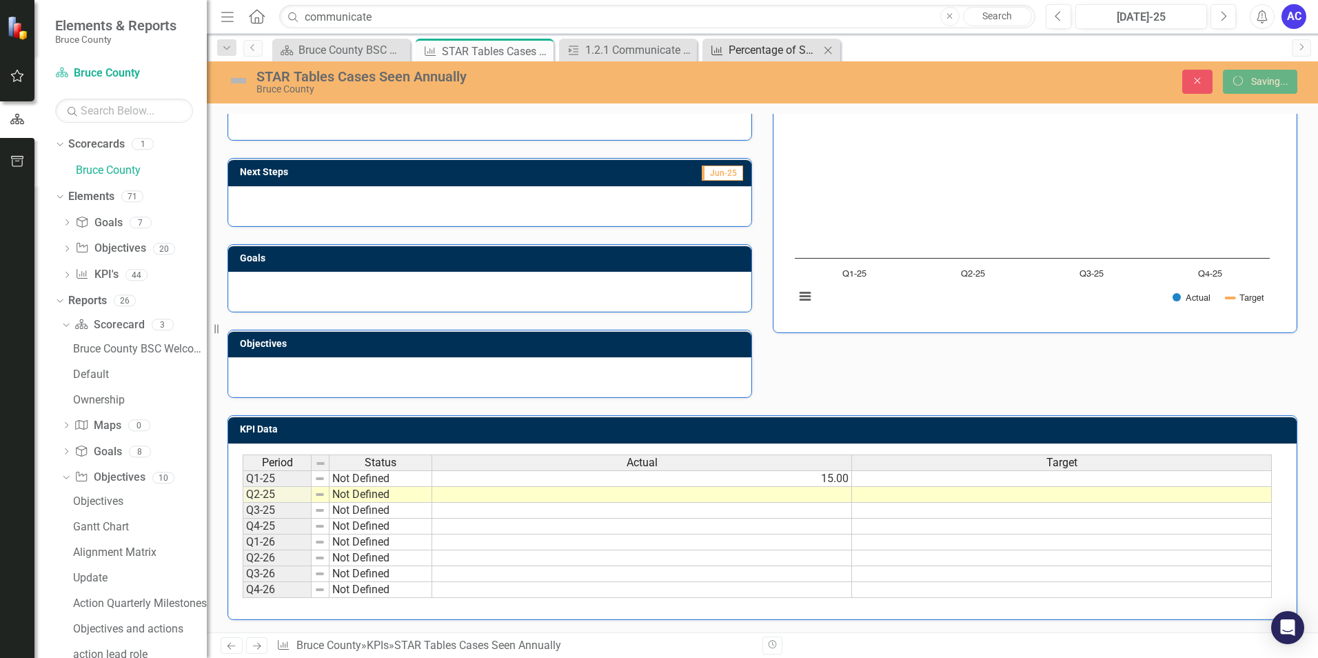
click at [745, 53] on div "Percentage of STAR Cases Resolved" at bounding box center [774, 49] width 91 height 17
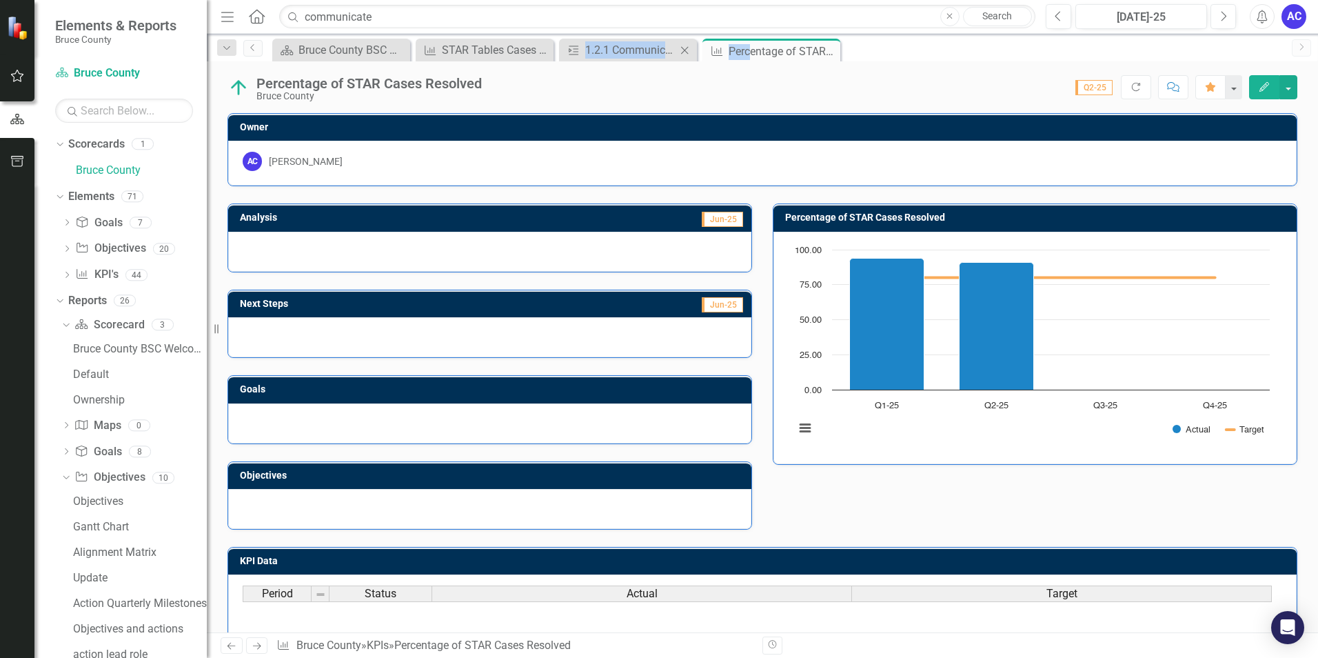
click at [550, 54] on div "Scorecard Bruce County BSC Welcome Page Close KPI STAR Tables Cases Seen Annual…" at bounding box center [778, 50] width 1016 height 22
drag, startPoint x: 570, startPoint y: 60, endPoint x: 781, endPoint y: 86, distance: 212.6
click at [780, 90] on div "Score: N/A Q2-25 Completed Refresh Comment Favorite Edit" at bounding box center [893, 86] width 809 height 23
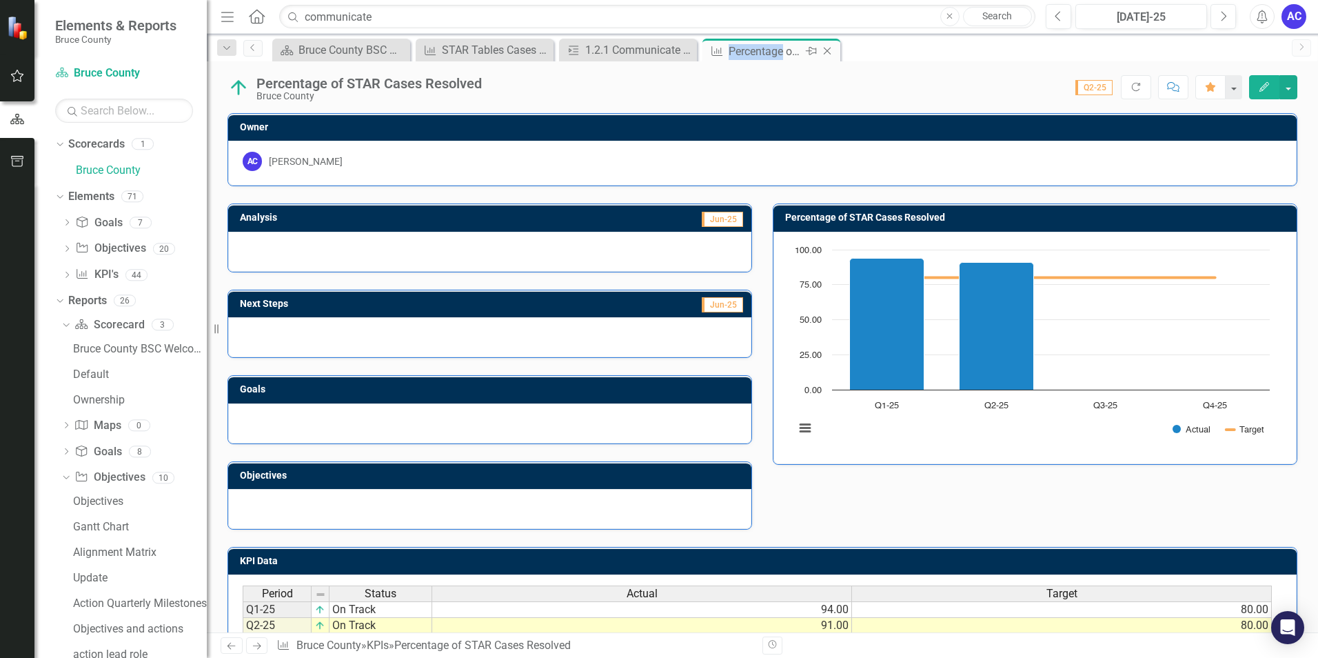
drag, startPoint x: 785, startPoint y: 50, endPoint x: 703, endPoint y: 57, distance: 82.4
click at [703, 57] on div "KPI Percentage of STAR Cases Resolved Pin Close" at bounding box center [772, 50] width 138 height 23
drag, startPoint x: 703, startPoint y: 57, endPoint x: 795, endPoint y: 90, distance: 97.3
click at [795, 90] on div "Score: N/A Q2-25 Completed Refresh Comment Favorite Edit" at bounding box center [893, 86] width 809 height 23
click at [760, 53] on div "Percentage of STAR Cases Resolved" at bounding box center [766, 51] width 74 height 17
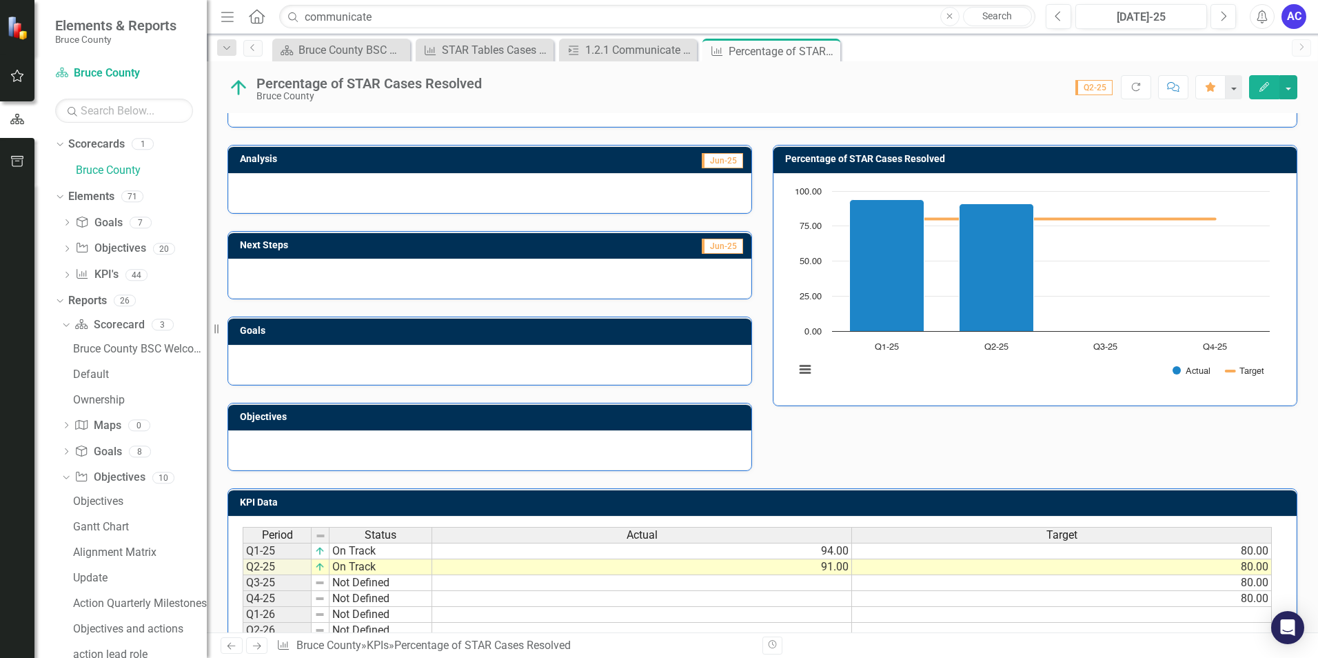
scroll to position [132, 0]
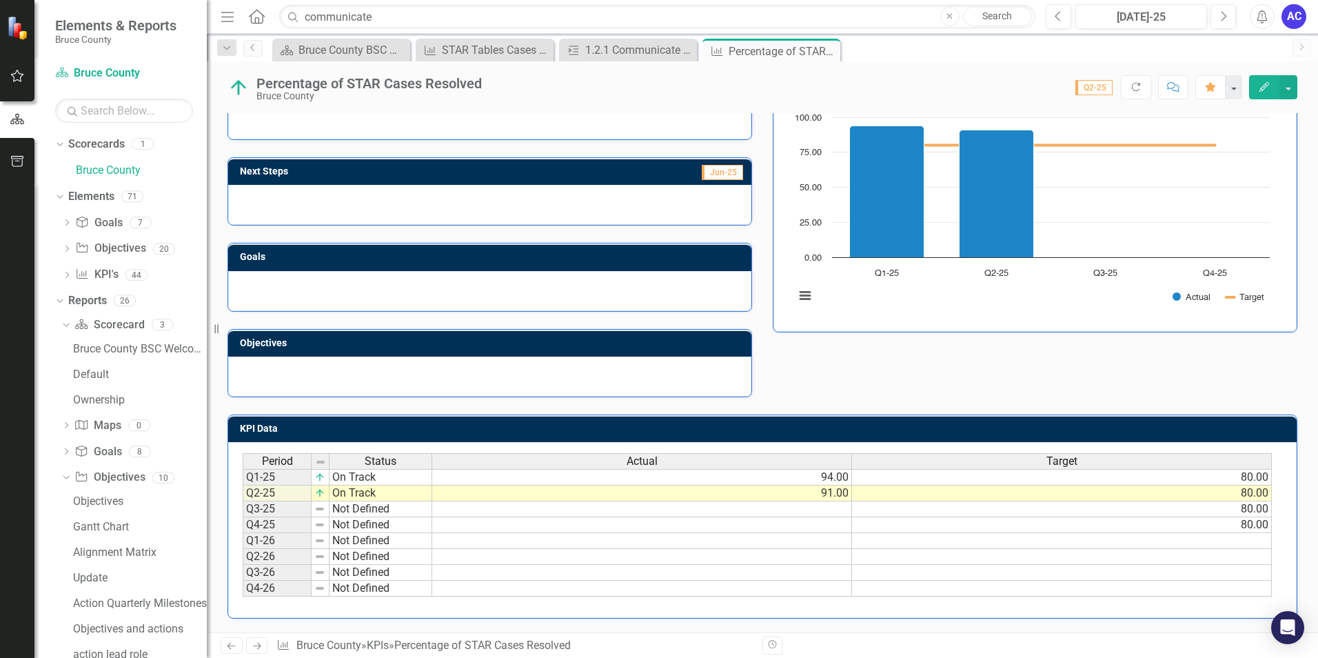
click at [794, 482] on td "94.00" at bounding box center [642, 477] width 420 height 17
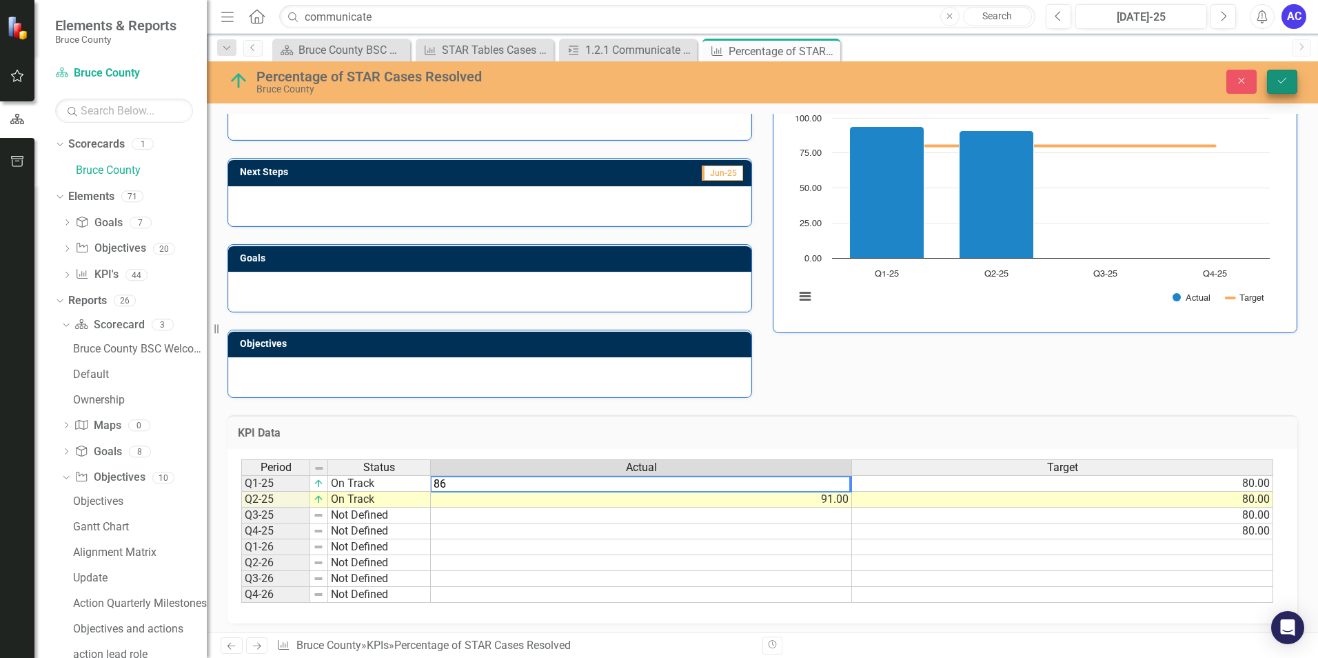
type textarea "86"
click at [1275, 82] on button "Save" at bounding box center [1282, 82] width 30 height 24
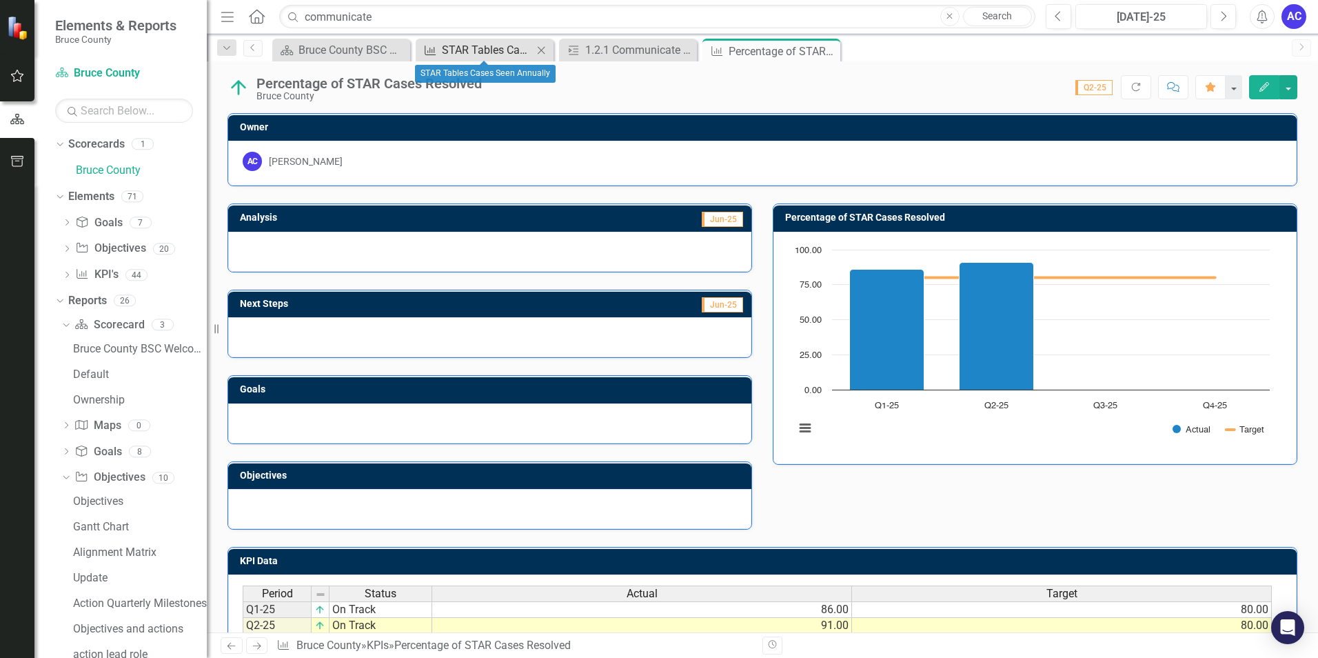
click at [493, 44] on div "STAR Tables Cases Seen Annually" at bounding box center [487, 49] width 91 height 17
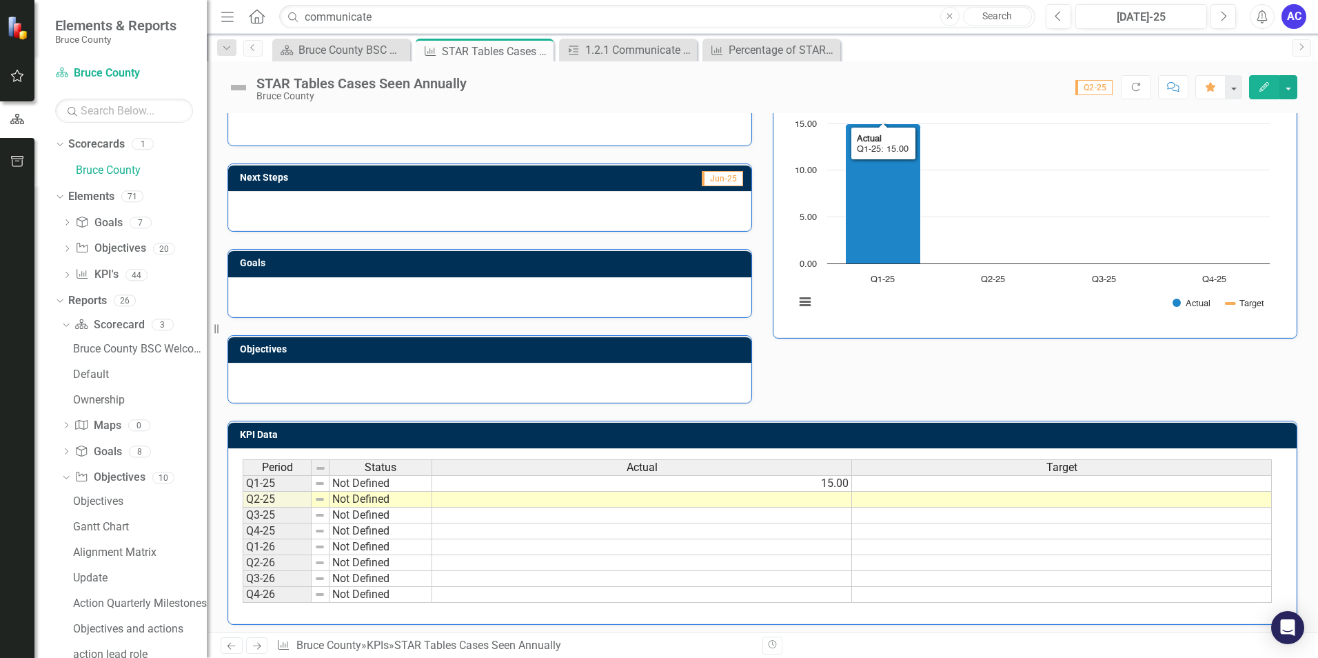
scroll to position [132, 0]
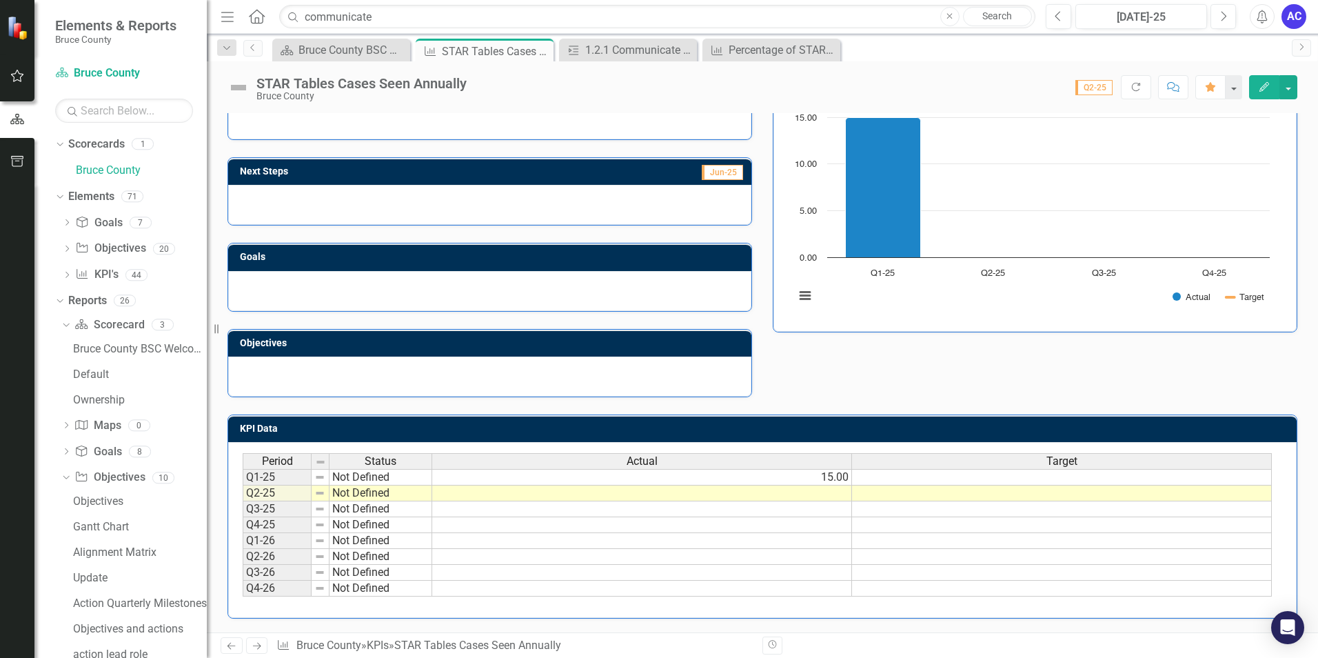
click at [824, 489] on td at bounding box center [642, 493] width 420 height 16
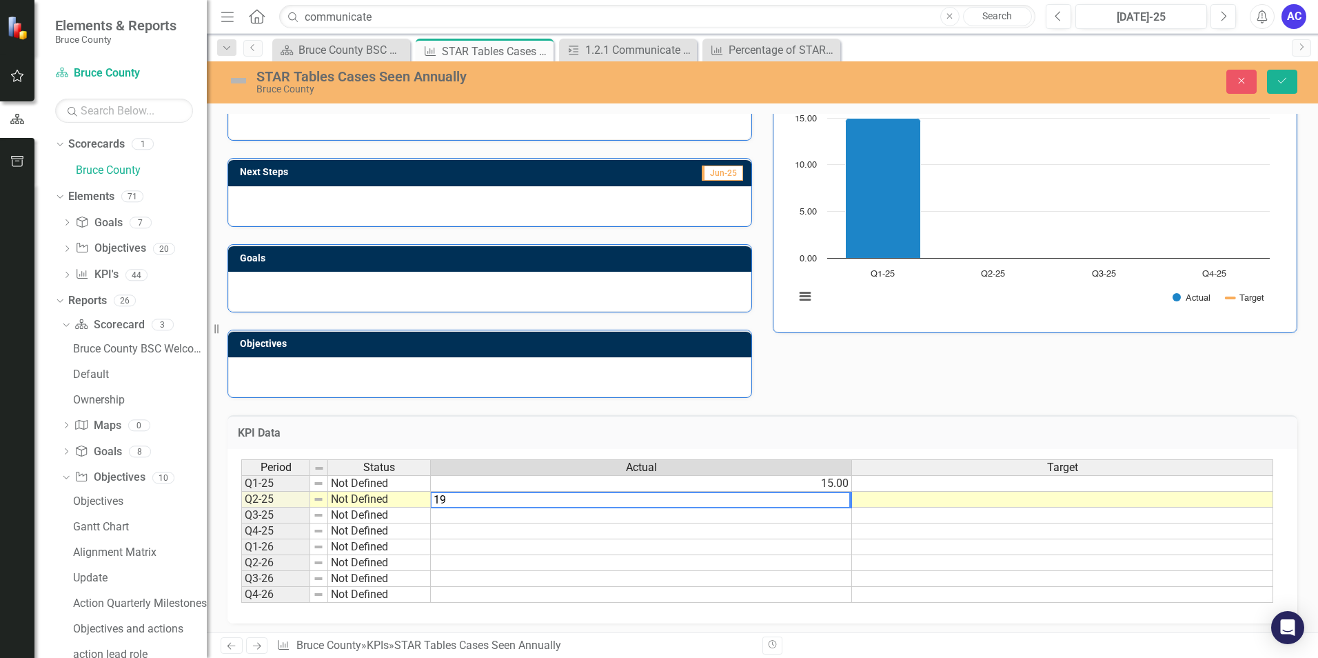
type textarea "19"
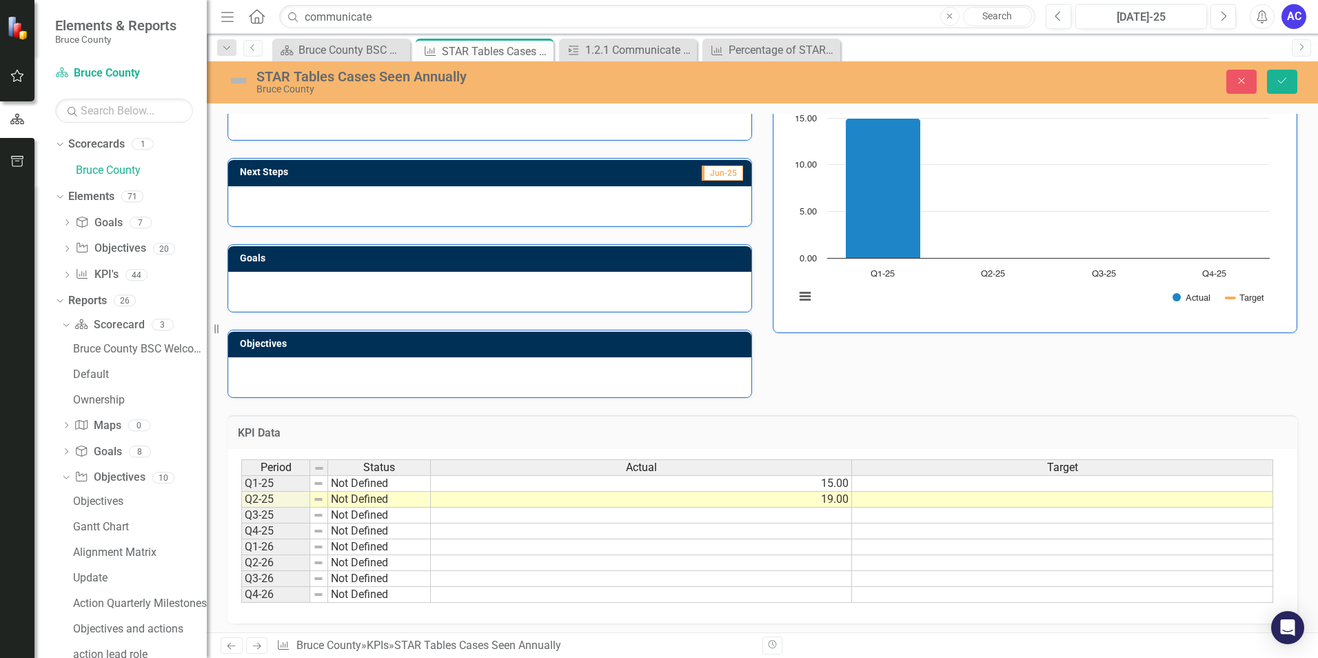
click at [872, 430] on h3 "KPI Data" at bounding box center [762, 433] width 1049 height 12
click at [1285, 77] on icon "Save" at bounding box center [1282, 81] width 12 height 10
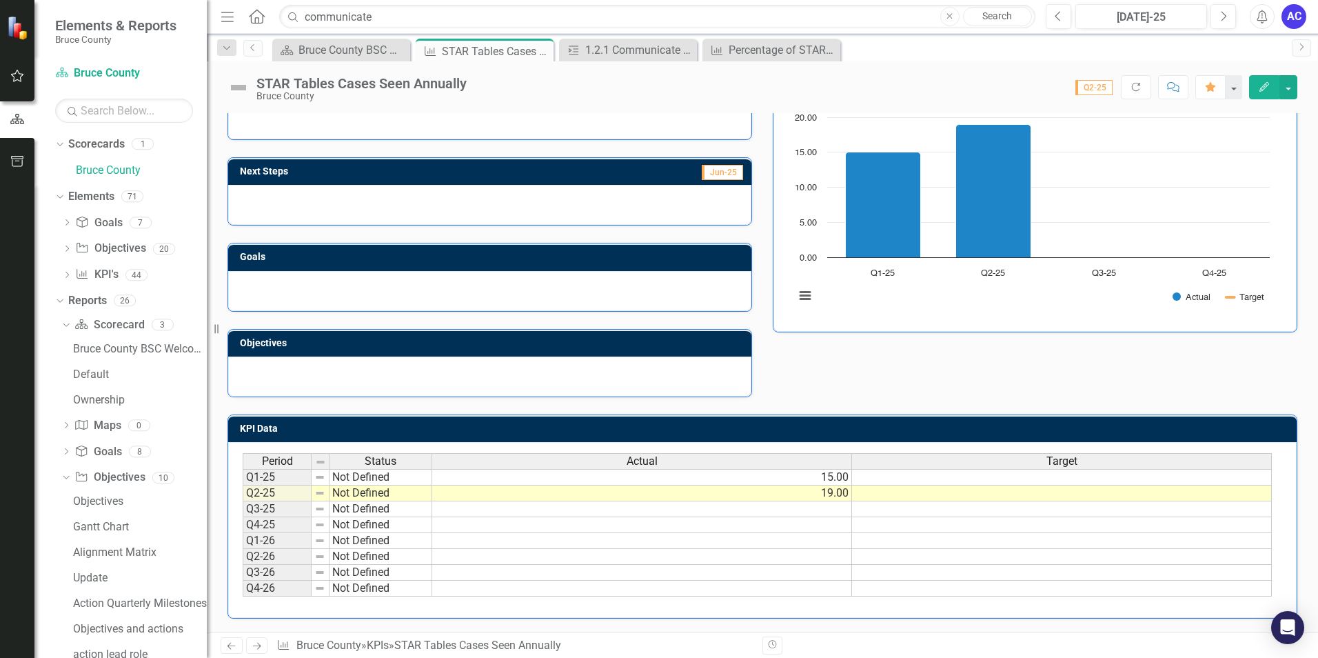
scroll to position [63, 0]
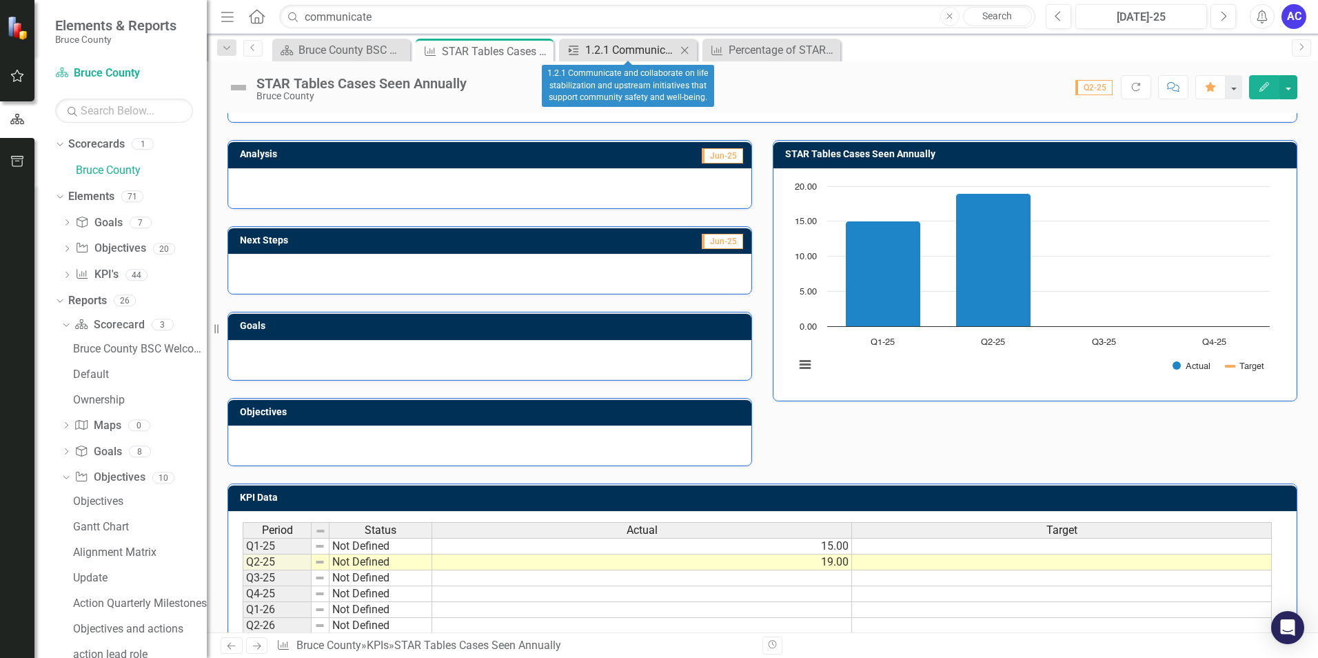
click at [591, 48] on div "1.2.1 Communicate and collaborate on life stabilization and upstream initiative…" at bounding box center [630, 49] width 91 height 17
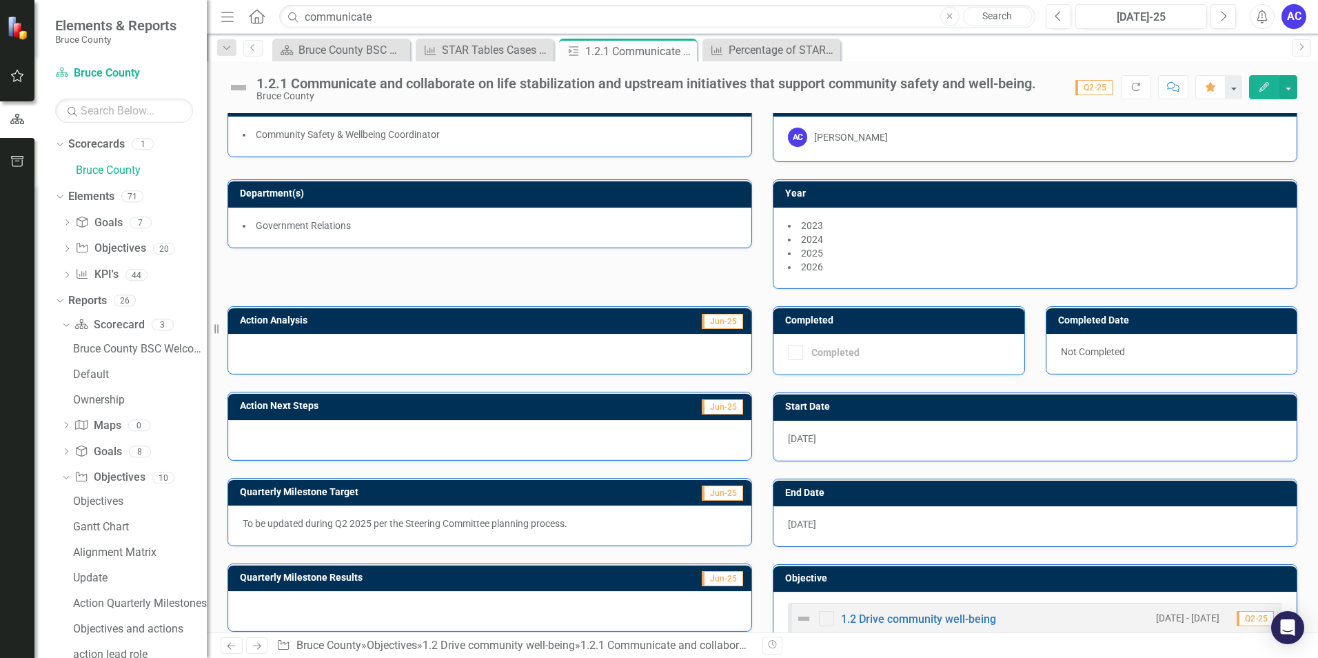
scroll to position [61, 0]
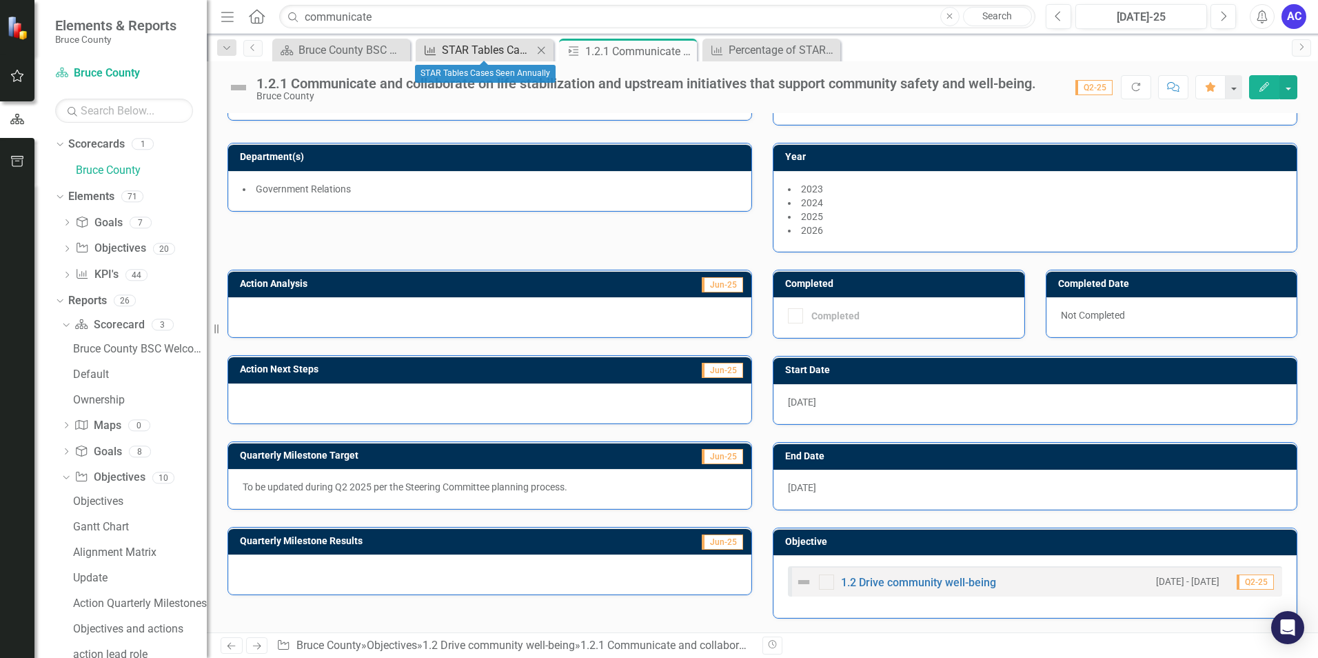
click at [496, 50] on div "STAR Tables Cases Seen Annually" at bounding box center [487, 49] width 91 height 17
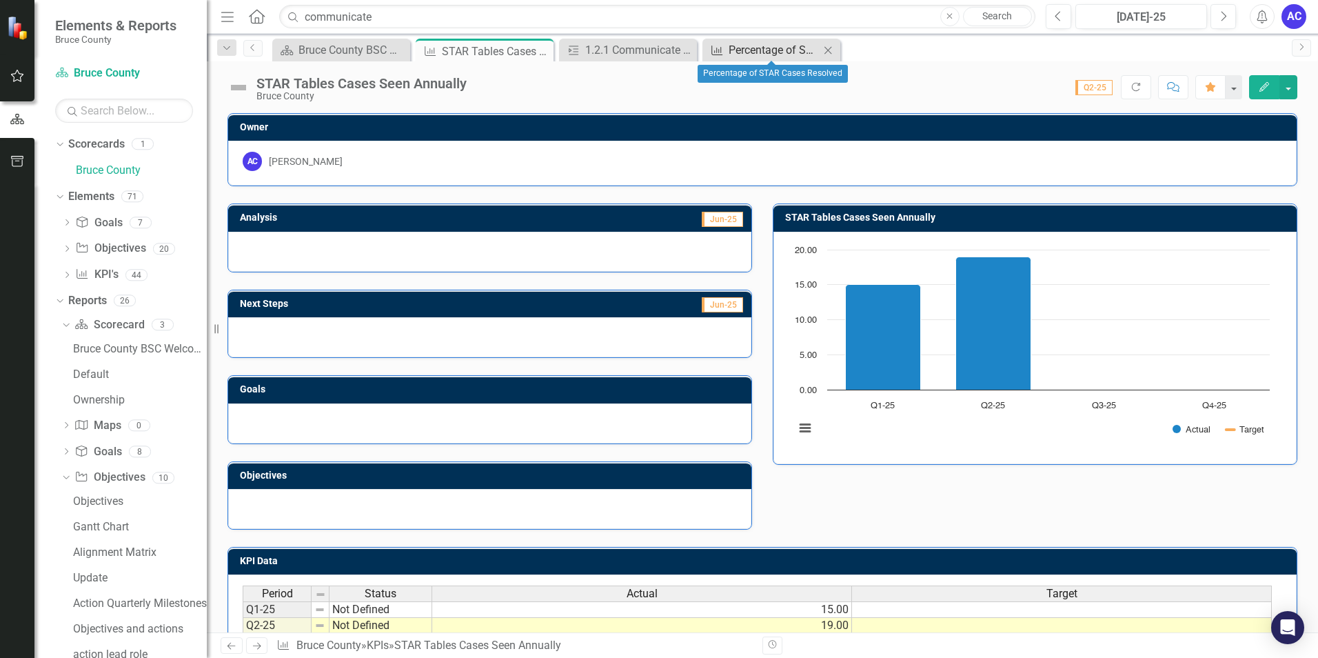
click at [758, 46] on div "Percentage of STAR Cases Resolved" at bounding box center [774, 49] width 91 height 17
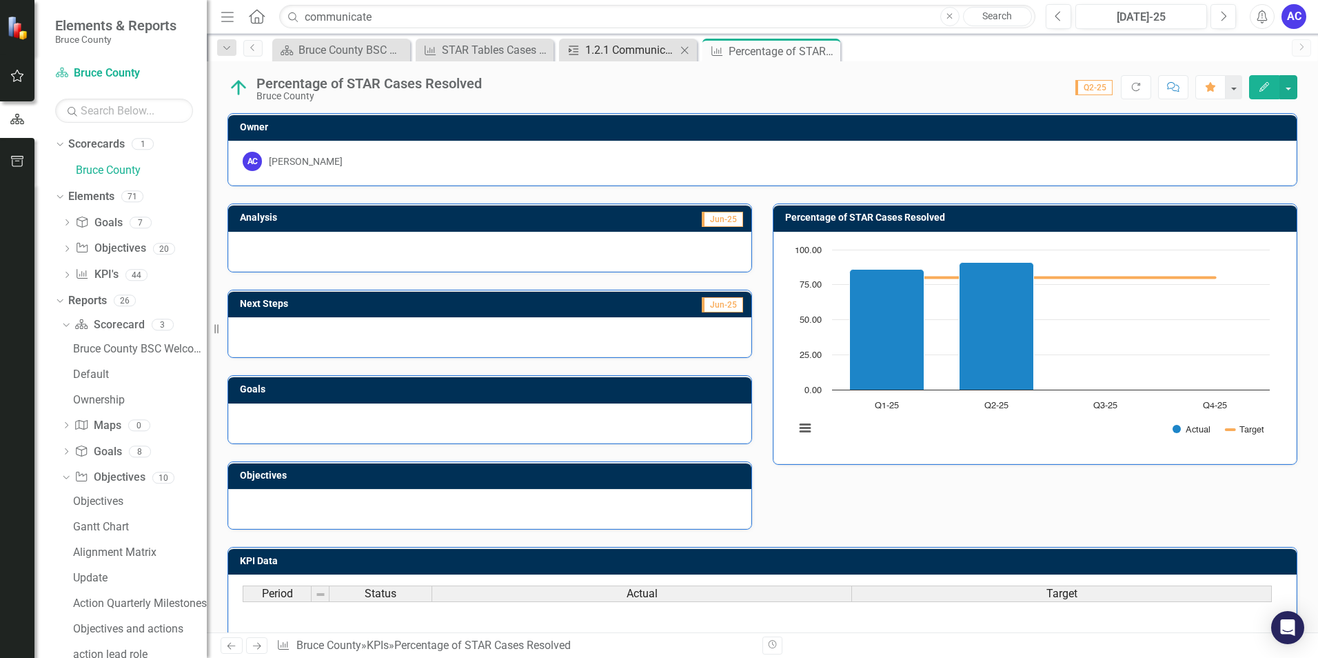
click at [612, 48] on div "1.2.1 Communicate and collaborate on life stabilization and upstream initiative…" at bounding box center [630, 49] width 91 height 17
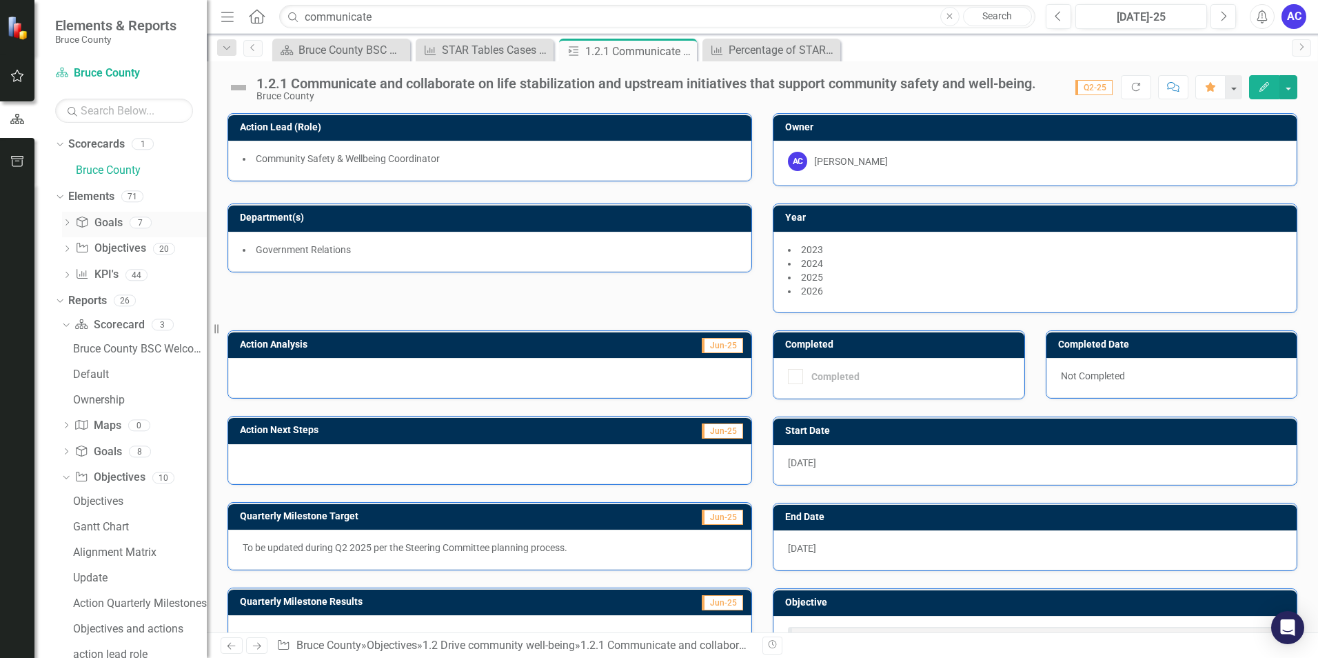
click at [88, 225] on icon "Goal" at bounding box center [82, 222] width 14 height 11
click at [59, 191] on icon "Dropdown" at bounding box center [58, 196] width 8 height 10
click at [59, 191] on div "Dropdown Elements 71" at bounding box center [131, 198] width 152 height 26
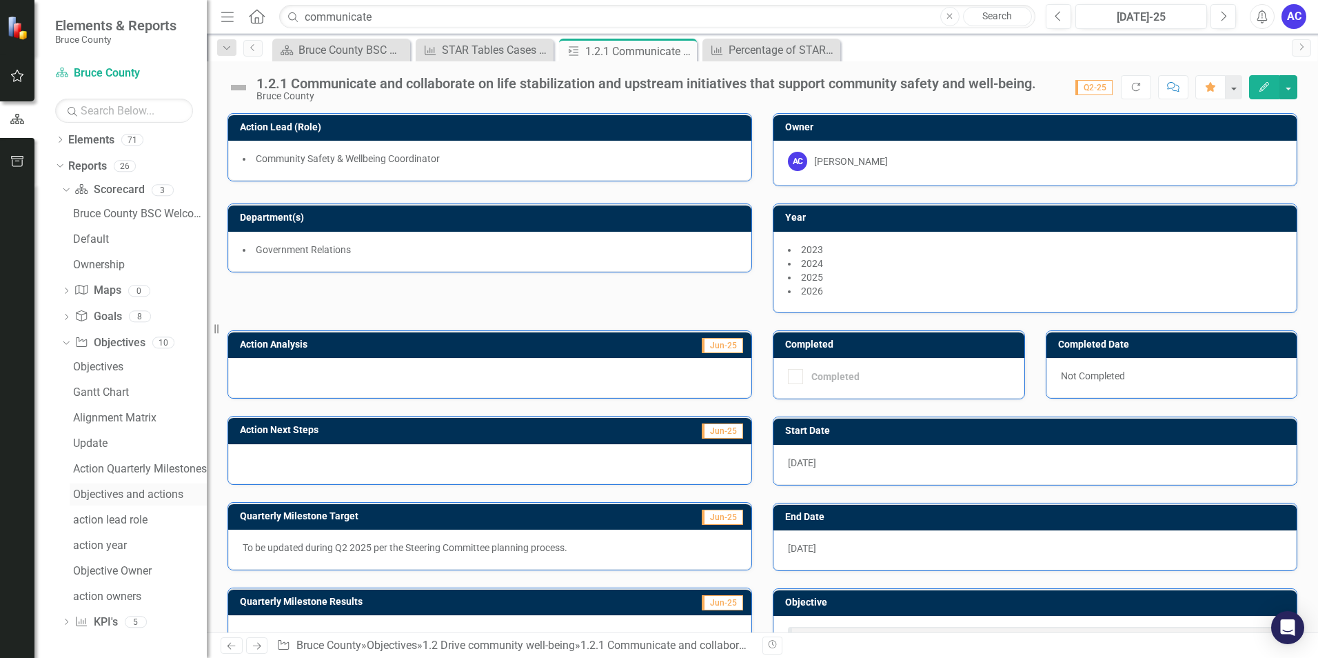
click at [110, 490] on div "Objectives and actions" at bounding box center [140, 494] width 134 height 12
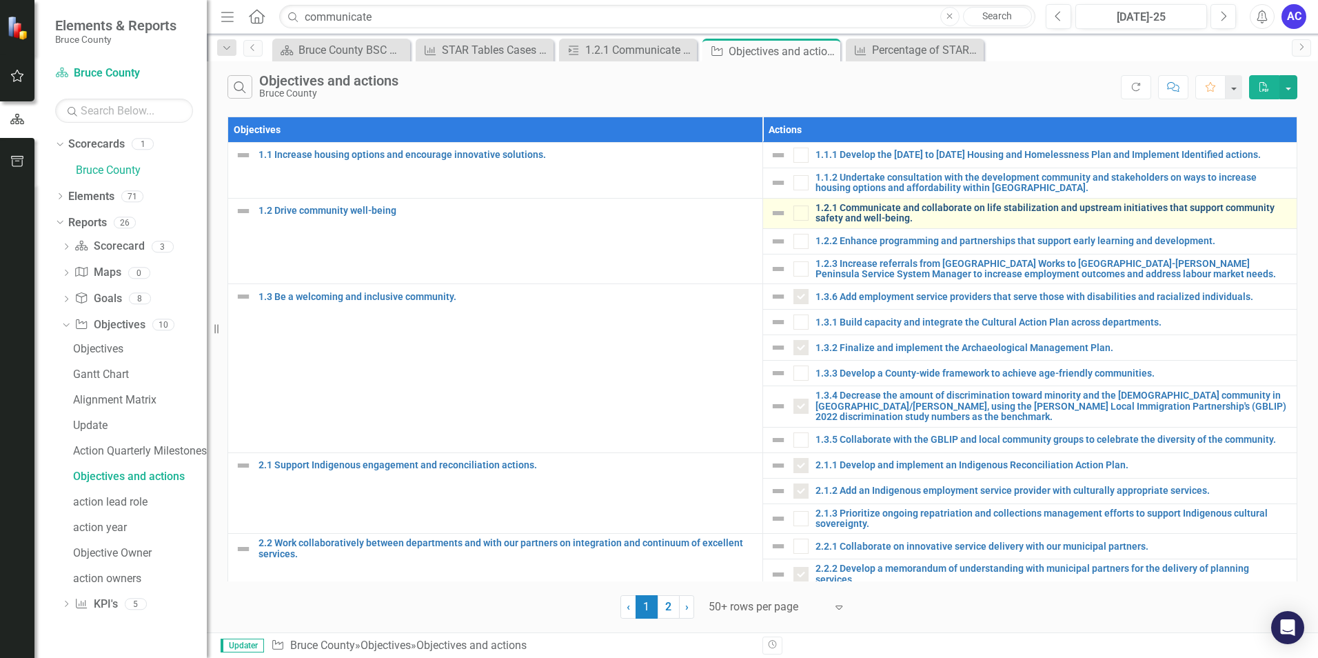
click at [898, 207] on link "1.2.1 Communicate and collaborate on life stabilization and upstream initiative…" at bounding box center [1053, 213] width 475 height 21
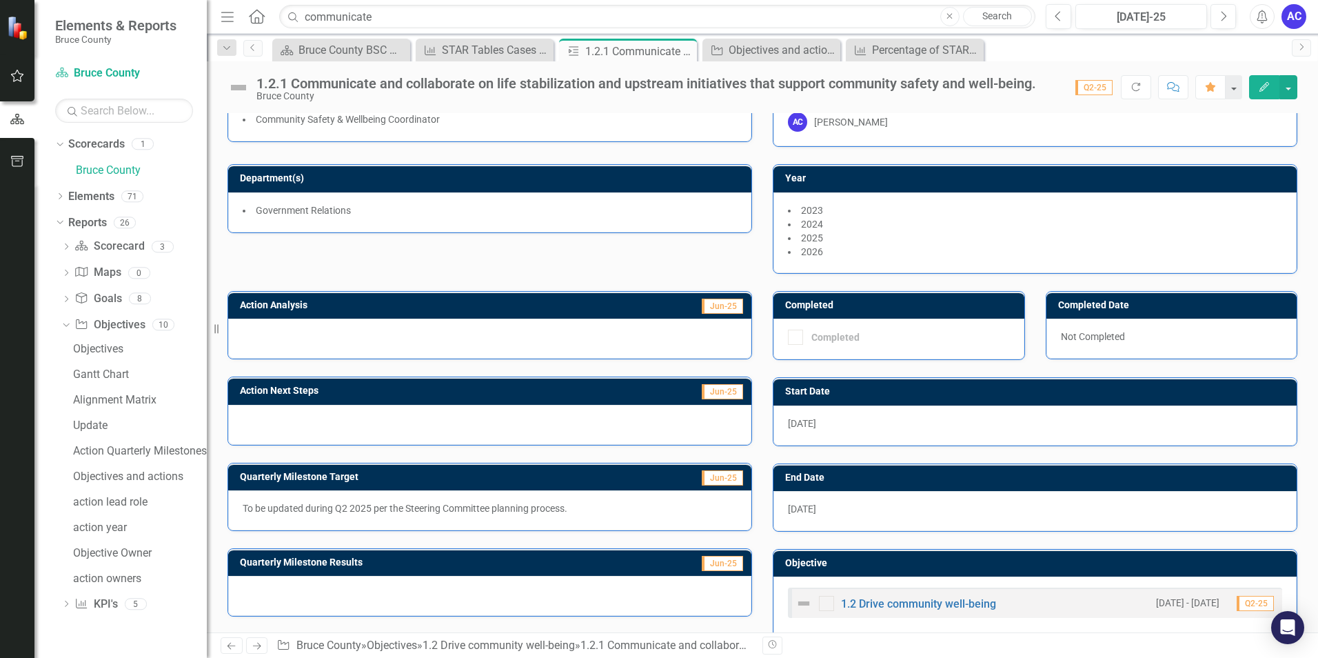
scroll to position [61, 0]
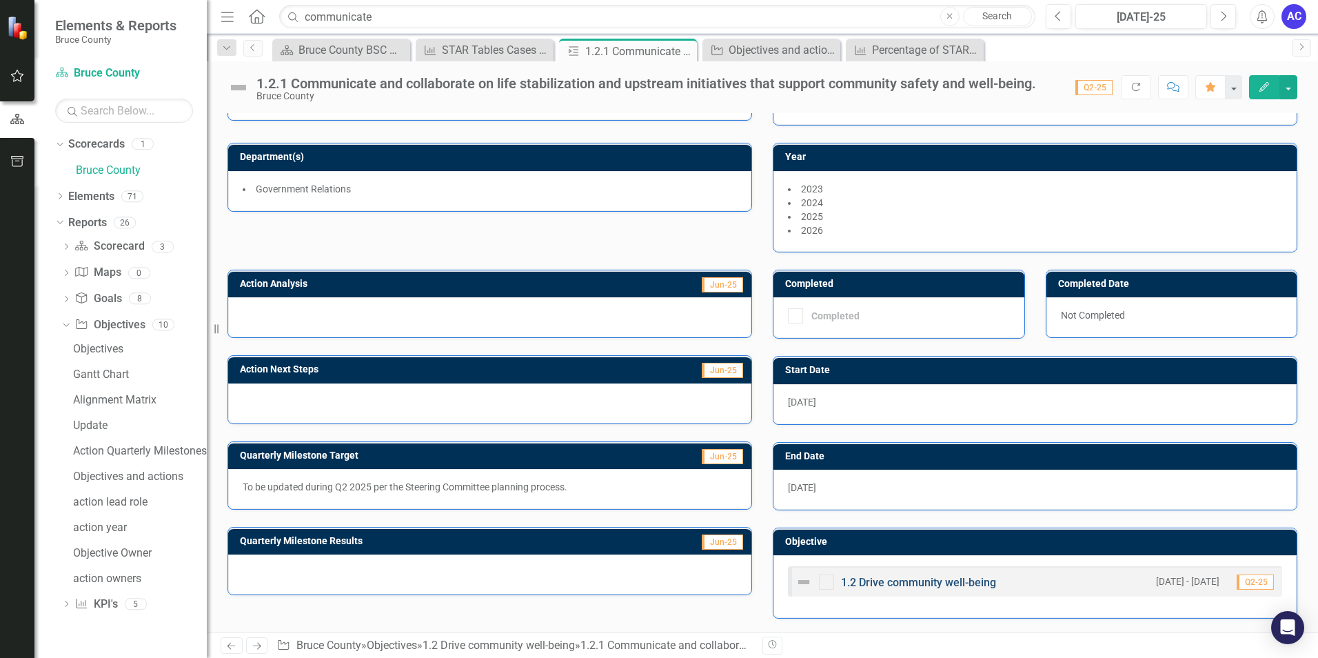
click at [929, 587] on link "1.2 Drive community well-being" at bounding box center [918, 582] width 155 height 13
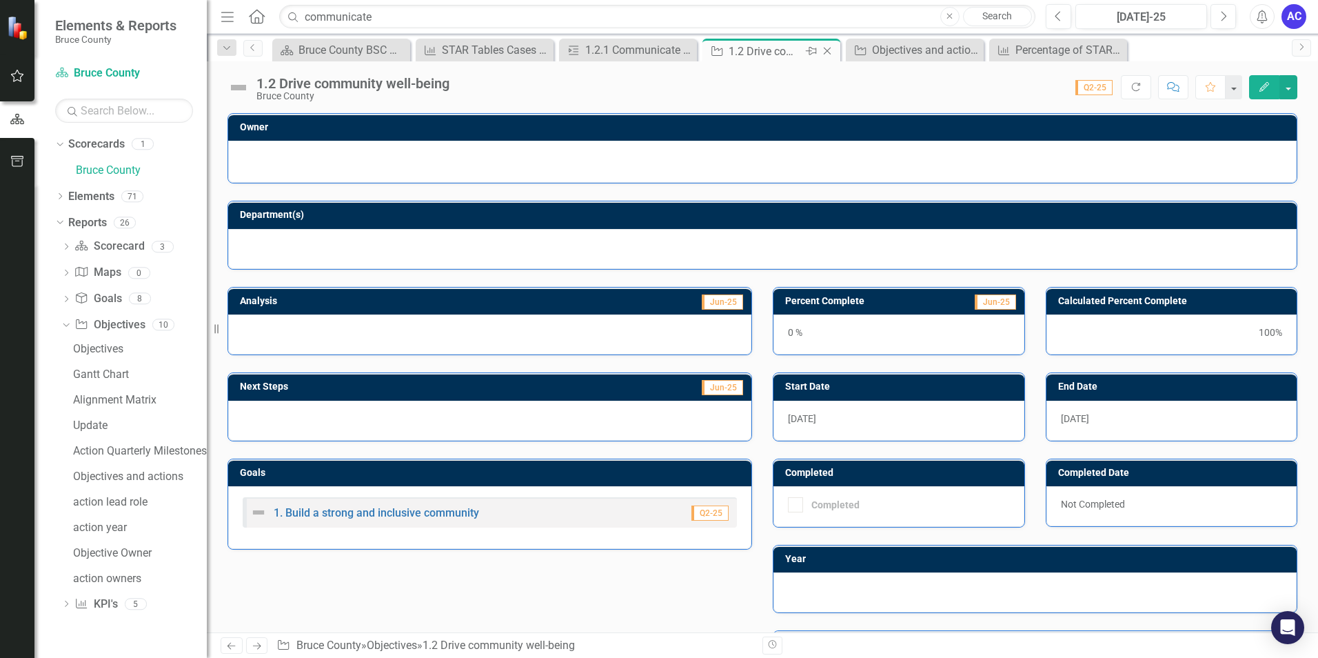
click at [827, 53] on icon "Close" at bounding box center [828, 51] width 14 height 11
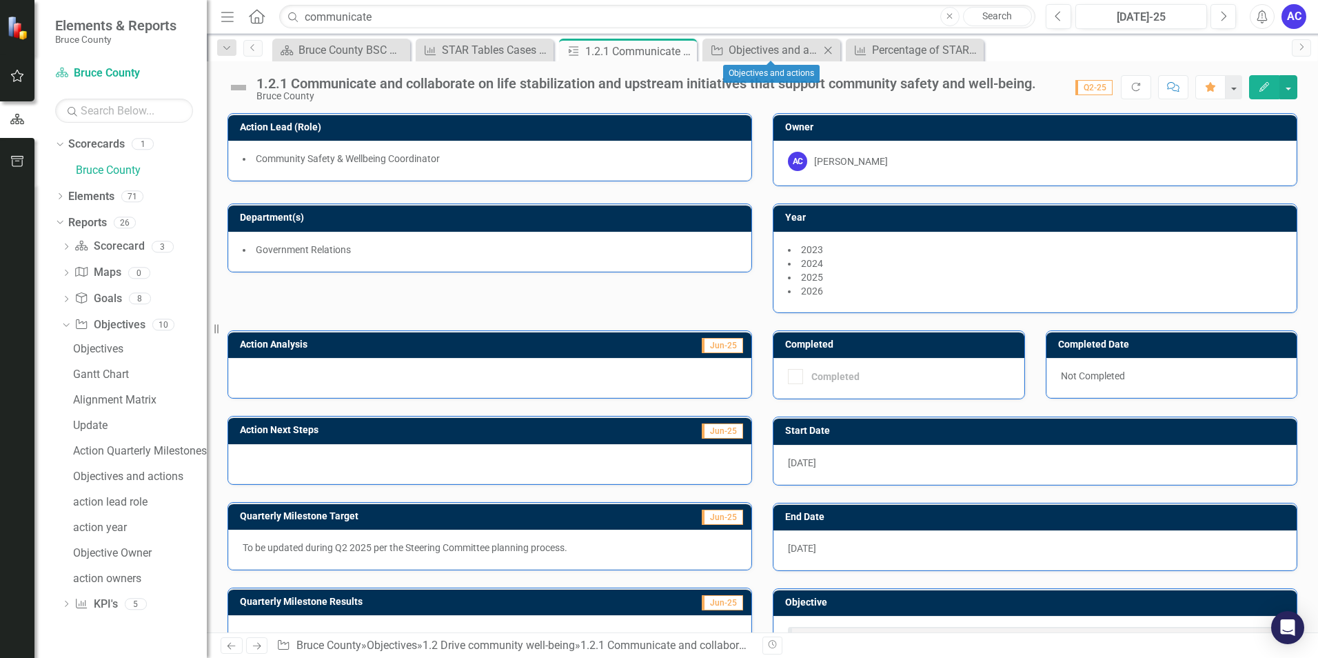
click at [832, 46] on icon "Close" at bounding box center [828, 50] width 14 height 11
